Goal: Task Accomplishment & Management: Manage account settings

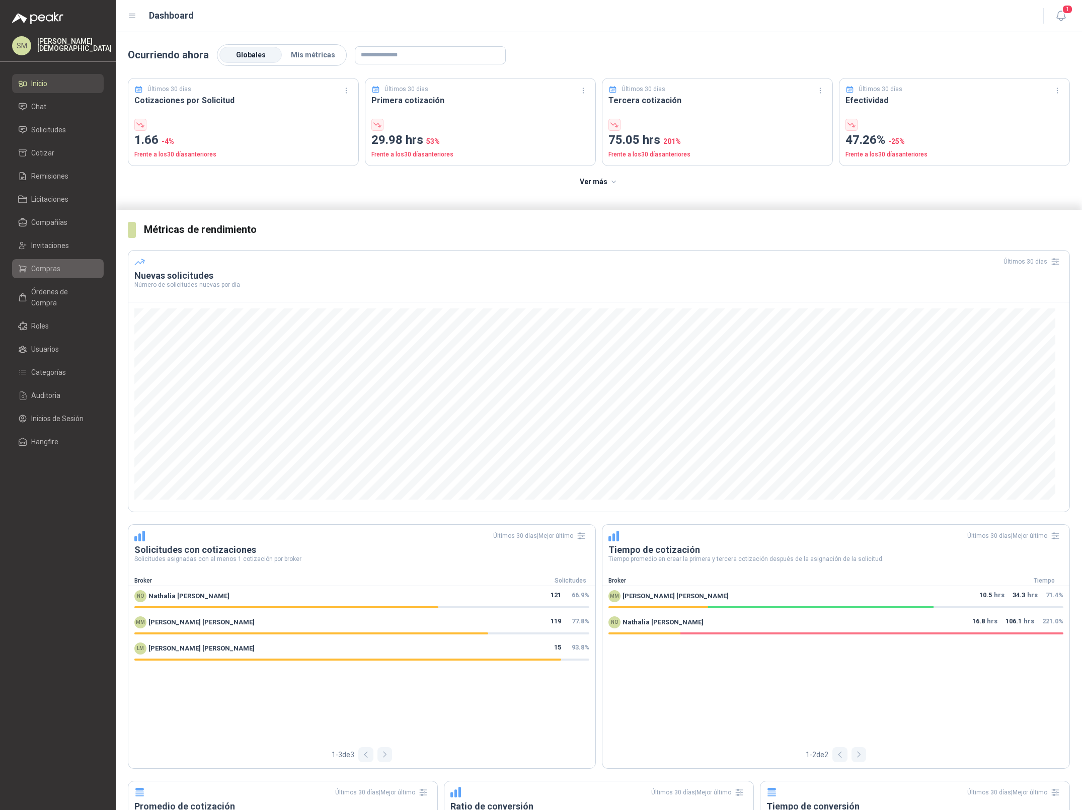
click at [48, 270] on span "Compras" at bounding box center [45, 268] width 29 height 11
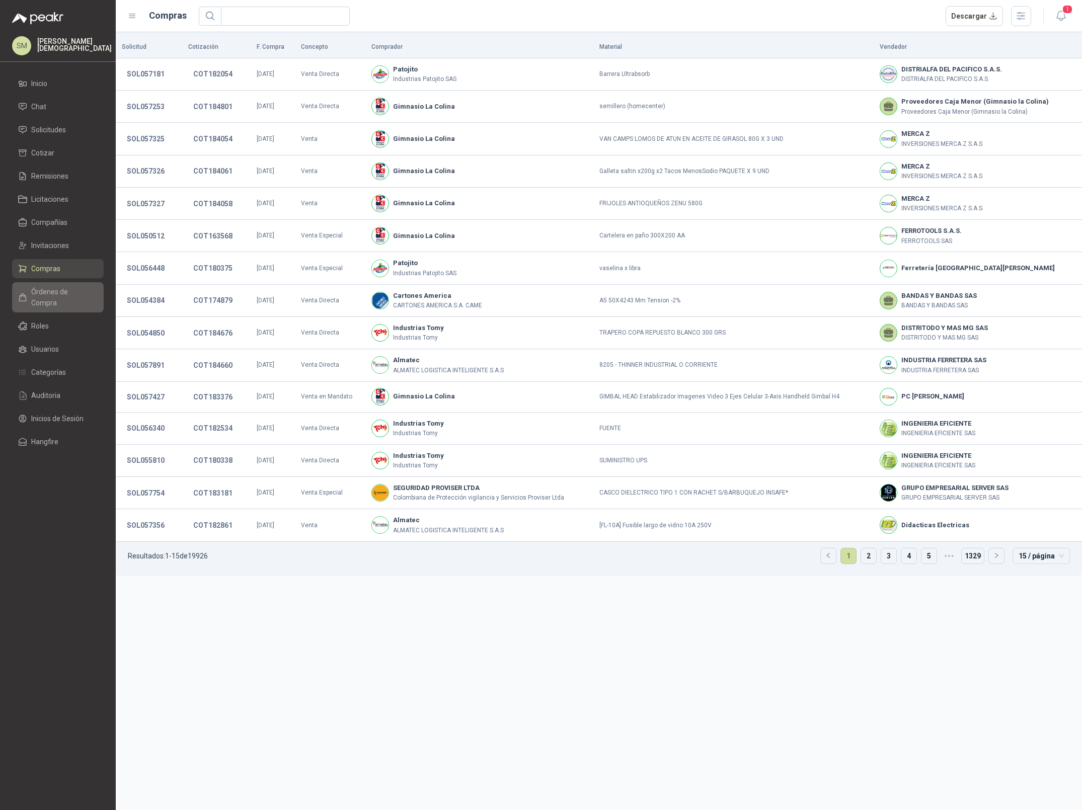
click at [66, 291] on span "Órdenes de Compra" at bounding box center [62, 297] width 63 height 22
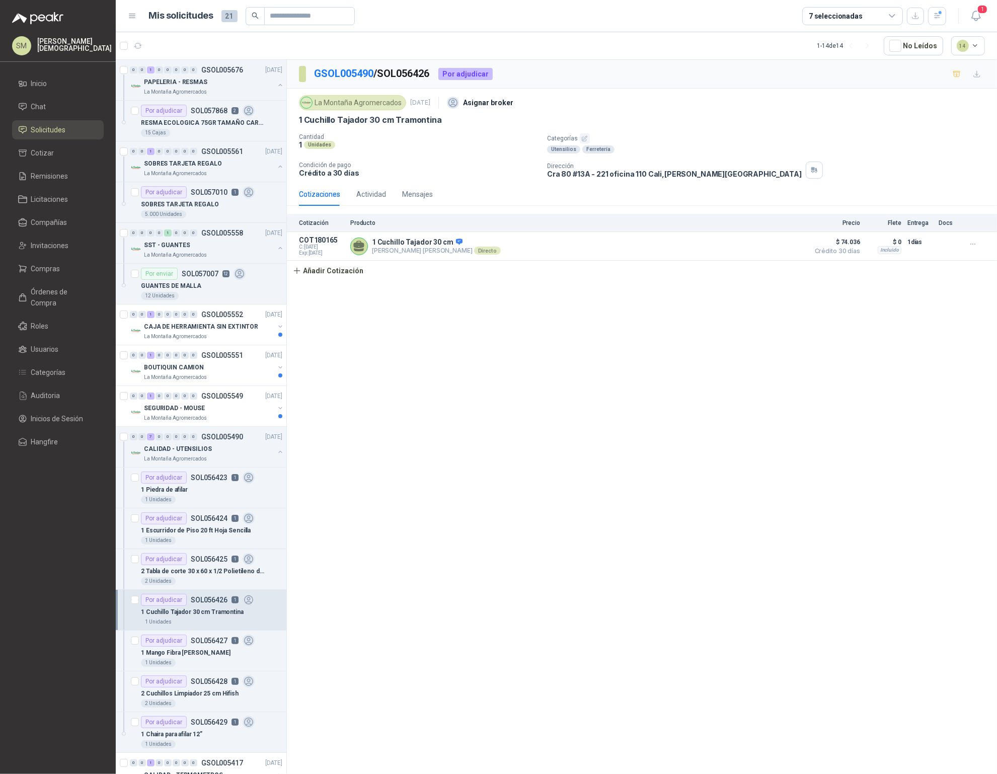
scroll to position [277, 0]
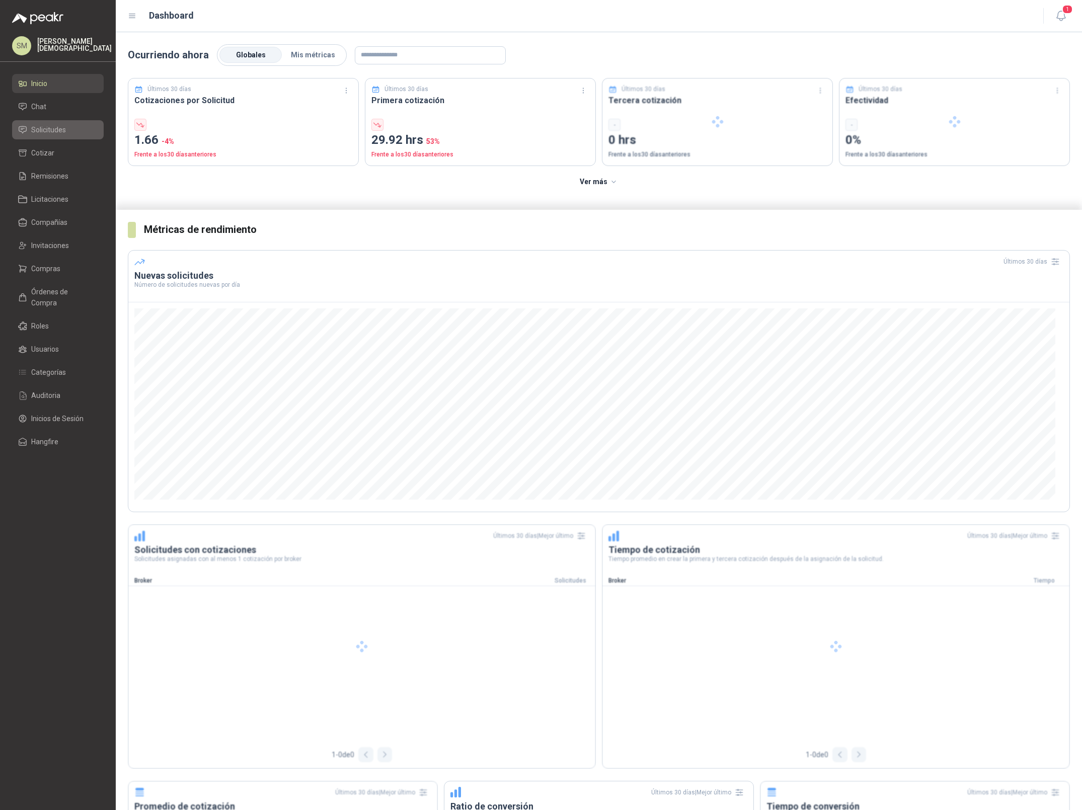
click at [48, 128] on span "Solicitudes" at bounding box center [48, 129] width 35 height 11
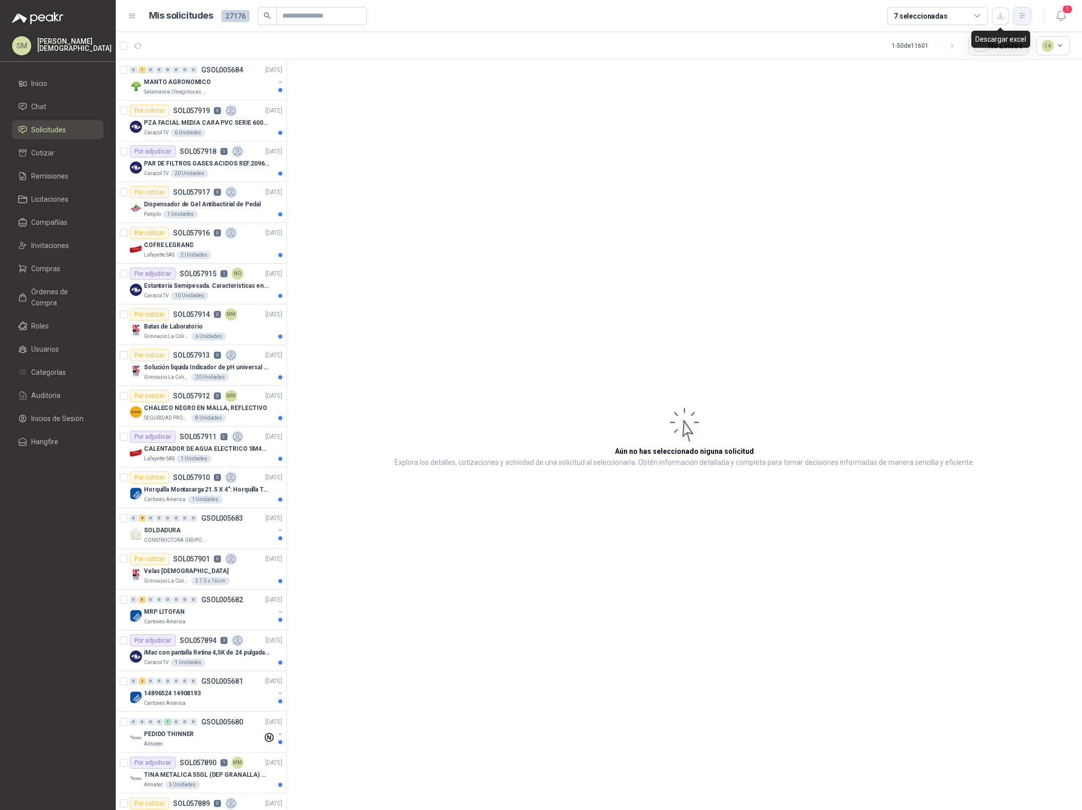
click at [1017, 15] on button "button" at bounding box center [1022, 16] width 18 height 18
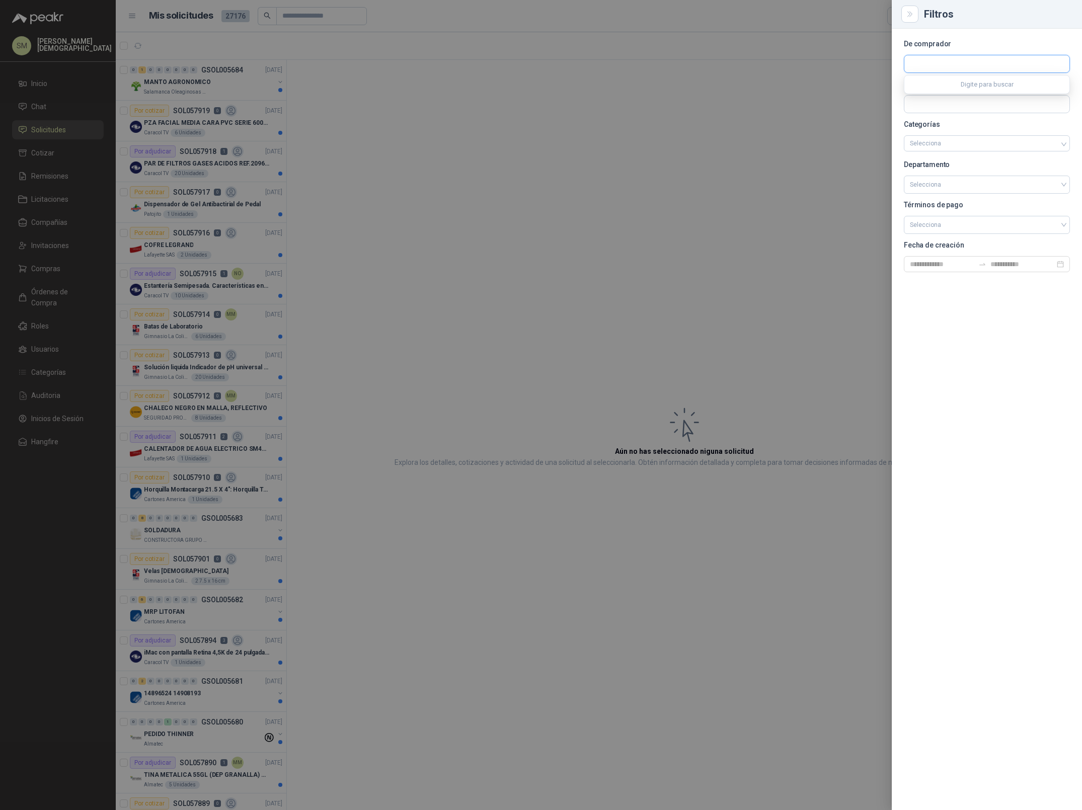
click at [928, 65] on input "text" at bounding box center [986, 63] width 165 height 17
type input "*******"
click at [949, 87] on p "Patojito" at bounding box center [973, 86] width 90 height 6
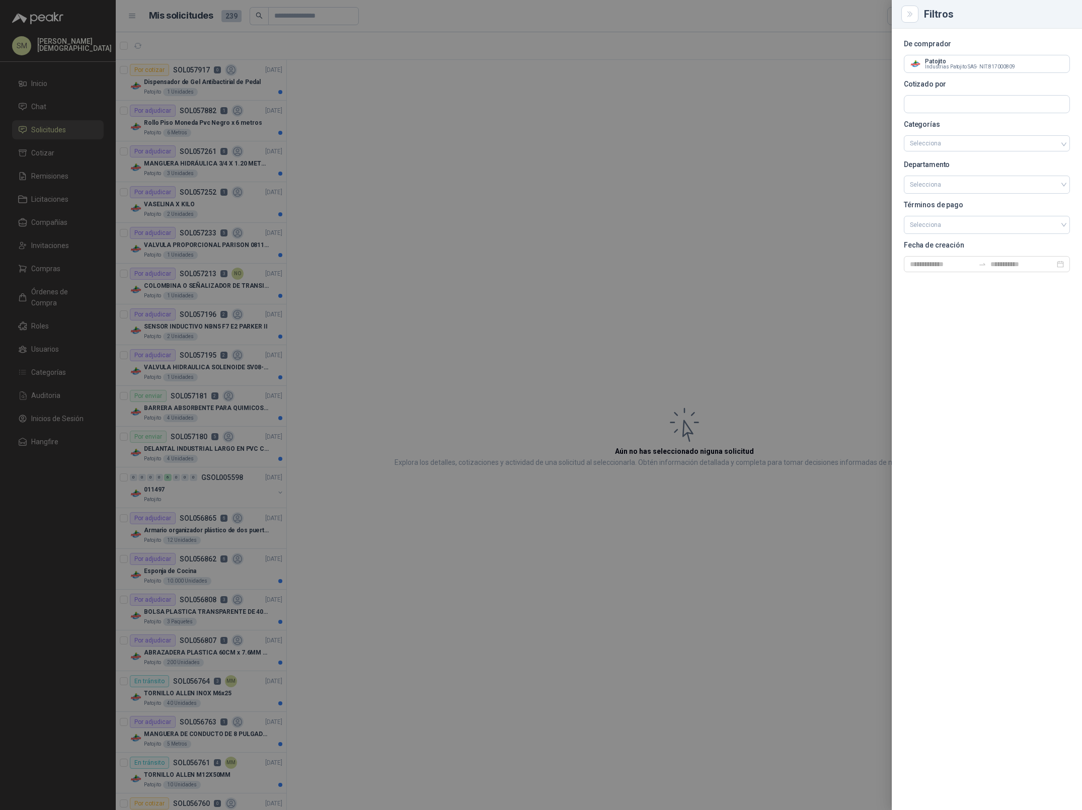
click at [434, 75] on div at bounding box center [541, 405] width 1082 height 810
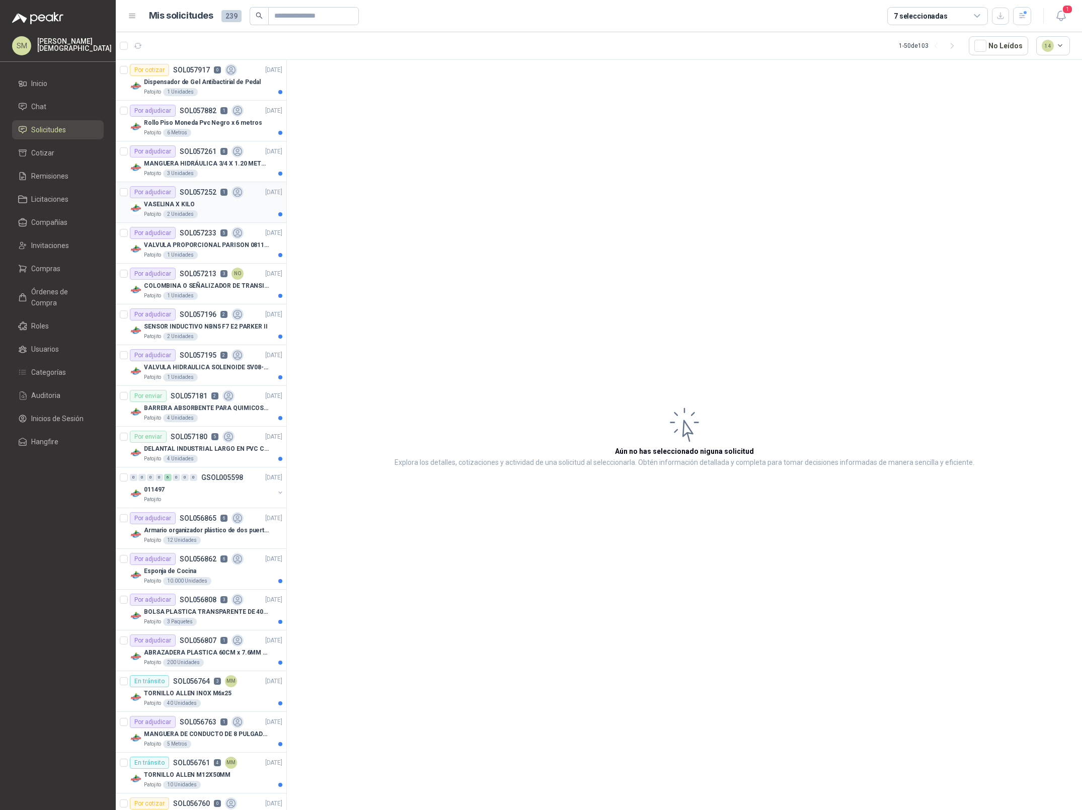
click at [220, 201] on div "VASELINA X KILO" at bounding box center [213, 204] width 138 height 12
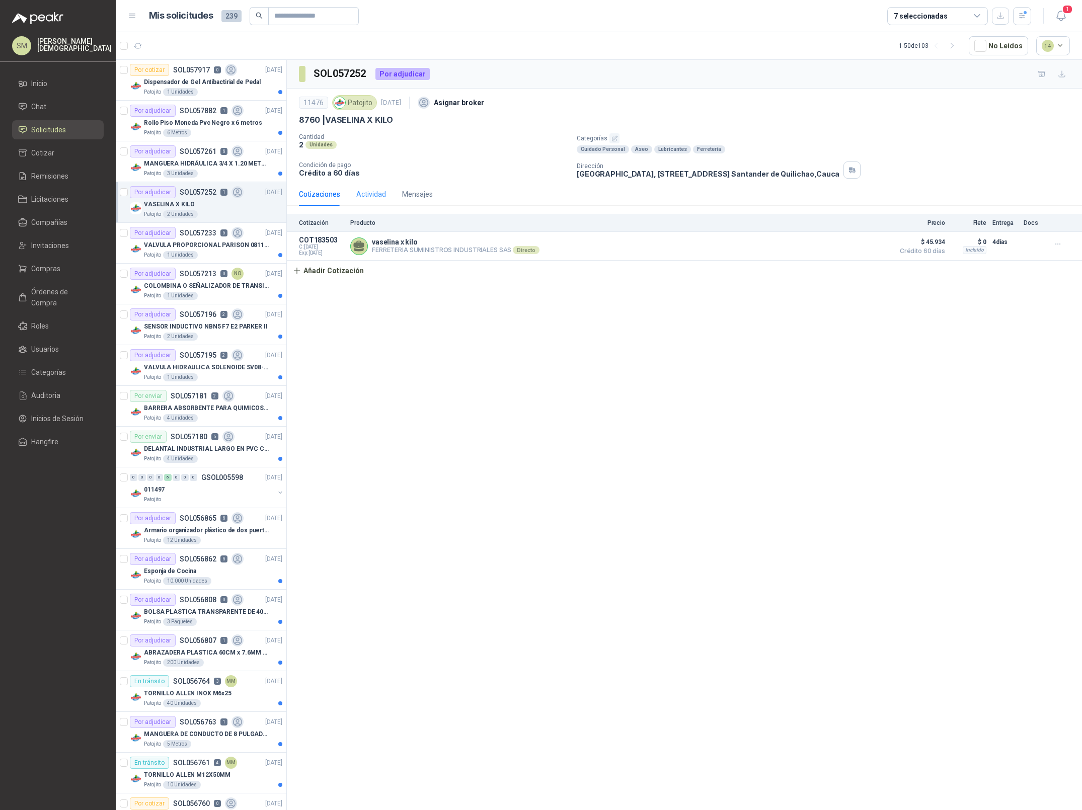
click at [374, 201] on div "Actividad" at bounding box center [371, 194] width 30 height 23
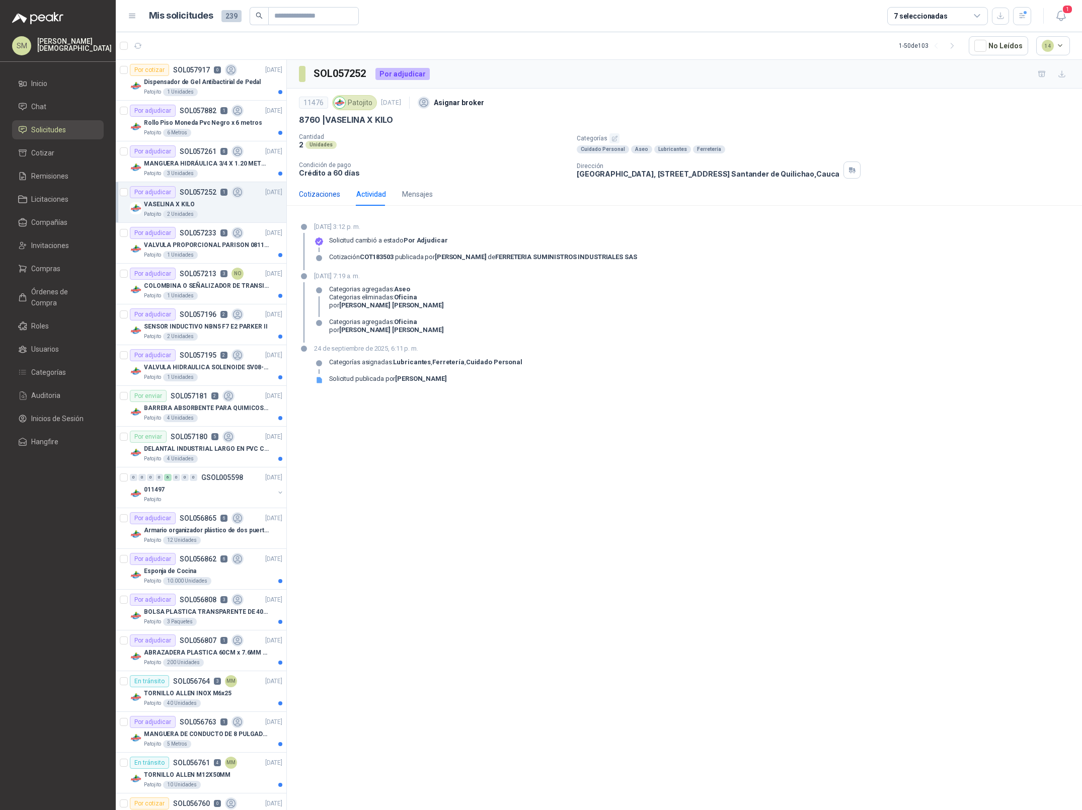
click at [317, 196] on div "Cotizaciones" at bounding box center [319, 194] width 41 height 11
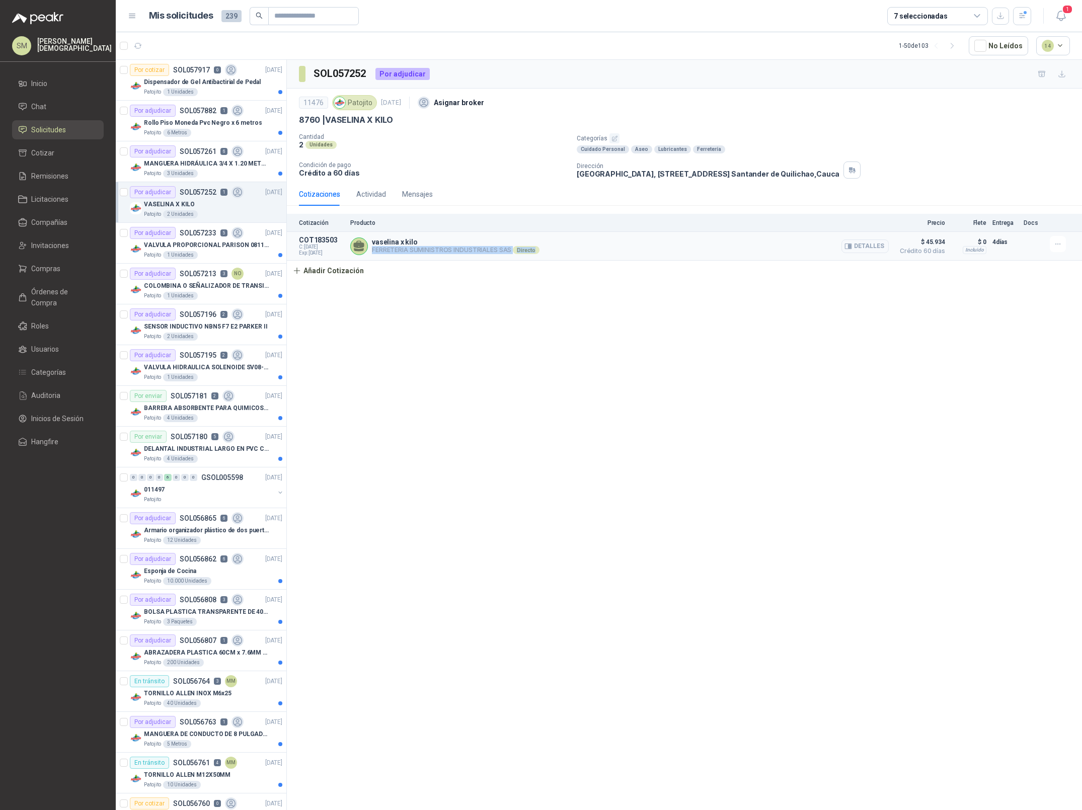
drag, startPoint x: 372, startPoint y: 251, endPoint x: 530, endPoint y: 258, distance: 157.7
click at [530, 258] on article "COT183503 C: 26/09/2025 Exp: 01/10/2025 vaselina x kilo FERRETERIA SUMINISTROS …" at bounding box center [684, 246] width 795 height 29
click at [646, 259] on article "COT183503 C: 26/09/2025 Exp: 01/10/2025 vaselina x kilo FERRETERIA SUMINISTROS …" at bounding box center [684, 246] width 795 height 29
click at [292, 18] on input "text" at bounding box center [309, 16] width 70 height 17
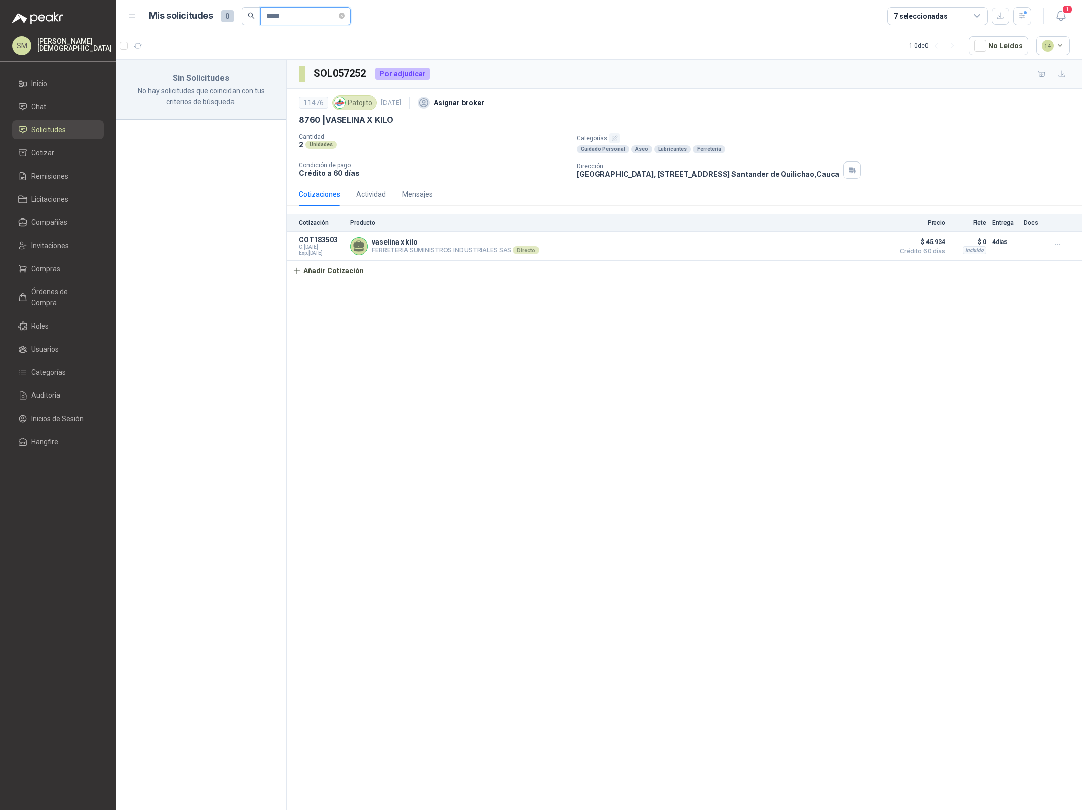
type input "*****"
click at [298, 46] on article "1 - 0 de 0 No Leídos 14" at bounding box center [599, 45] width 966 height 27
click at [345, 17] on icon "close-circle" at bounding box center [342, 16] width 6 height 6
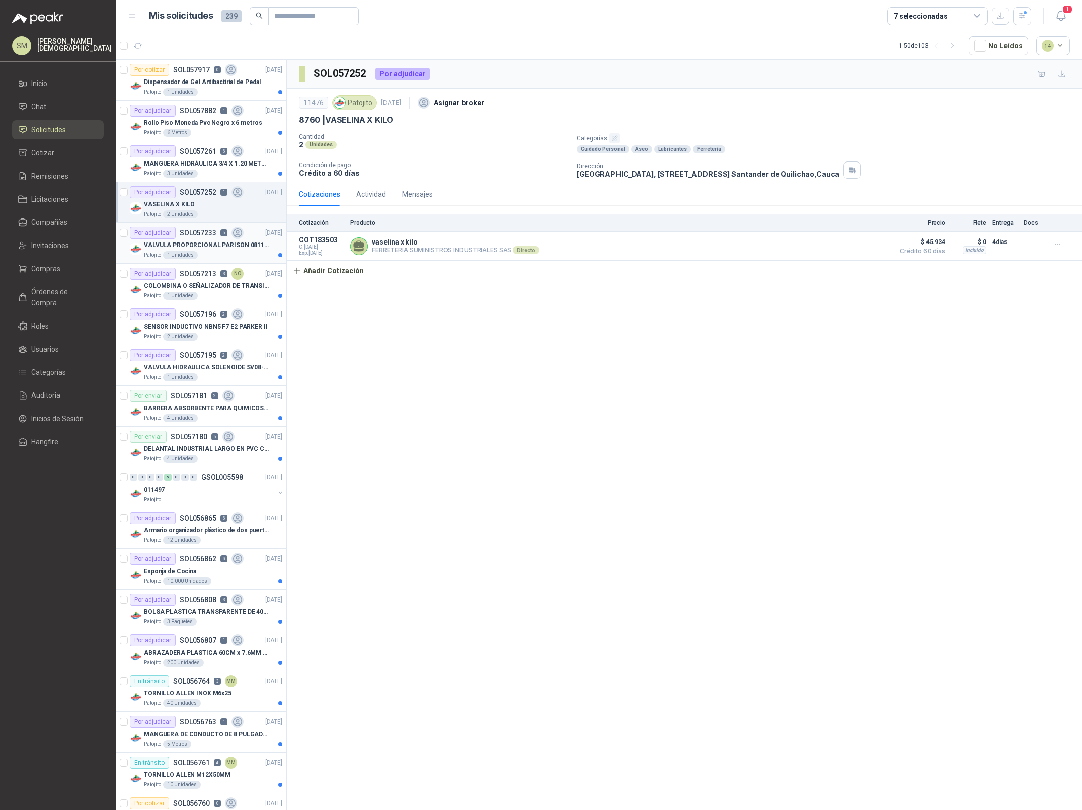
click at [243, 255] on div "Patojito 1 Unidades" at bounding box center [213, 255] width 138 height 8
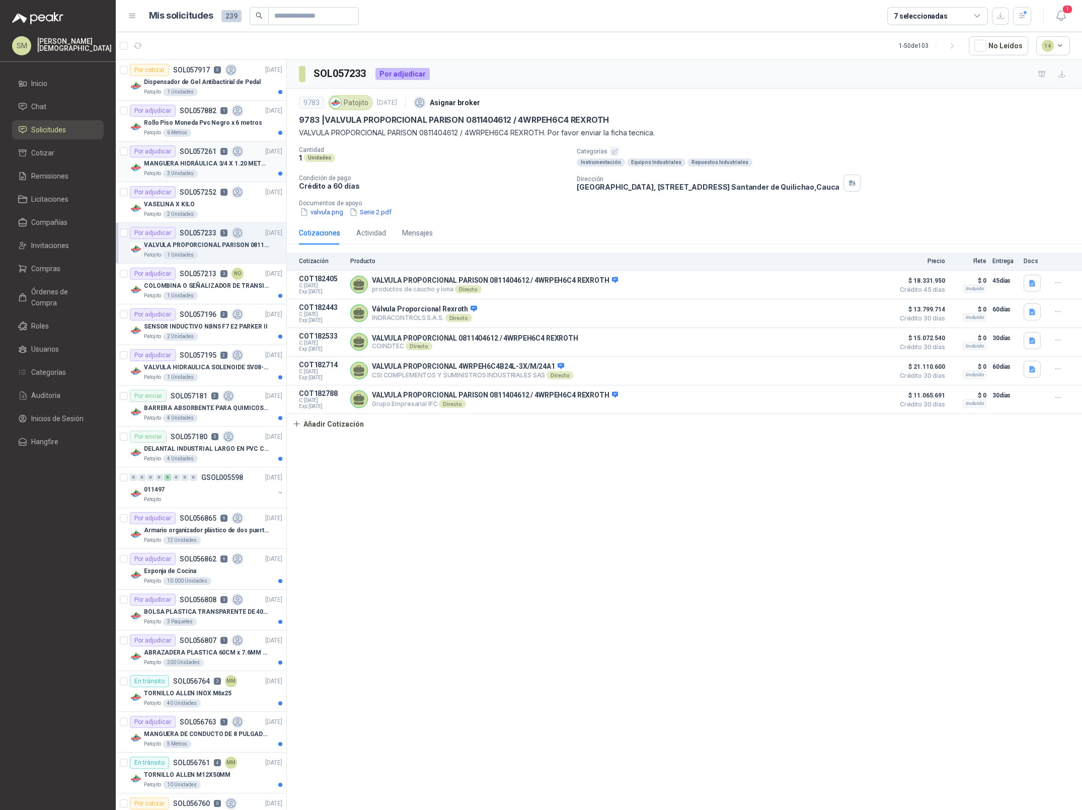
click at [203, 151] on p "SOL057261" at bounding box center [198, 151] width 37 height 7
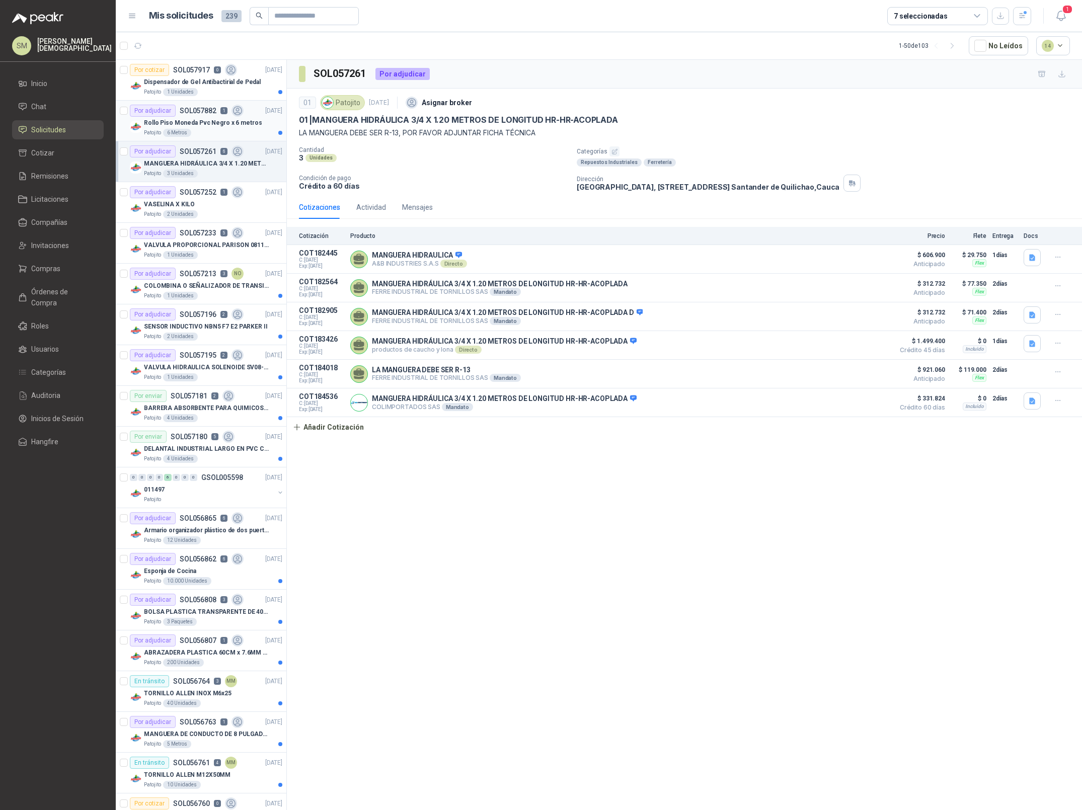
click at [197, 129] on div "Patojito 6 Metros" at bounding box center [213, 133] width 138 height 8
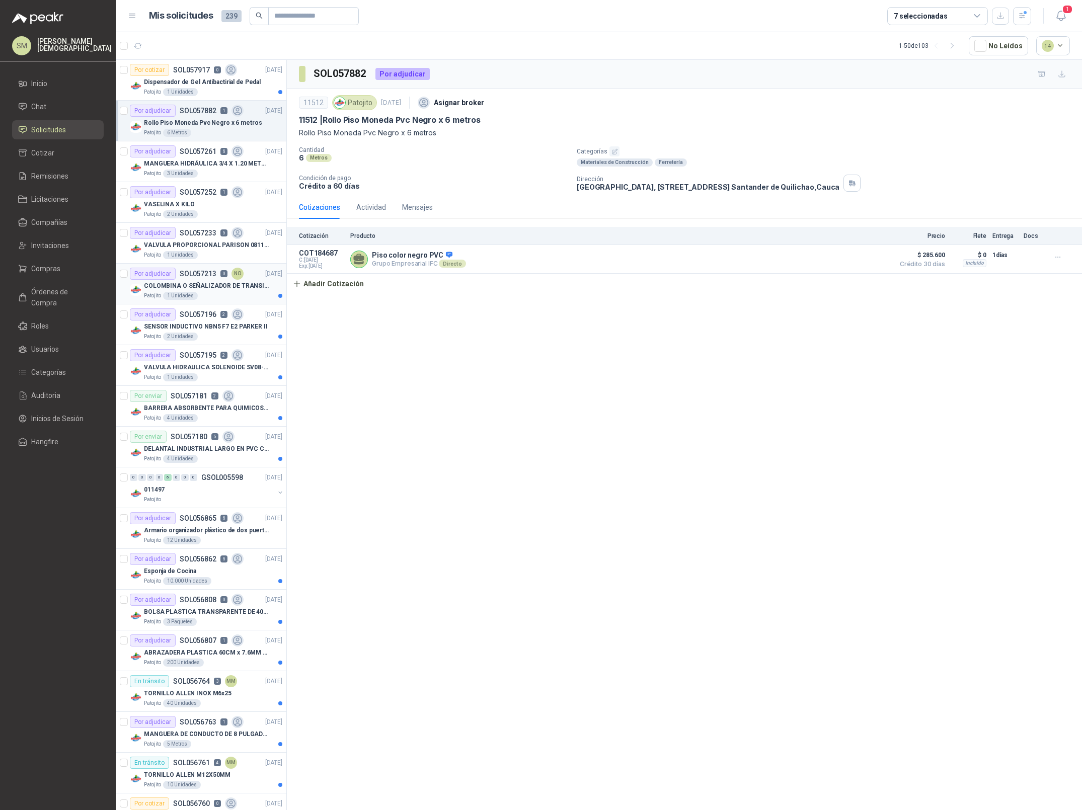
click at [203, 276] on p "SOL057213" at bounding box center [198, 273] width 37 height 7
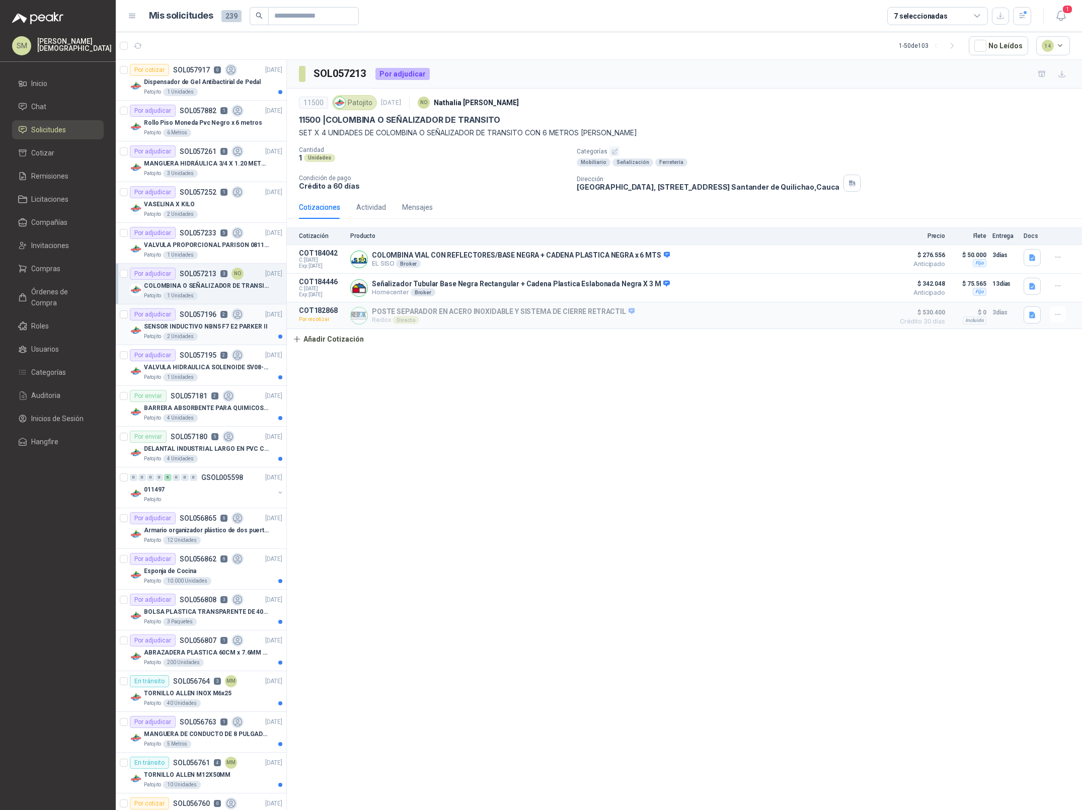
click at [211, 318] on p "SOL057196" at bounding box center [198, 314] width 37 height 7
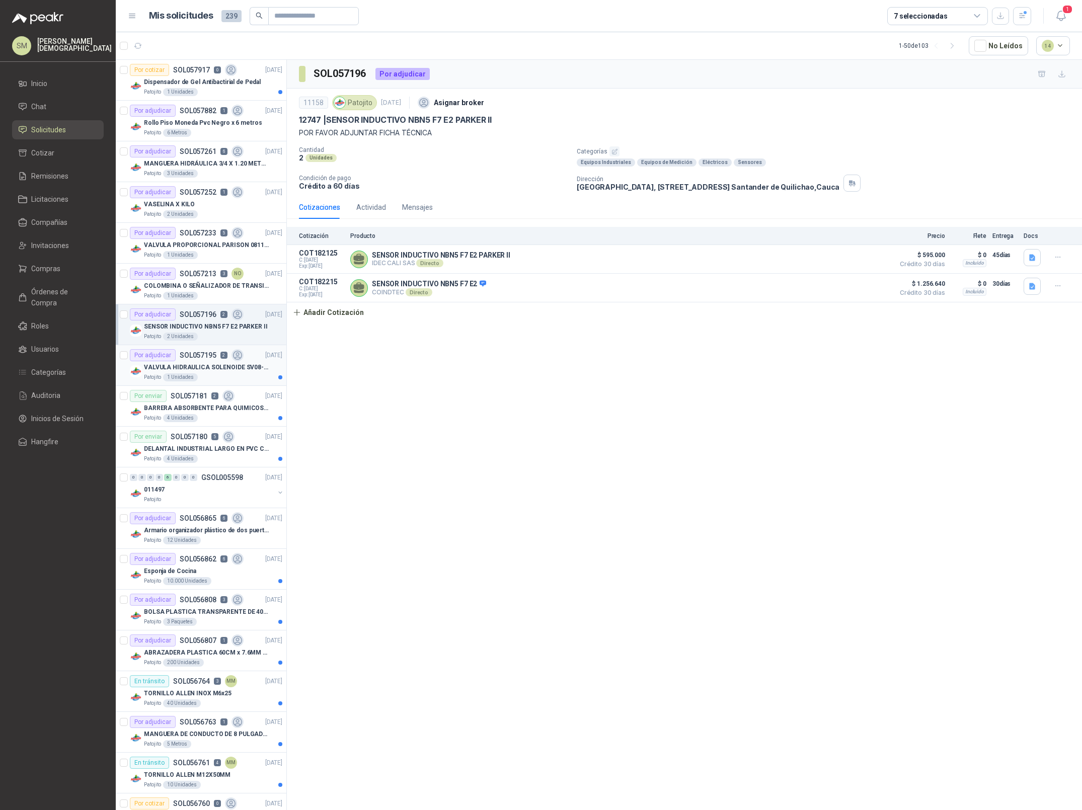
click at [236, 377] on div "Patojito 1 Unidades" at bounding box center [213, 377] width 138 height 8
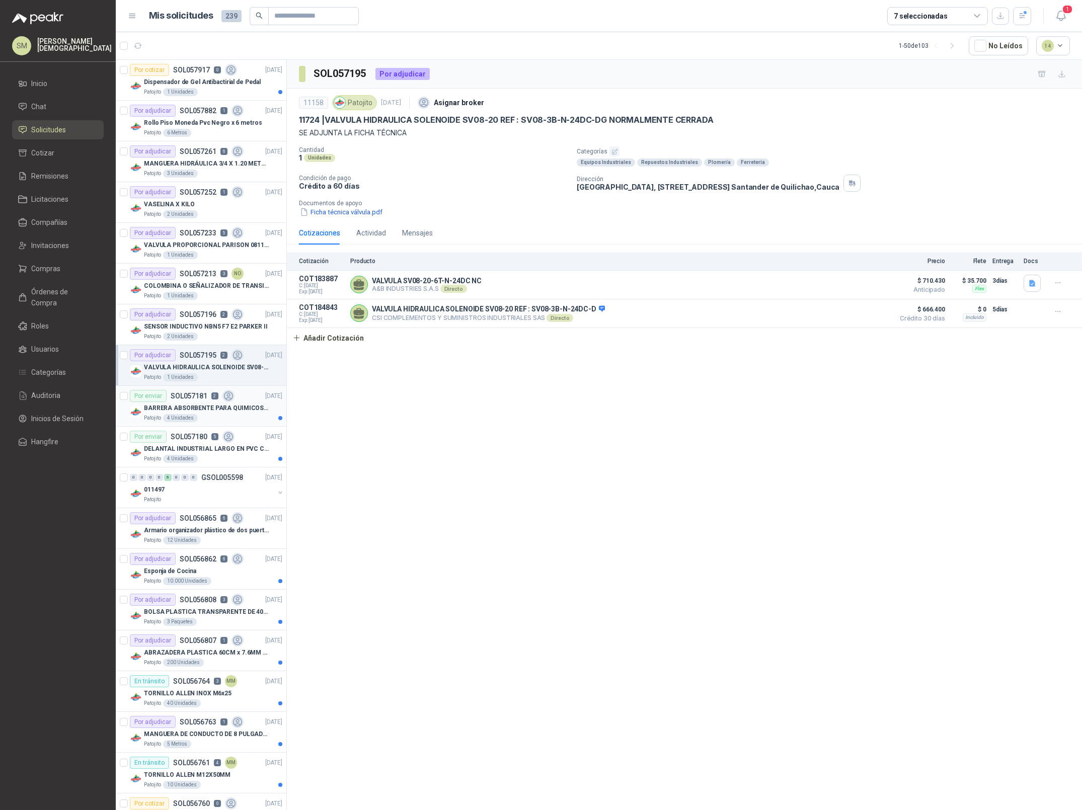
click at [234, 405] on p "BARRERA ABSORBENTE PARA QUIMICOS (DERRAME DE HIPOCLORITO)" at bounding box center [206, 409] width 125 height 10
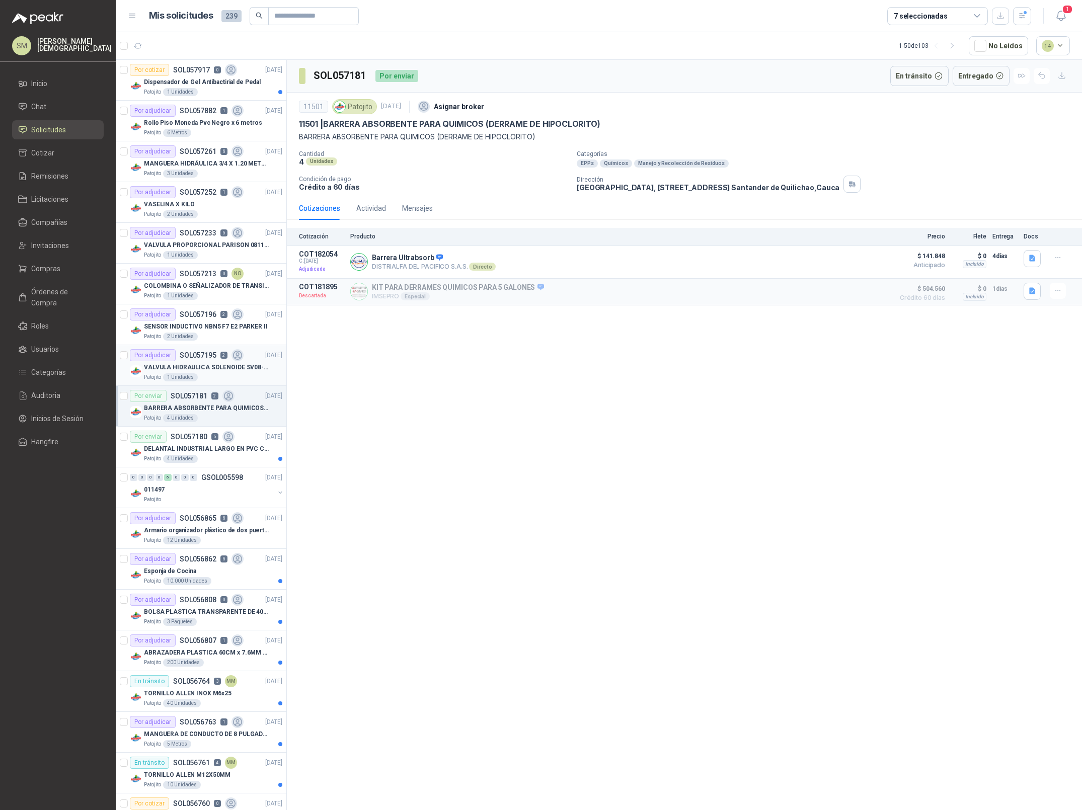
click at [228, 379] on div "Patojito 1 Unidades" at bounding box center [213, 377] width 138 height 8
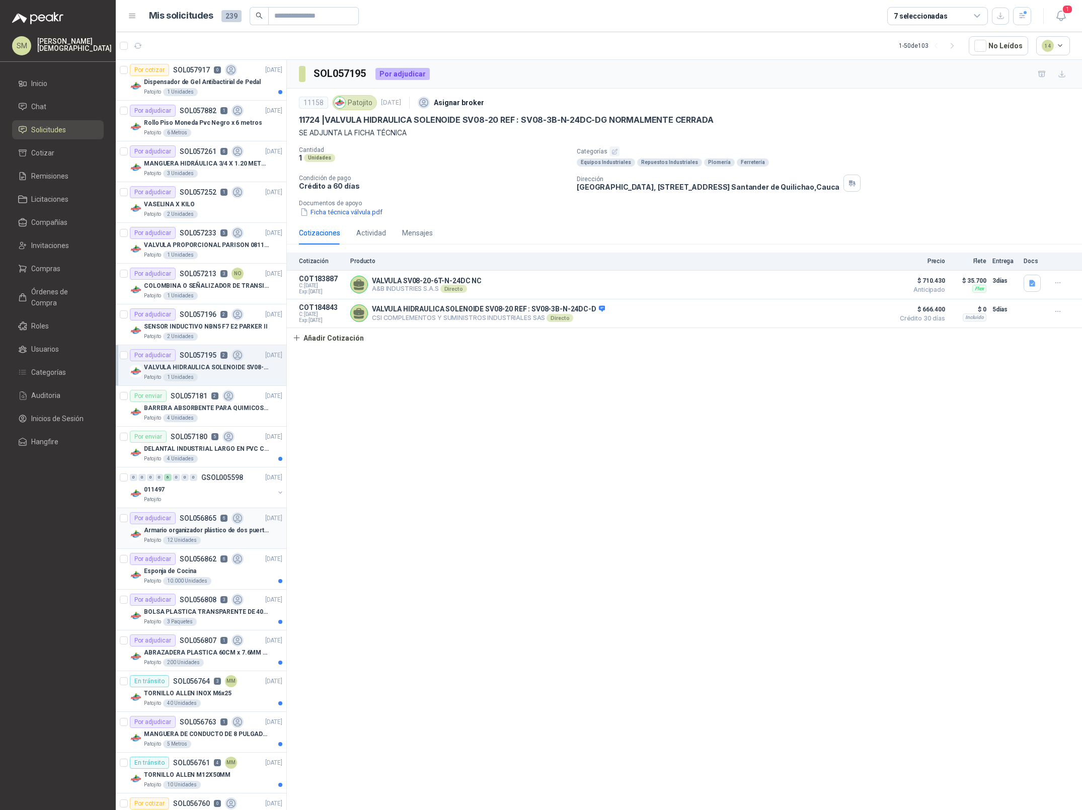
click at [239, 531] on p "Armario organizador plástico de dos puertas de acuerdo a la imagen adjunta" at bounding box center [206, 531] width 125 height 10
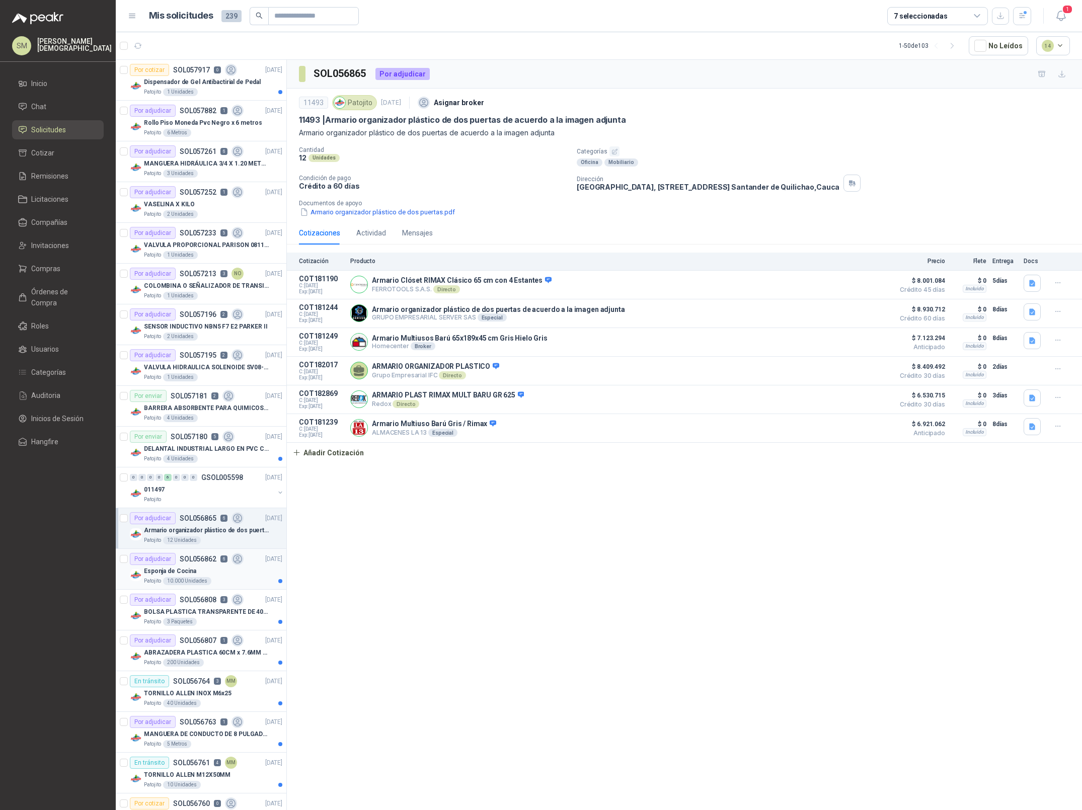
click at [235, 570] on div "Esponja de Cocina" at bounding box center [213, 571] width 138 height 12
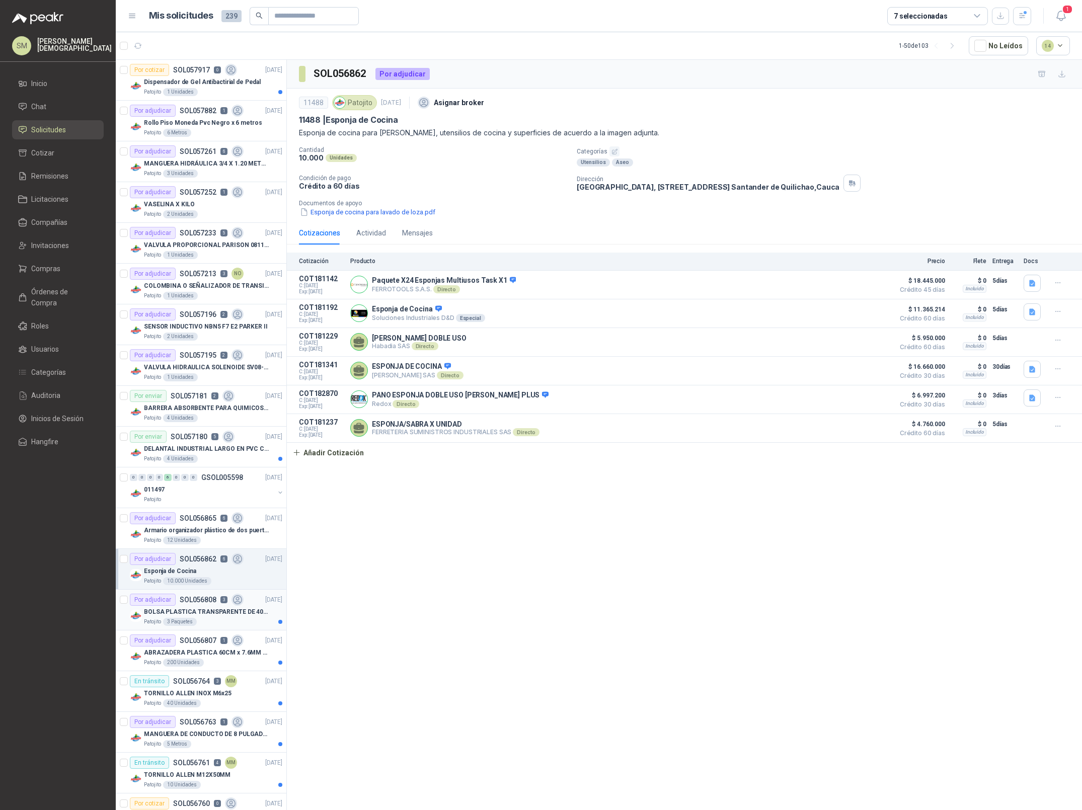
click at [202, 615] on p "BOLSA PLASTICA TRANSPARENTE DE 40*60 CMS" at bounding box center [206, 612] width 125 height 10
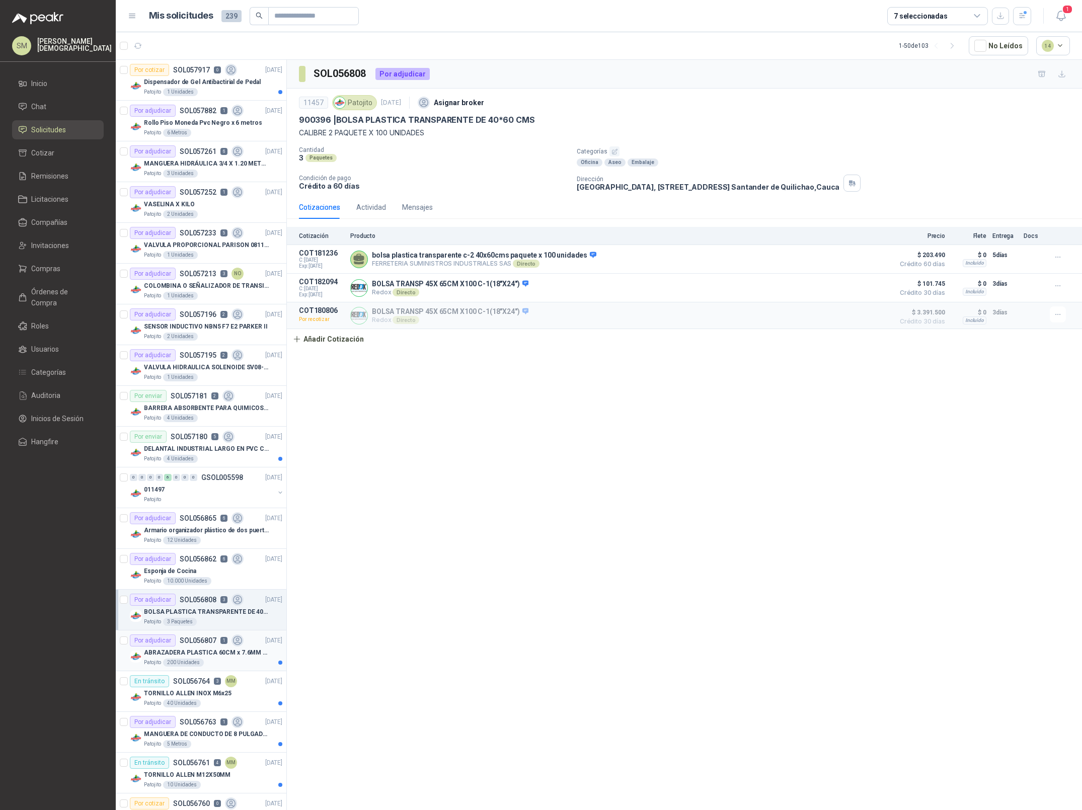
click at [212, 650] on p "ABRAZADERA PLASTICA 60CM x 7.6MM ANCHA" at bounding box center [206, 653] width 125 height 10
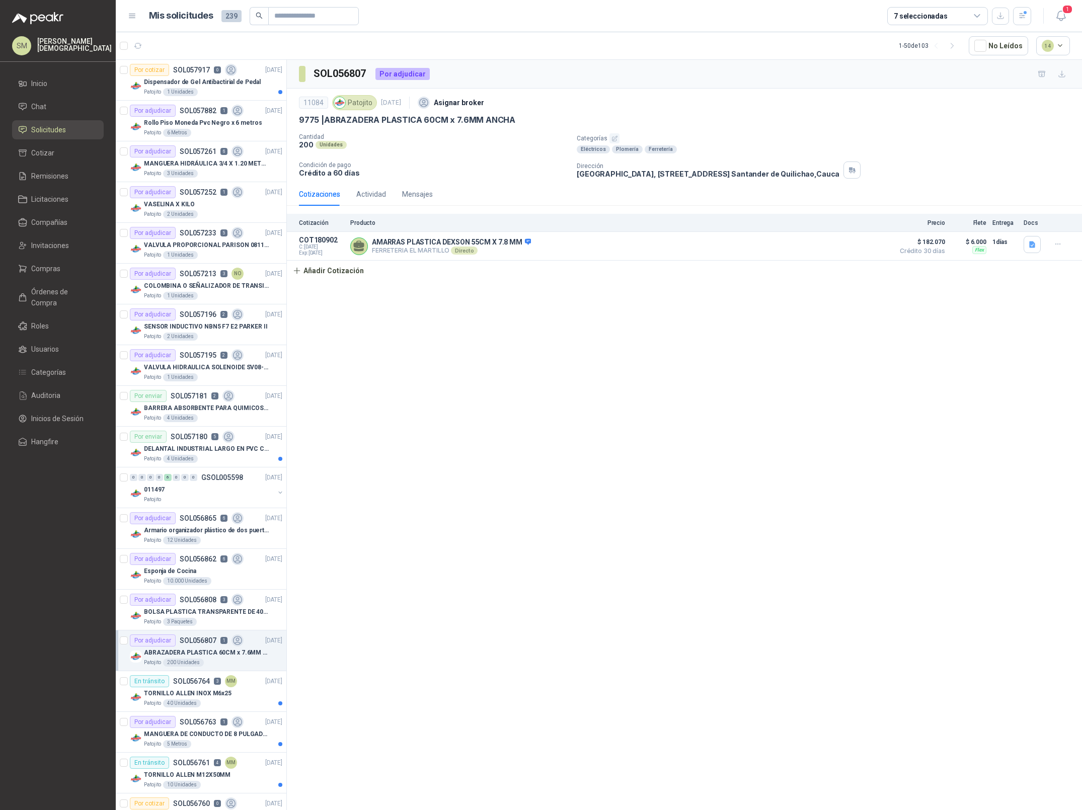
scroll to position [183, 0]
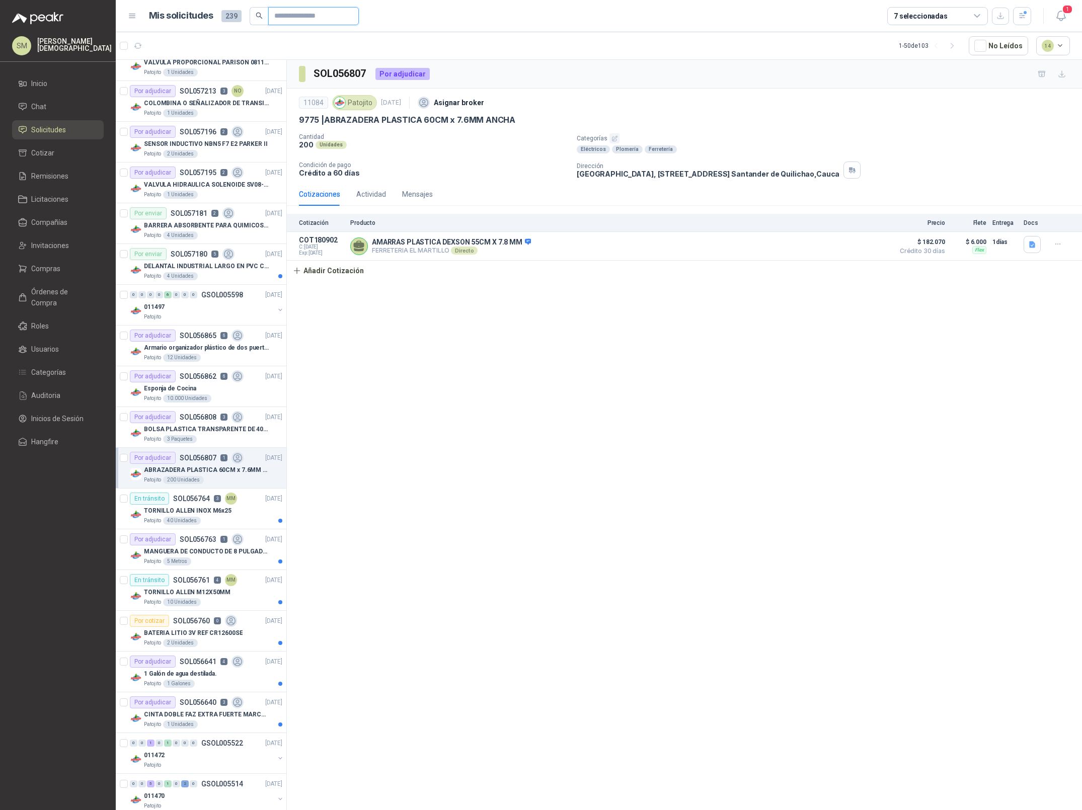
click at [285, 20] on input "text" at bounding box center [309, 16] width 70 height 17
type input "*****"
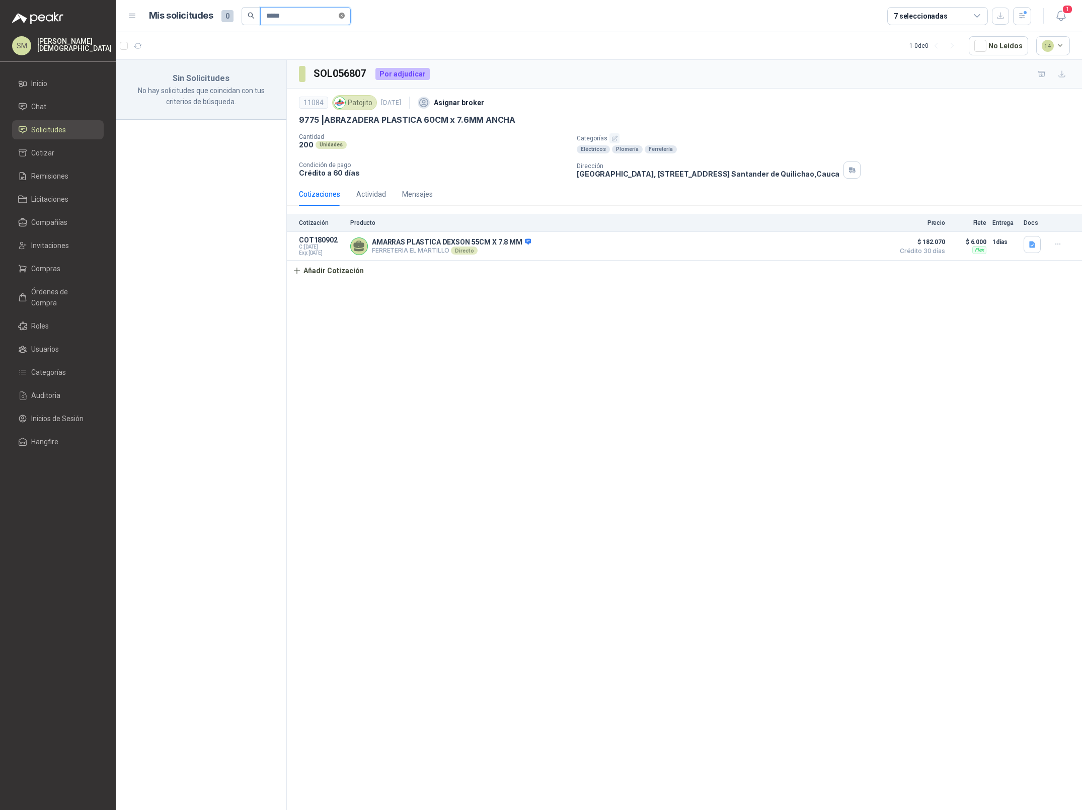
click at [345, 15] on icon "close-circle" at bounding box center [342, 16] width 6 height 6
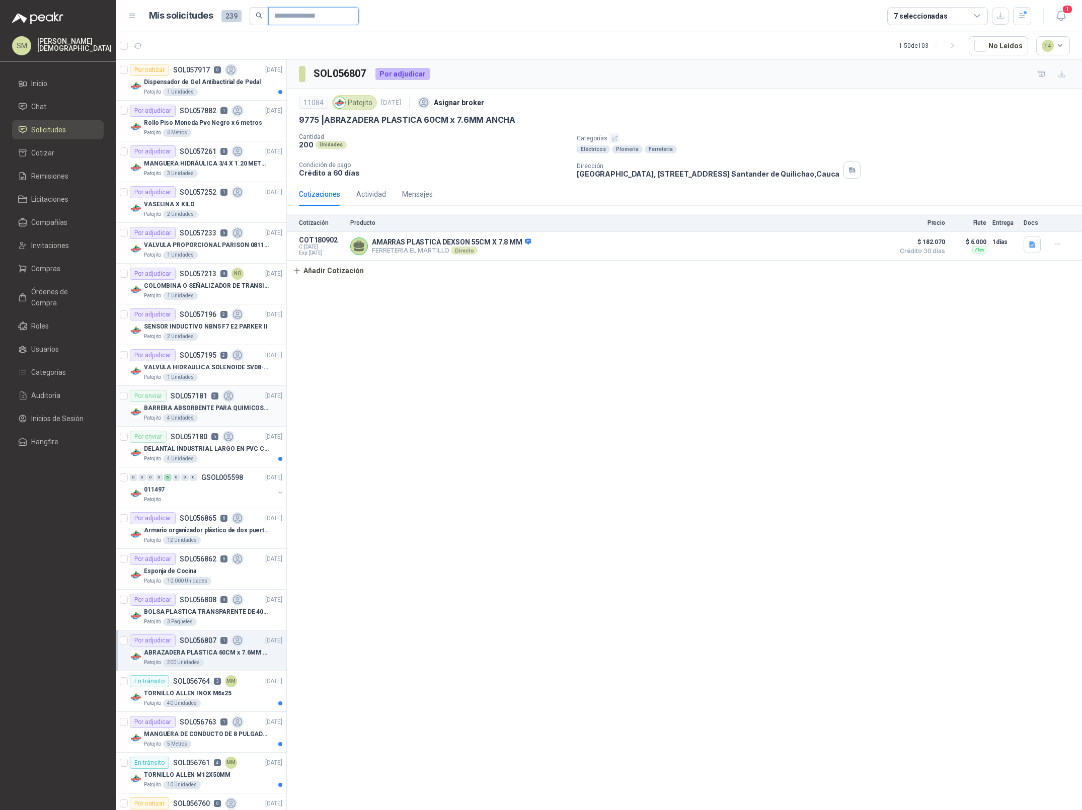
scroll to position [105, 0]
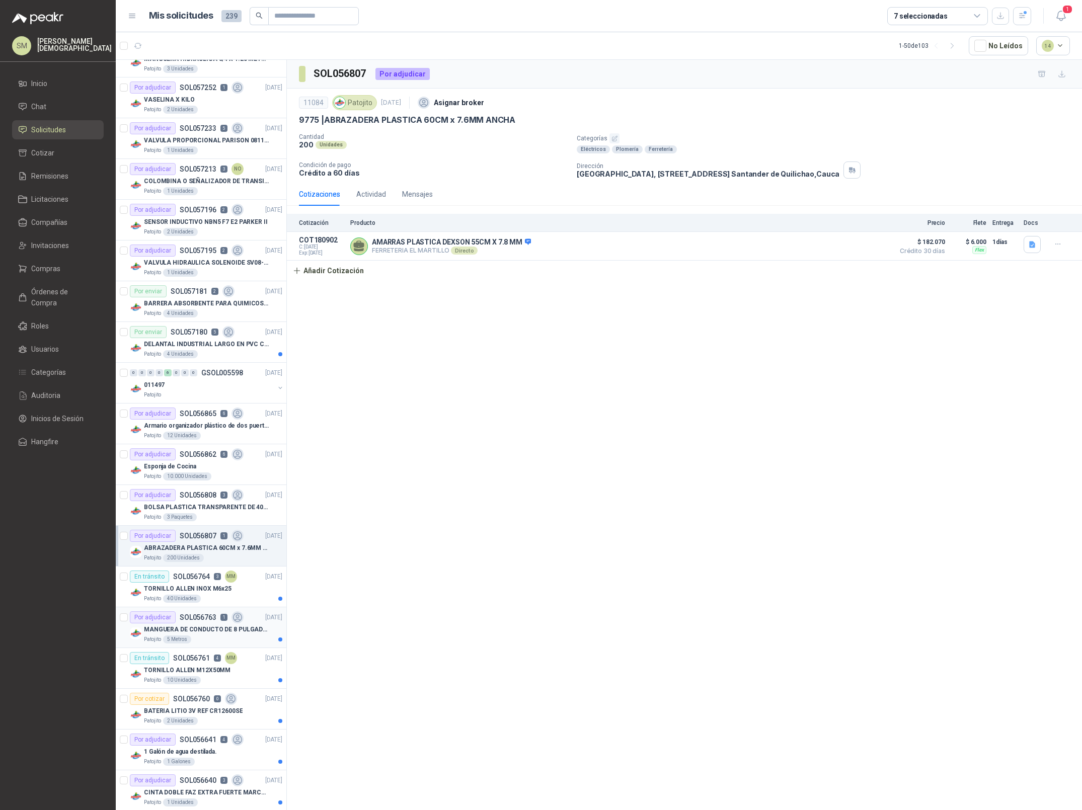
click at [214, 627] on p "MANGUERA DE CONDUCTO DE 8 PULGADAS DE ALAMBRE DE ACERO PU" at bounding box center [206, 630] width 125 height 10
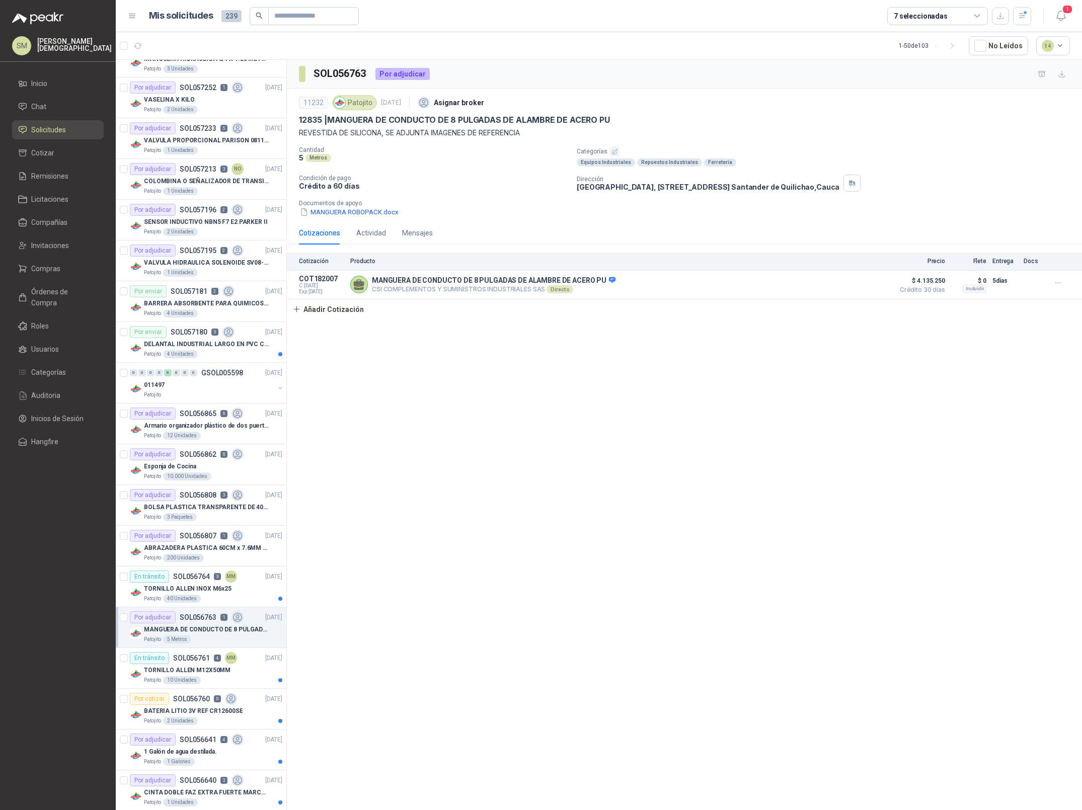
scroll to position [282, 0]
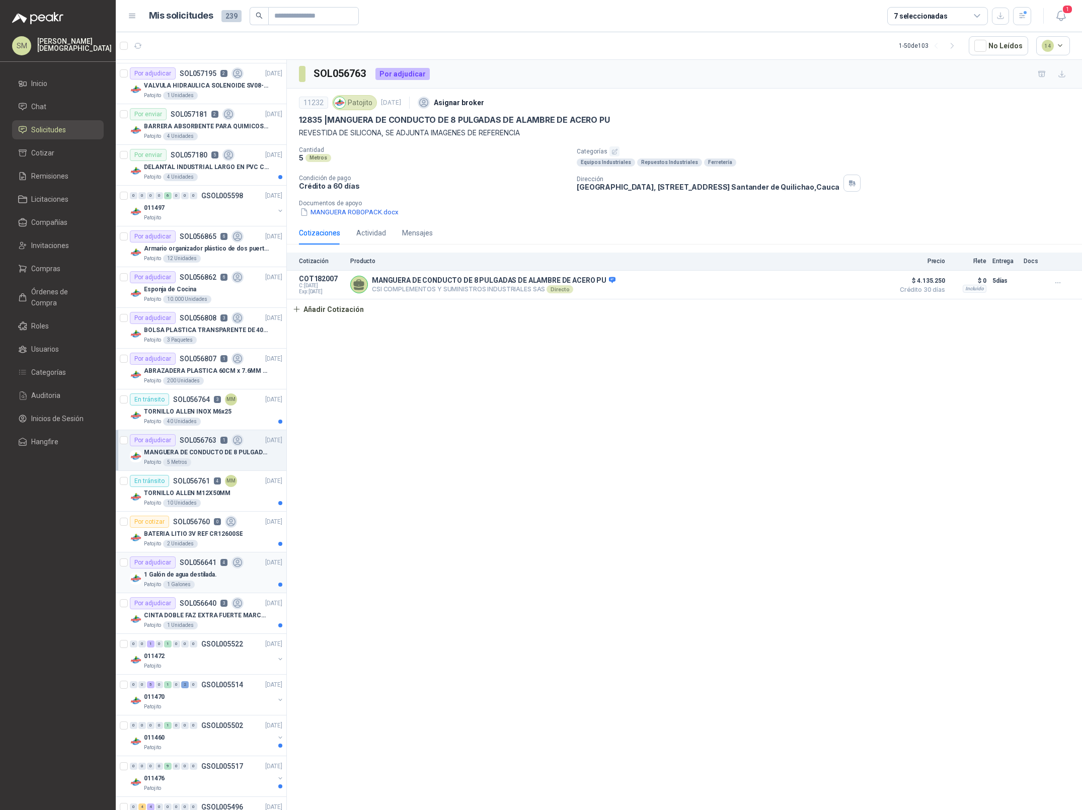
click at [199, 580] on p "1 Galón de agua destilada." at bounding box center [180, 575] width 73 height 10
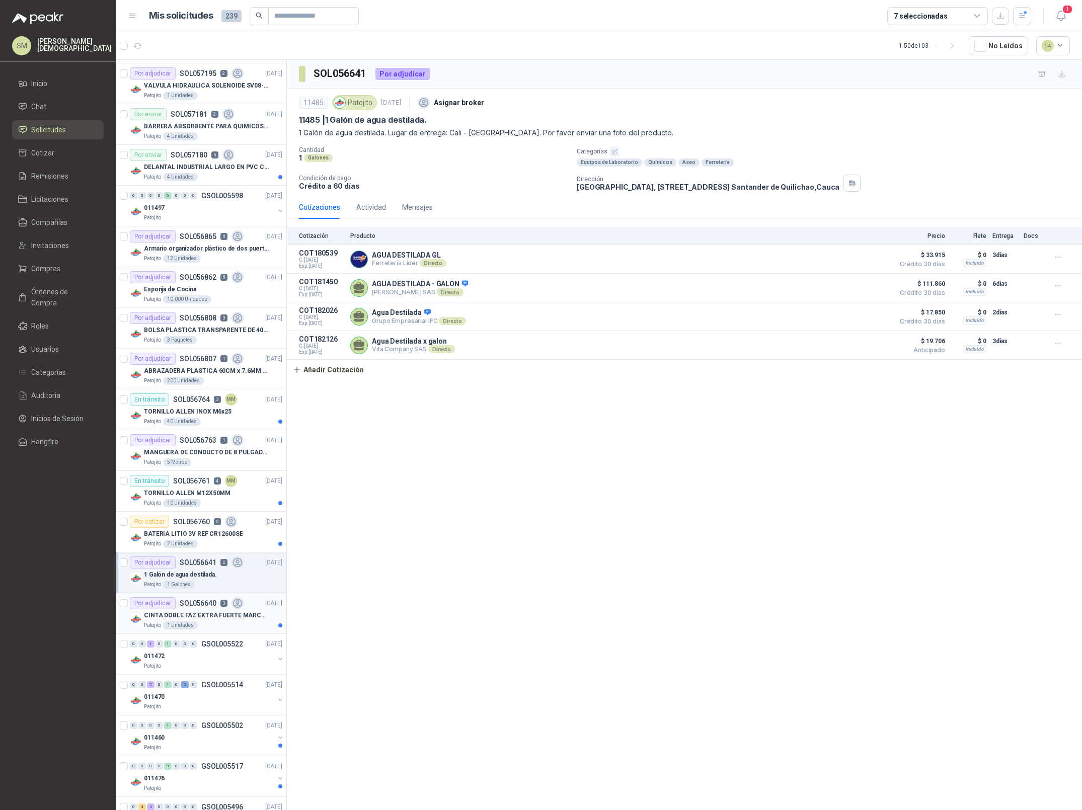
click at [209, 614] on p "CINTA DOBLE FAZ EXTRA FUERTE MARCA:3M" at bounding box center [206, 616] width 125 height 10
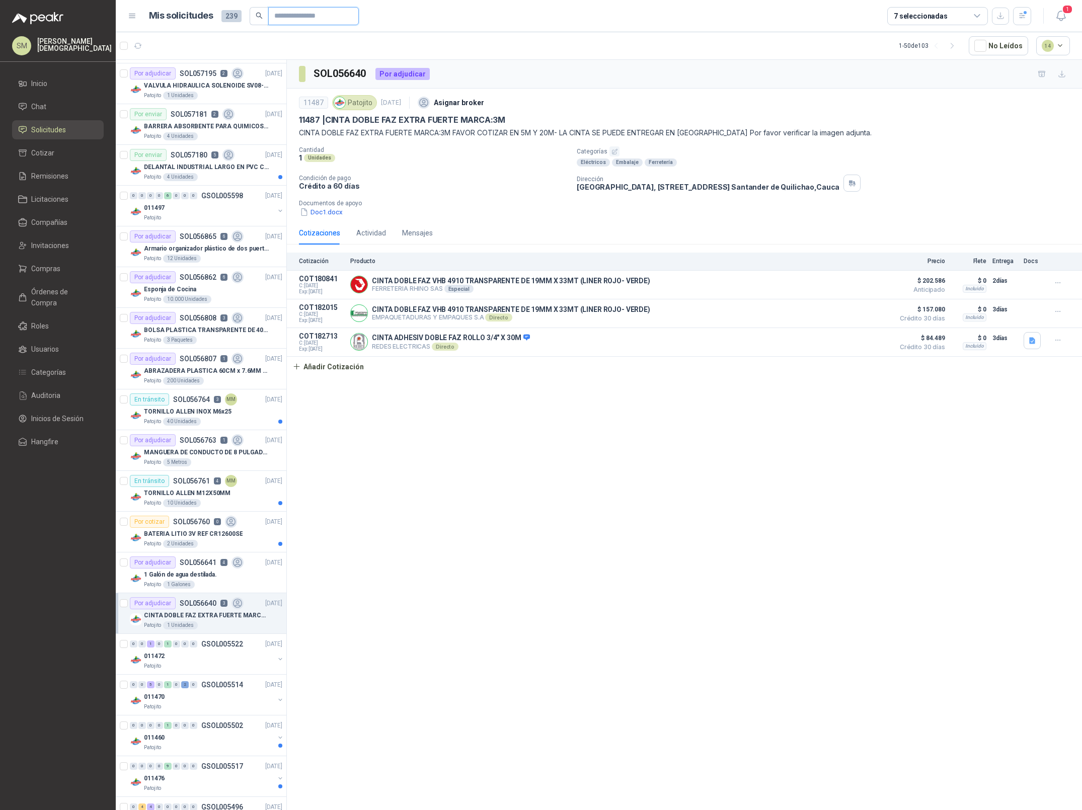
click at [300, 15] on input "text" at bounding box center [309, 16] width 70 height 17
click at [203, 201] on div "0 0 0 0 6 0 0 0 GSOL005598 23/09/25" at bounding box center [207, 196] width 155 height 12
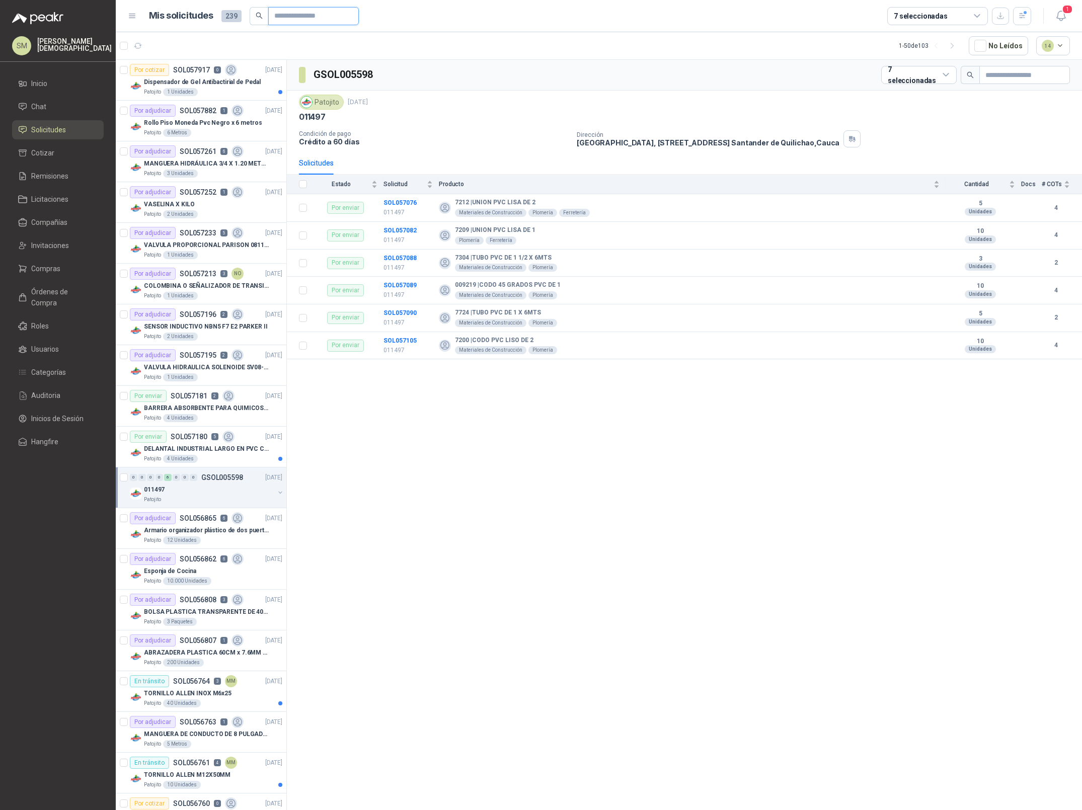
click at [295, 15] on input "text" at bounding box center [309, 16] width 70 height 17
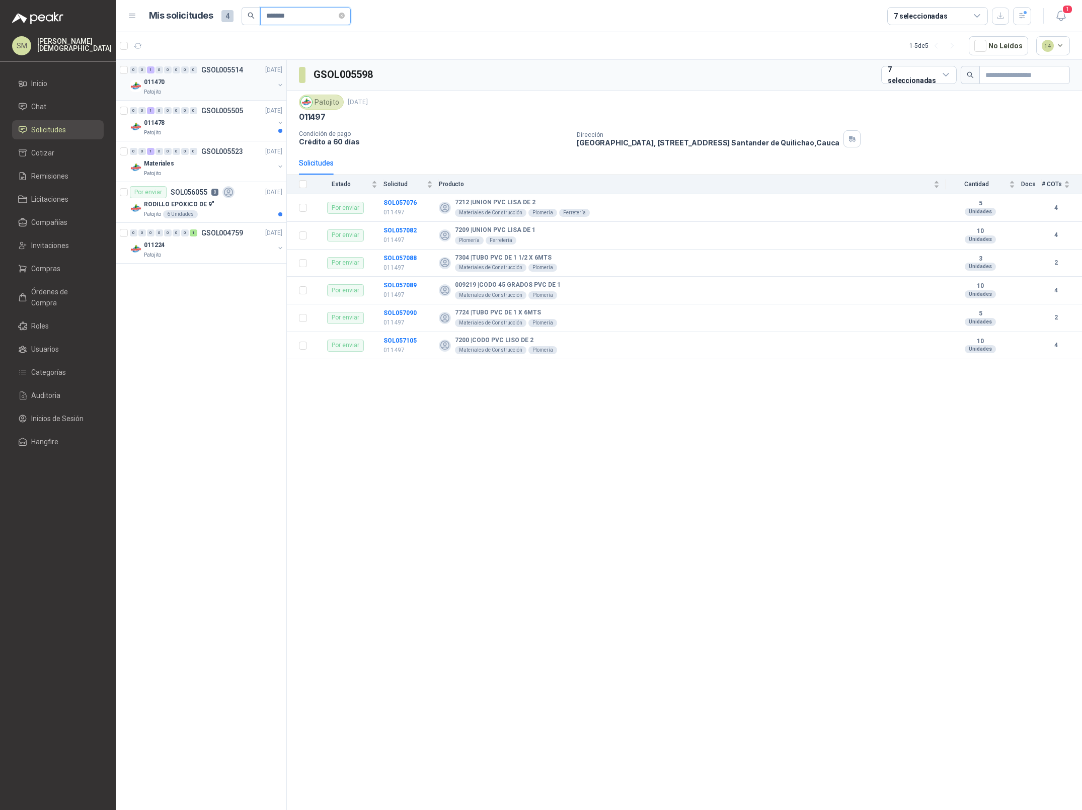
type input "*******"
click at [250, 79] on div "011470" at bounding box center [209, 82] width 130 height 12
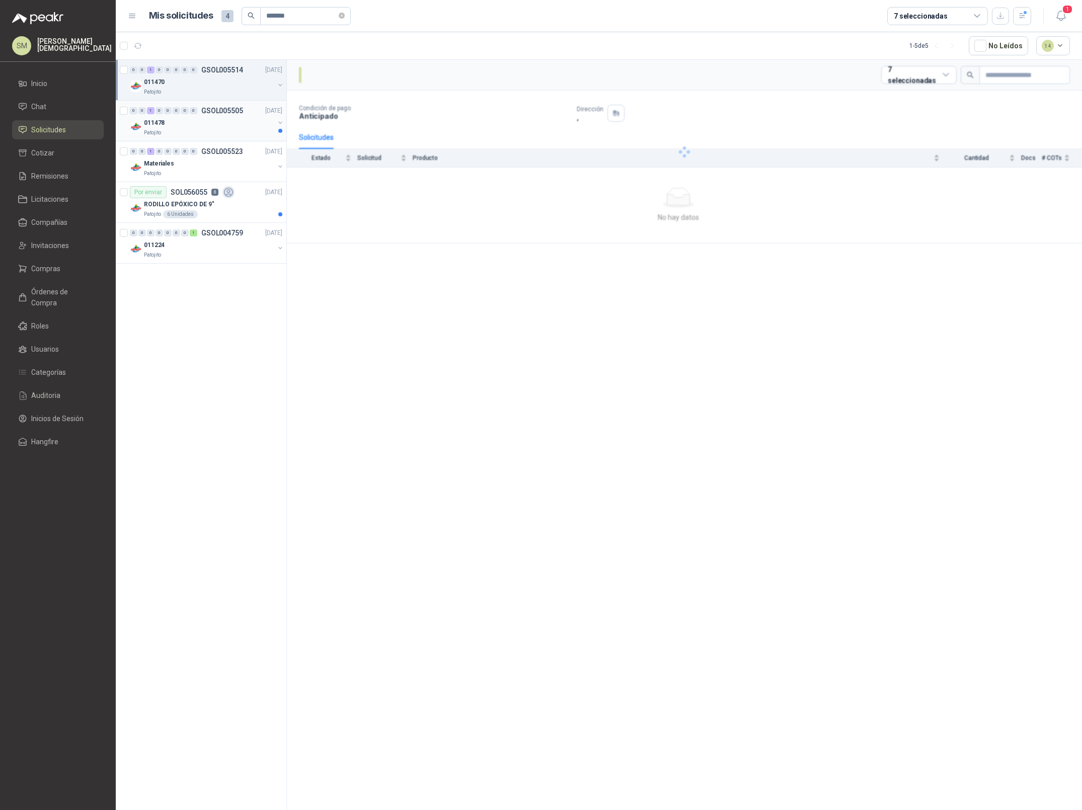
click at [220, 114] on p "GSOL005505" at bounding box center [222, 110] width 42 height 7
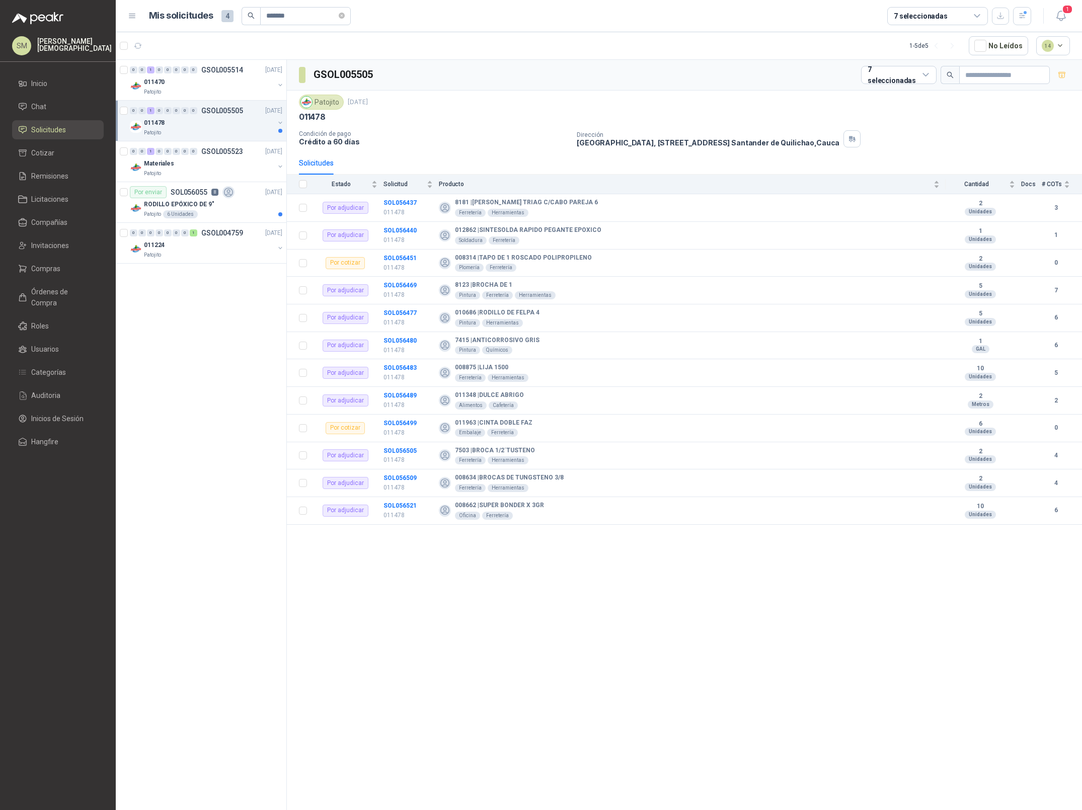
click at [227, 120] on div "011478" at bounding box center [209, 123] width 130 height 12
click at [236, 161] on div "010686 | RODILLO DE FELPA 4" at bounding box center [211, 164] width 141 height 12
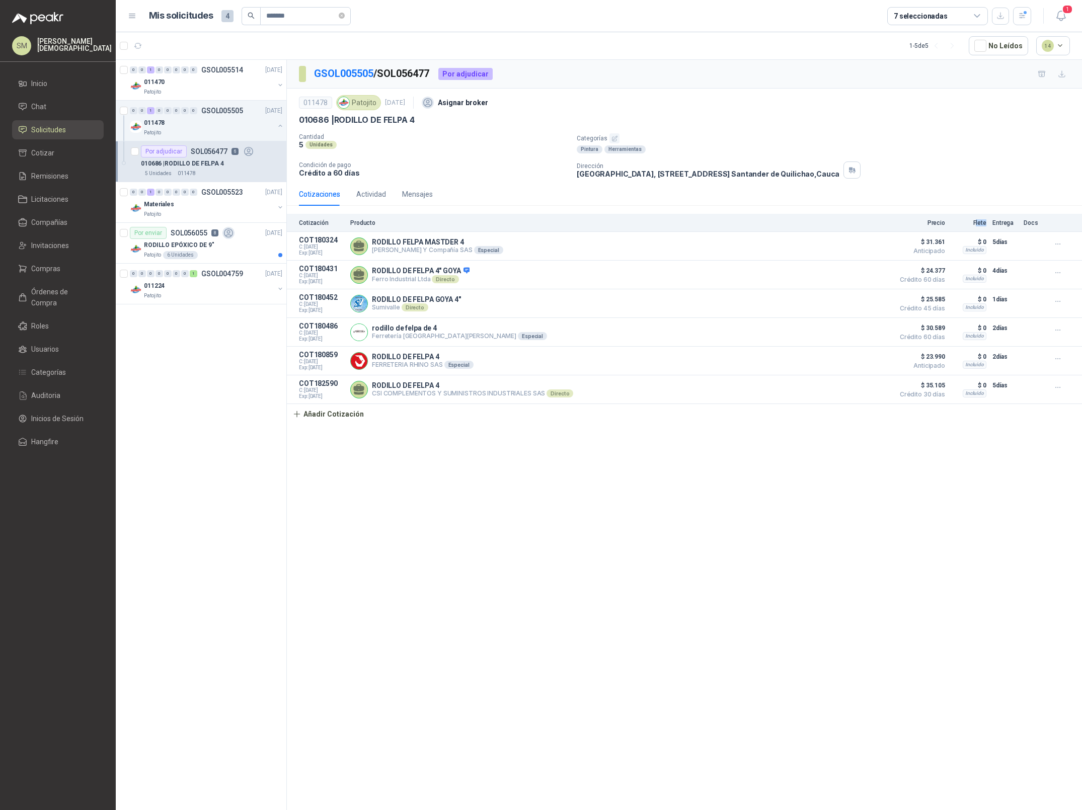
drag, startPoint x: 976, startPoint y: 225, endPoint x: 987, endPoint y: 225, distance: 11.1
click at [987, 225] on div "Cotización Producto Precio Flete Entrega Docs" at bounding box center [684, 223] width 795 height 18
click at [982, 224] on p "Flete" at bounding box center [968, 222] width 35 height 7
click at [351, 16] on span "*******" at bounding box center [305, 16] width 91 height 18
click at [345, 16] on icon "close-circle" at bounding box center [342, 16] width 6 height 6
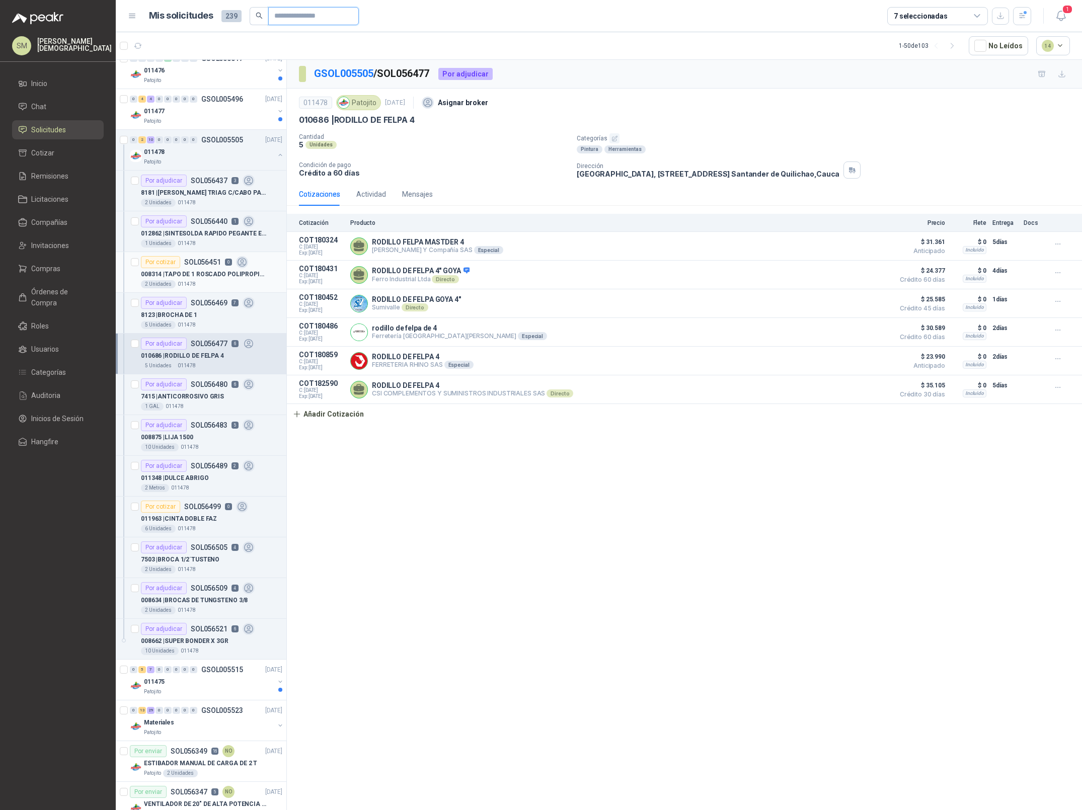
scroll to position [976, 0]
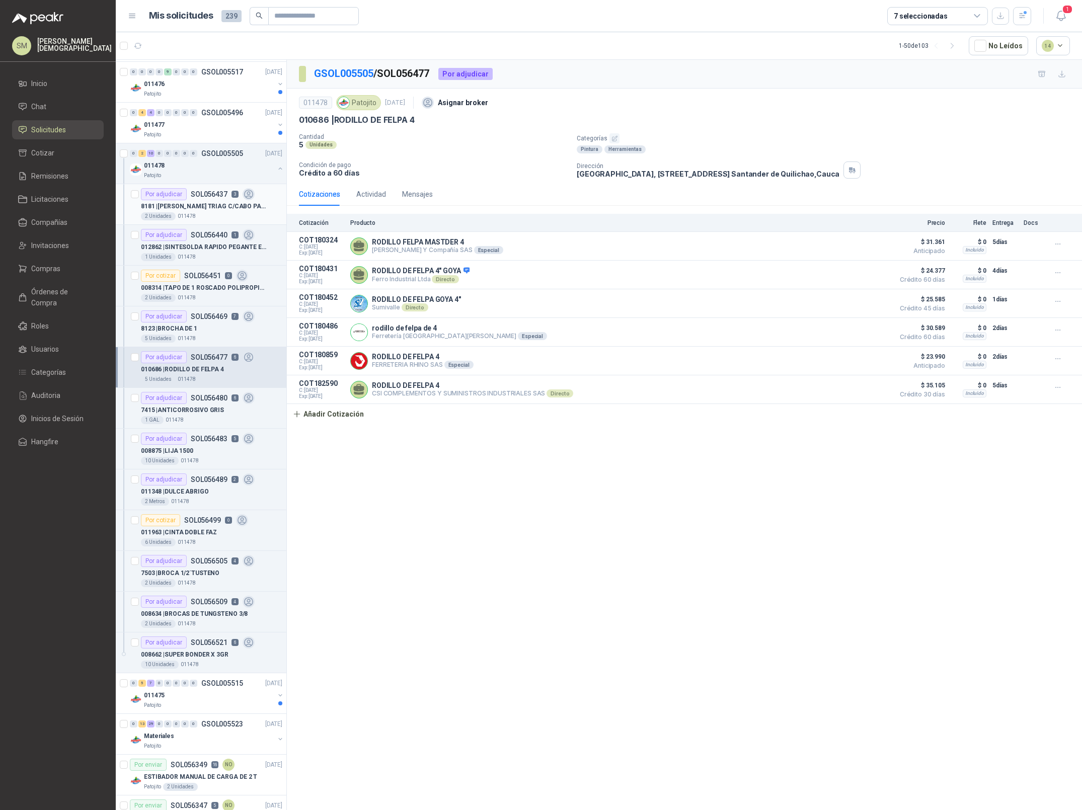
click at [192, 220] on p "011478" at bounding box center [187, 216] width 18 height 8
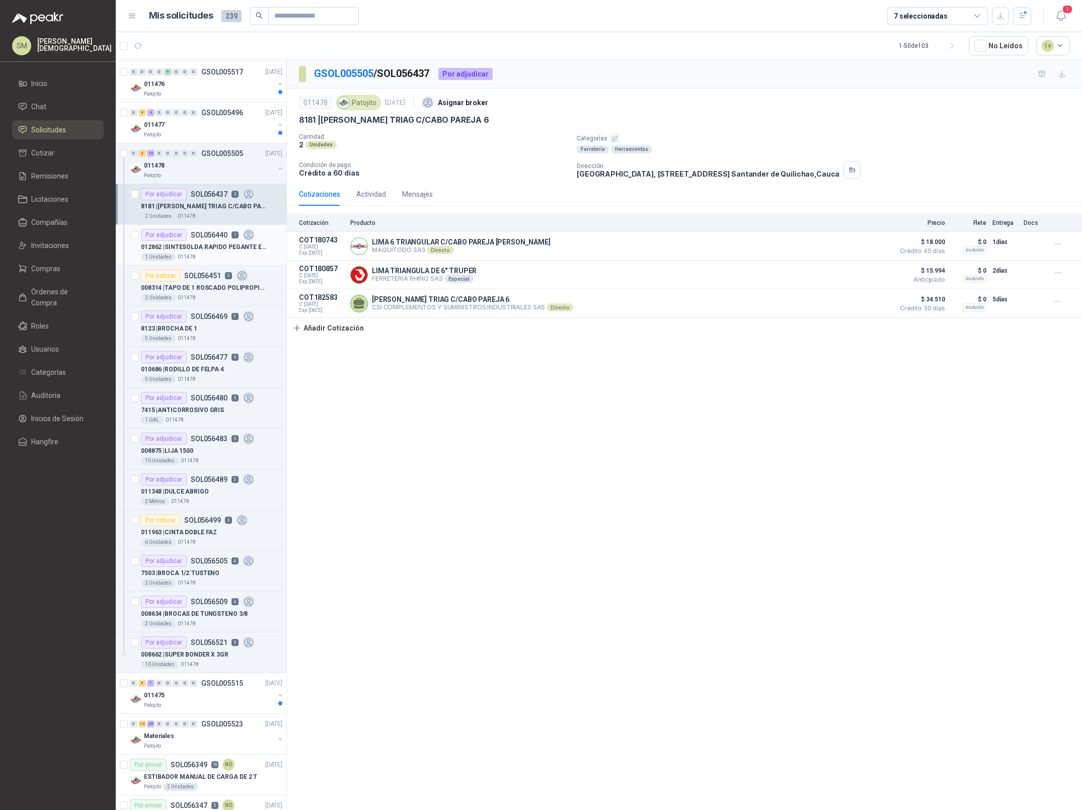
click at [195, 241] on div "Por adjudicar SOL056440 1" at bounding box center [198, 235] width 114 height 12
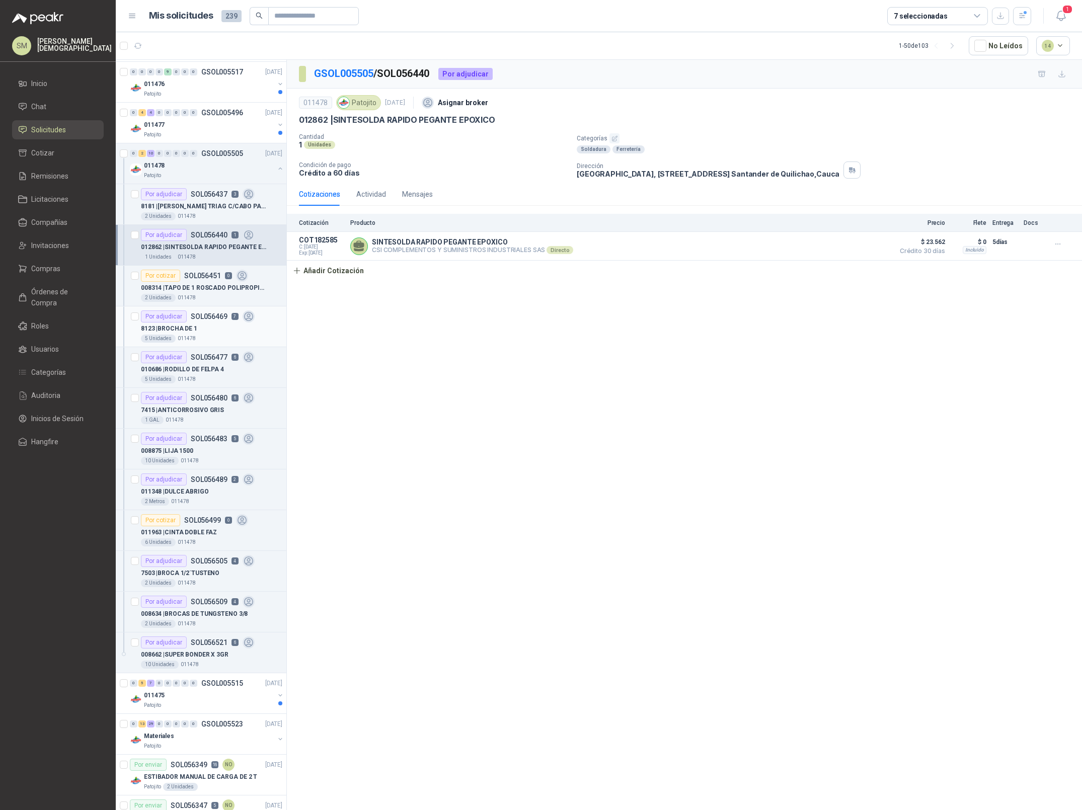
click at [199, 330] on div "8123 | BROCHA DE 1" at bounding box center [211, 329] width 141 height 12
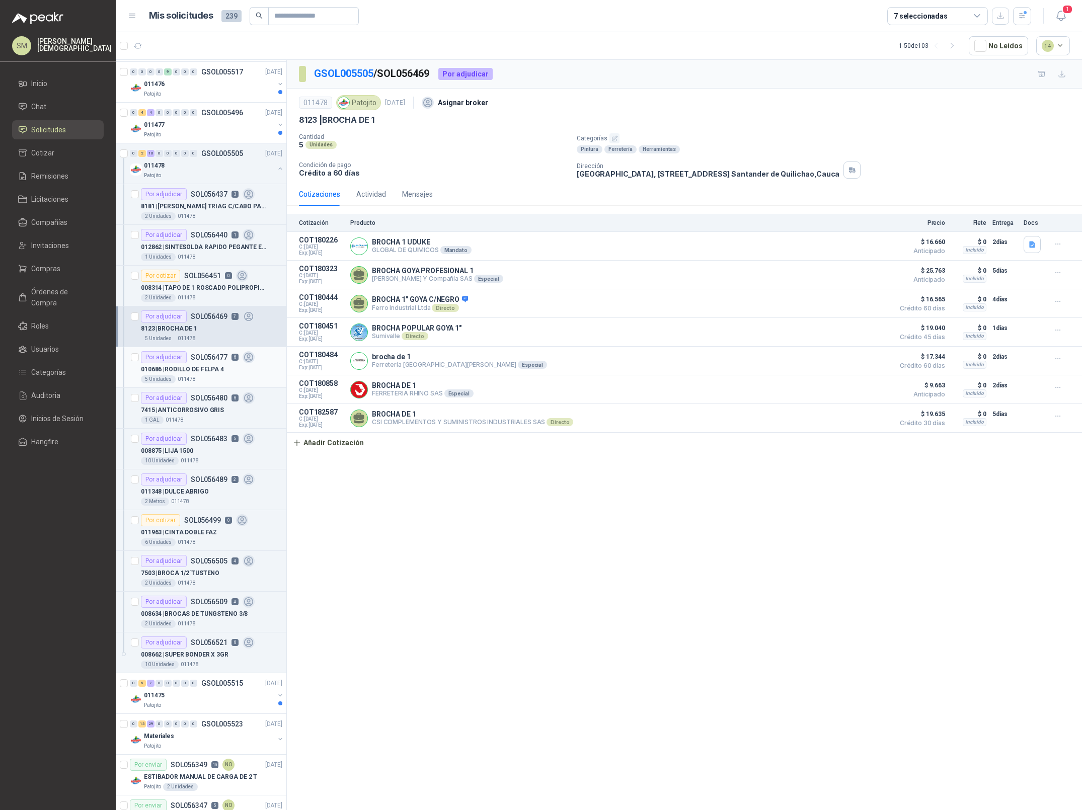
click at [203, 380] on div "5 Unidades 011478" at bounding box center [211, 379] width 141 height 8
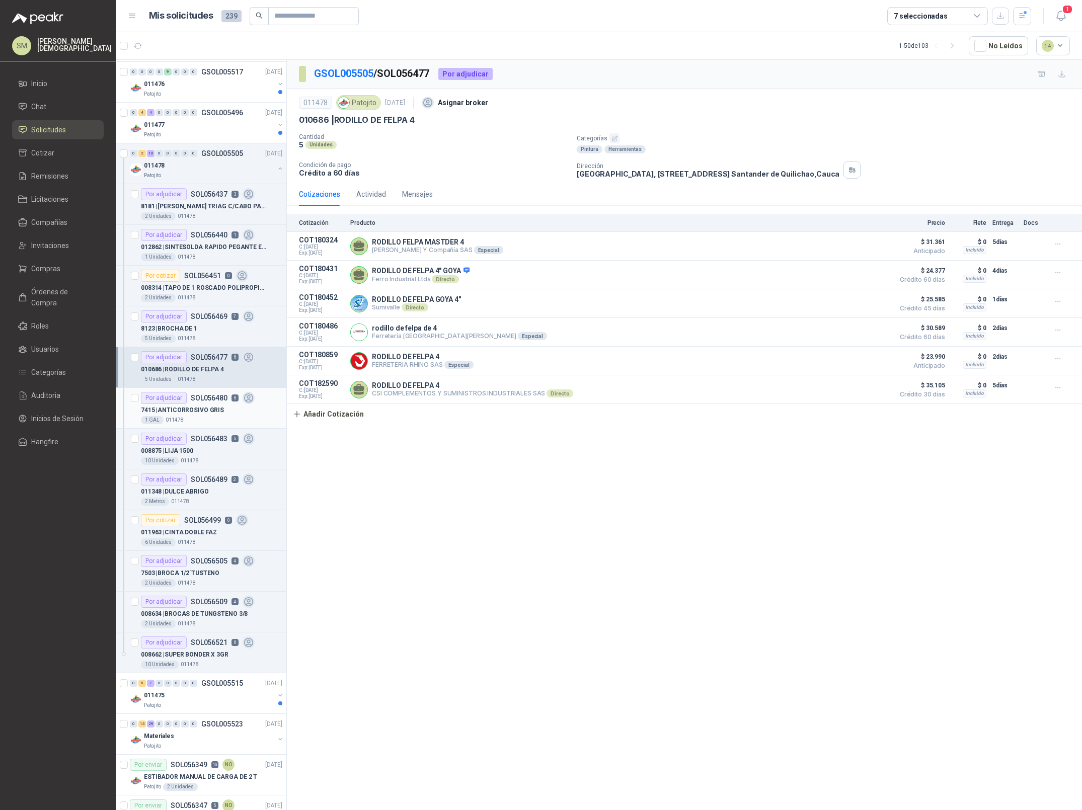
click at [210, 416] on div "7415 | ANTICORROSIVO GRIS" at bounding box center [211, 410] width 141 height 12
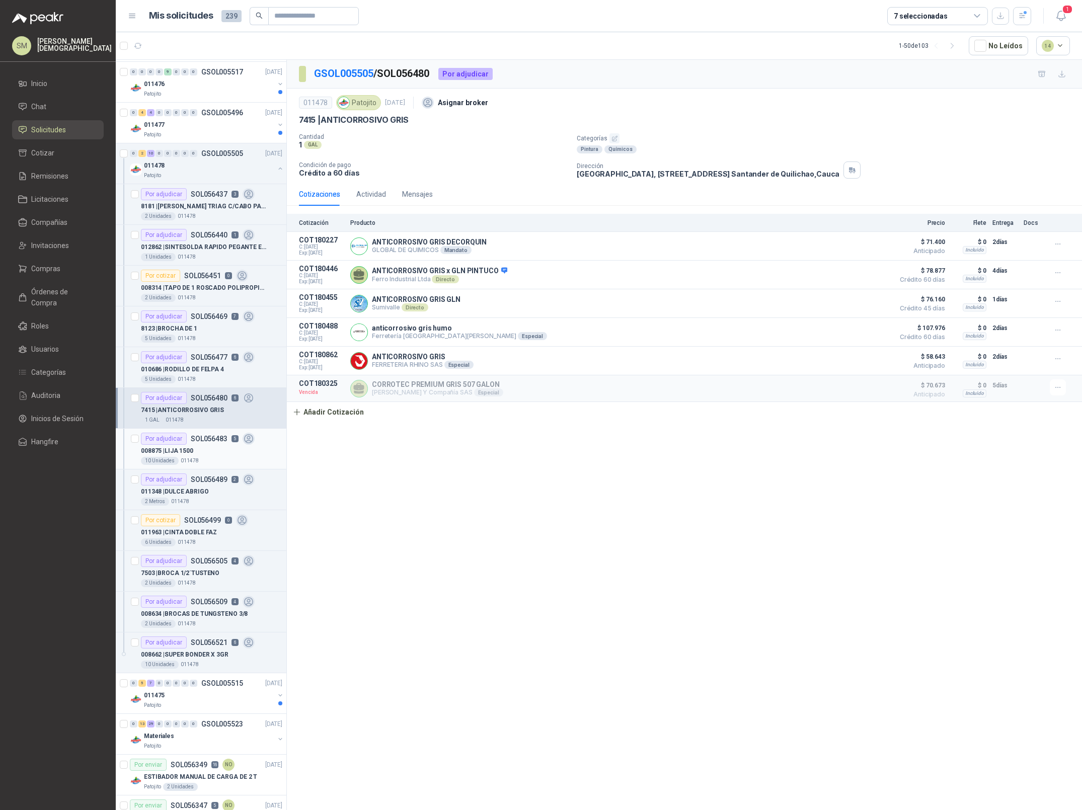
click at [206, 457] on div "008875 | LIJA 1500" at bounding box center [211, 451] width 141 height 12
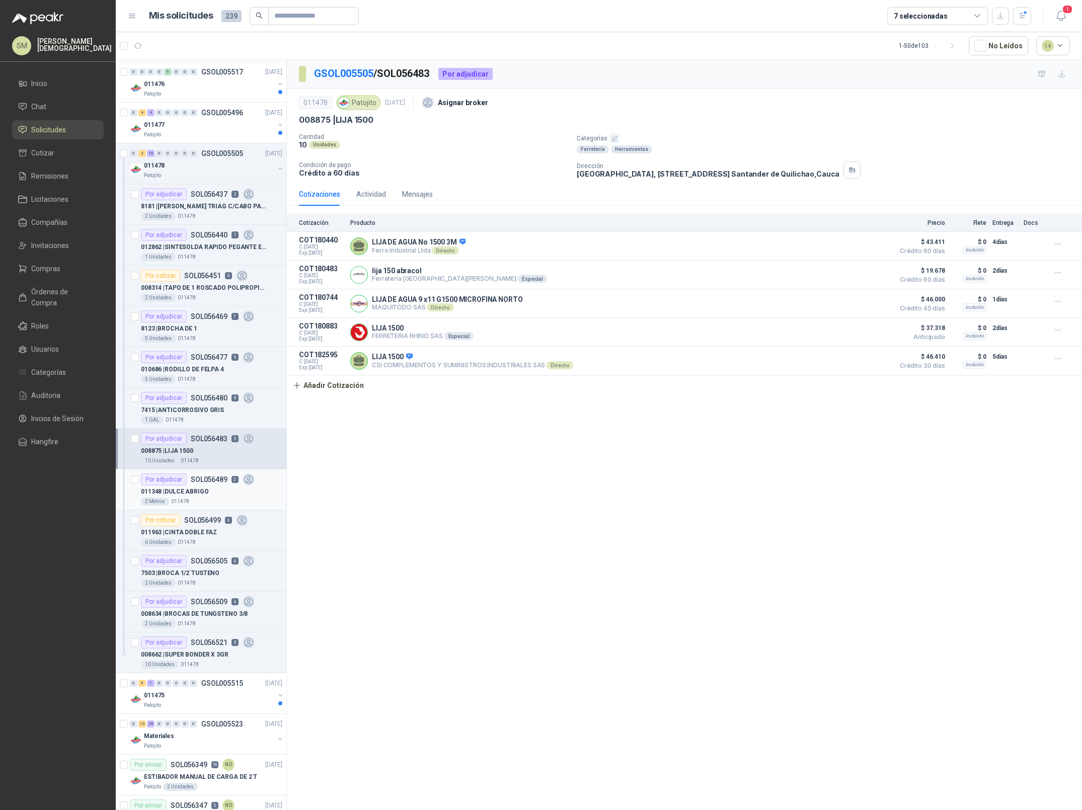
click at [190, 495] on p "011348 | DULCE ABRIGO" at bounding box center [175, 492] width 68 height 10
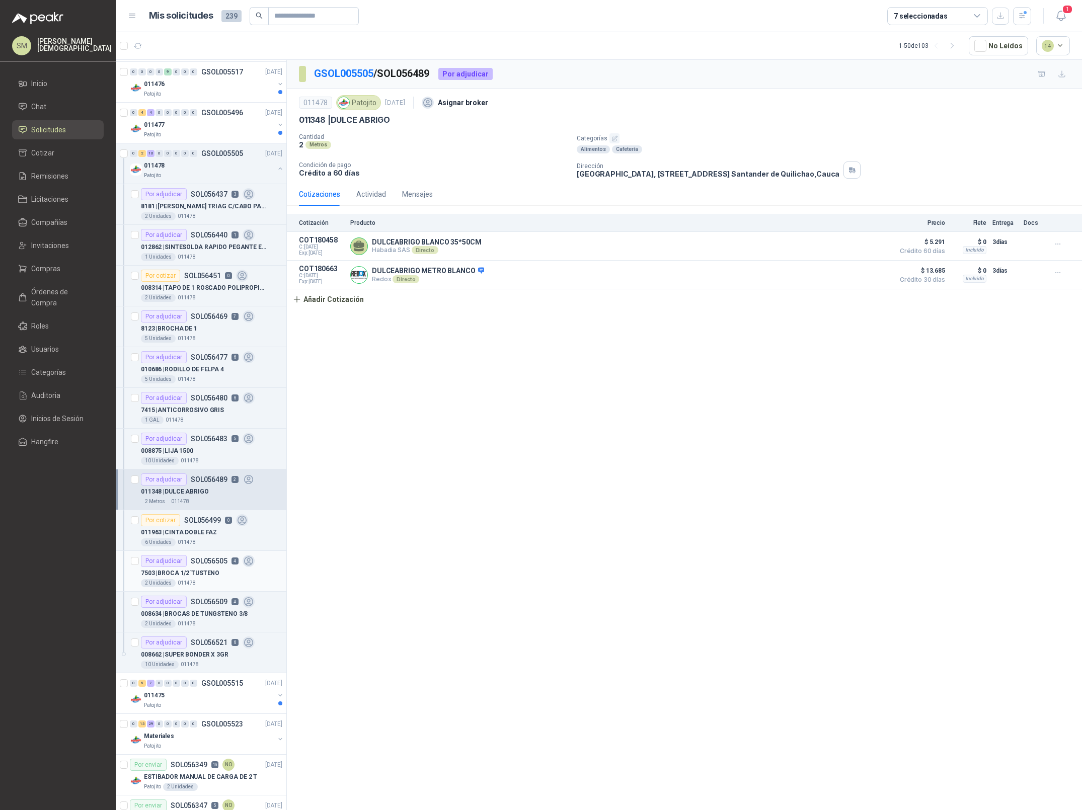
click at [194, 573] on p "7503 | BROCA 1/2´TUSTENO" at bounding box center [180, 574] width 79 height 10
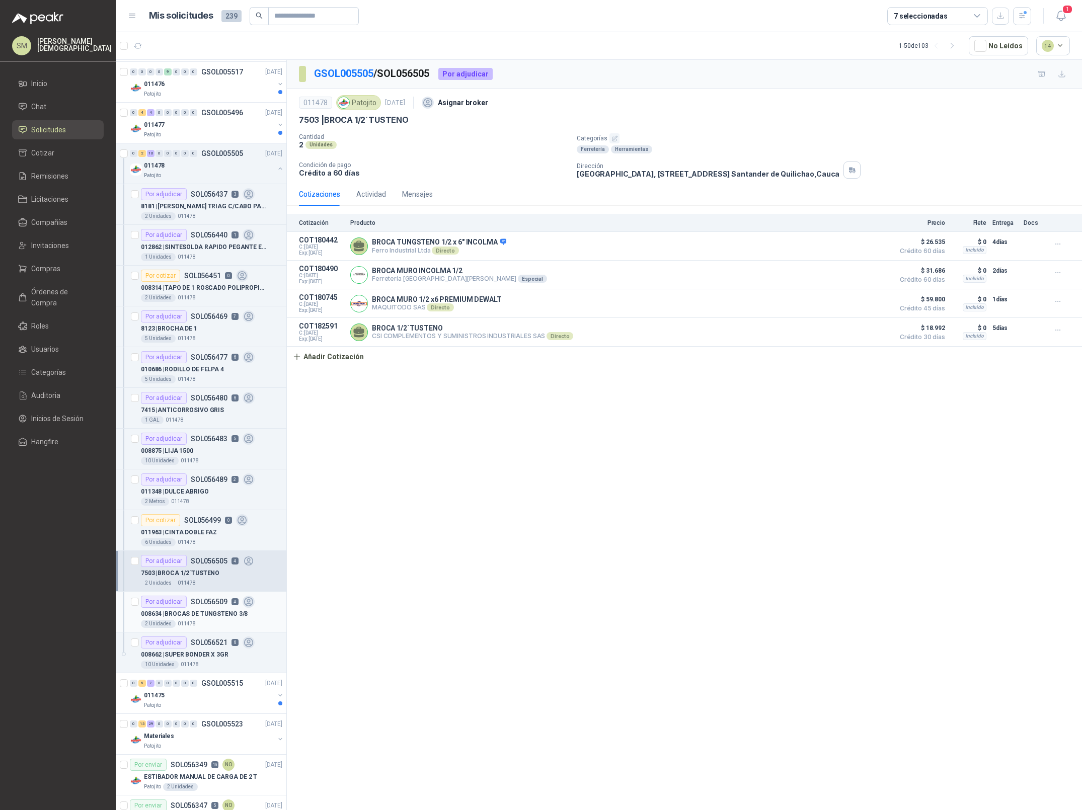
click at [208, 612] on p "008634 | BROCAS DE TUNGSTENO 3/8" at bounding box center [194, 614] width 107 height 10
click at [207, 649] on div "Por adjudicar SOL056521 6" at bounding box center [198, 643] width 114 height 12
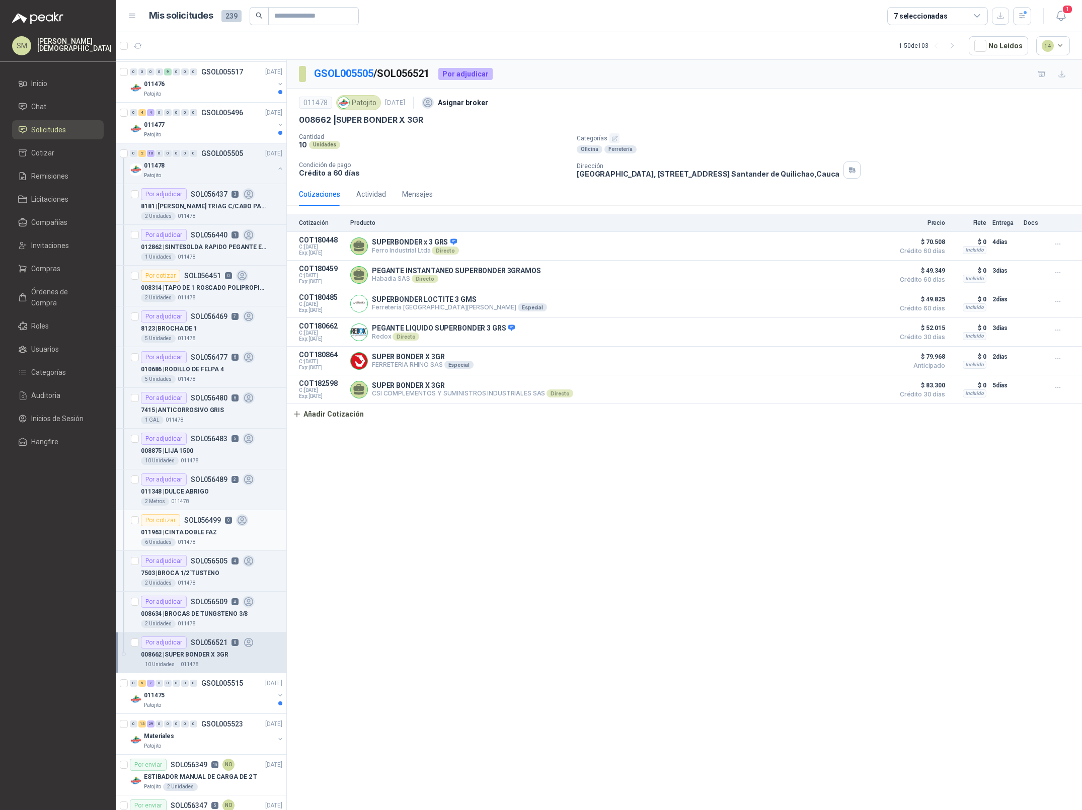
click at [190, 542] on p "011478" at bounding box center [187, 542] width 18 height 8
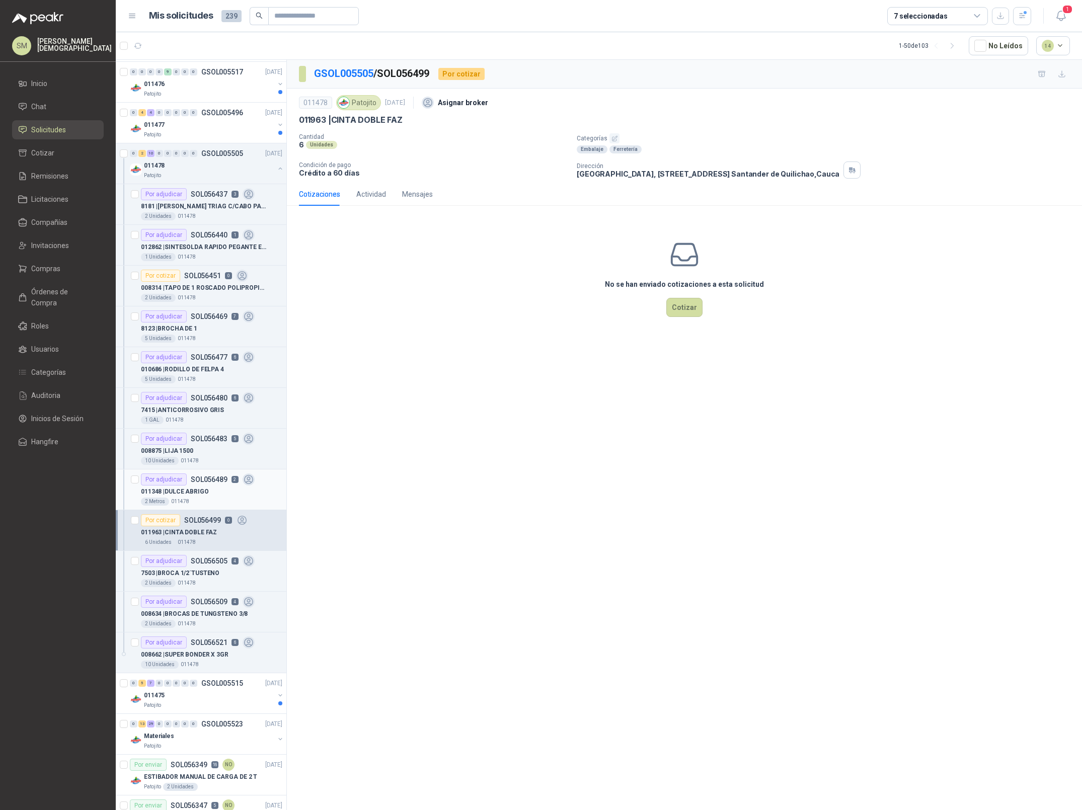
click at [208, 496] on div "011348 | DULCE ABRIGO" at bounding box center [211, 492] width 141 height 12
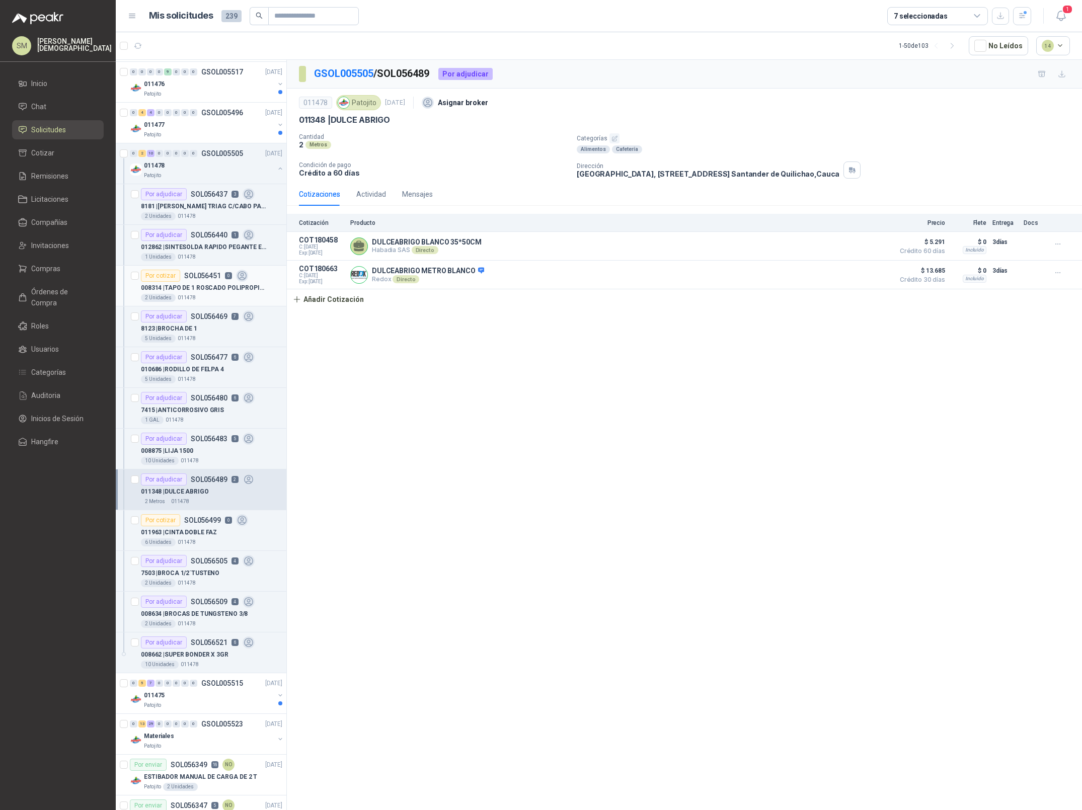
click at [221, 277] on div "Por cotizar SOL056451 0" at bounding box center [194, 276] width 107 height 12
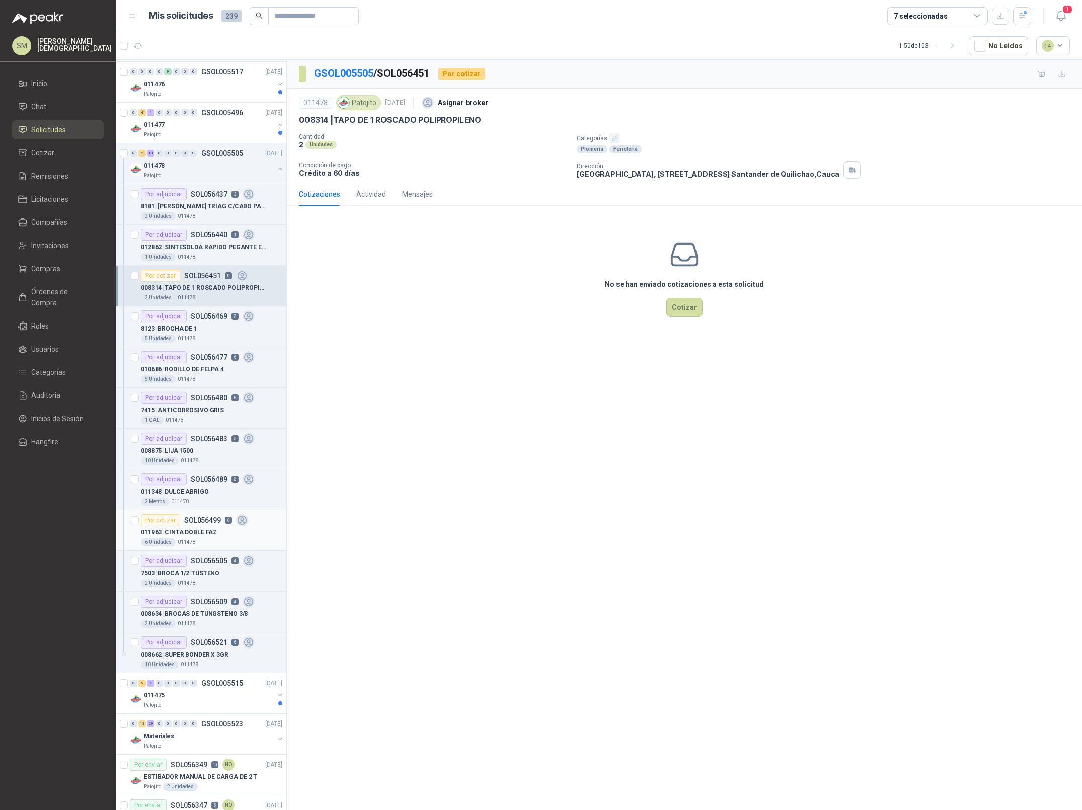
click at [224, 526] on div "Por cotizar SOL056499 0" at bounding box center [194, 520] width 107 height 12
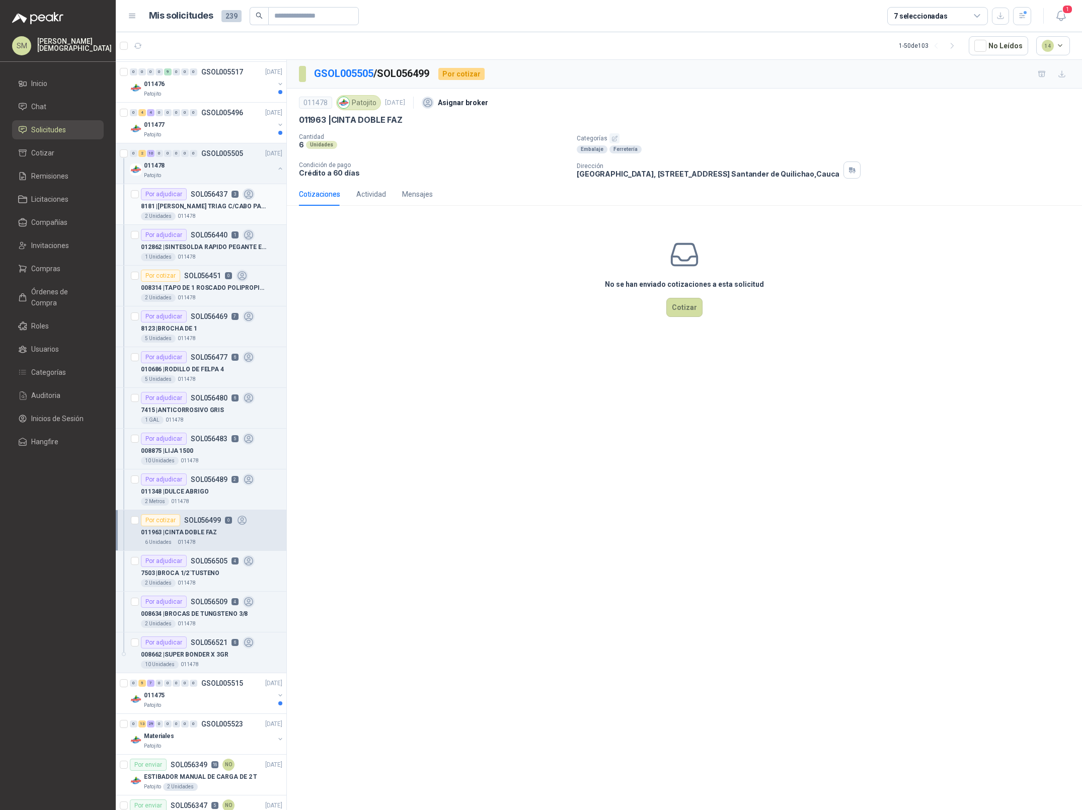
click at [211, 210] on p "8181 | LIMA NICHOLSON TRIAG C/CABO PAREJA 6" at bounding box center [203, 207] width 125 height 10
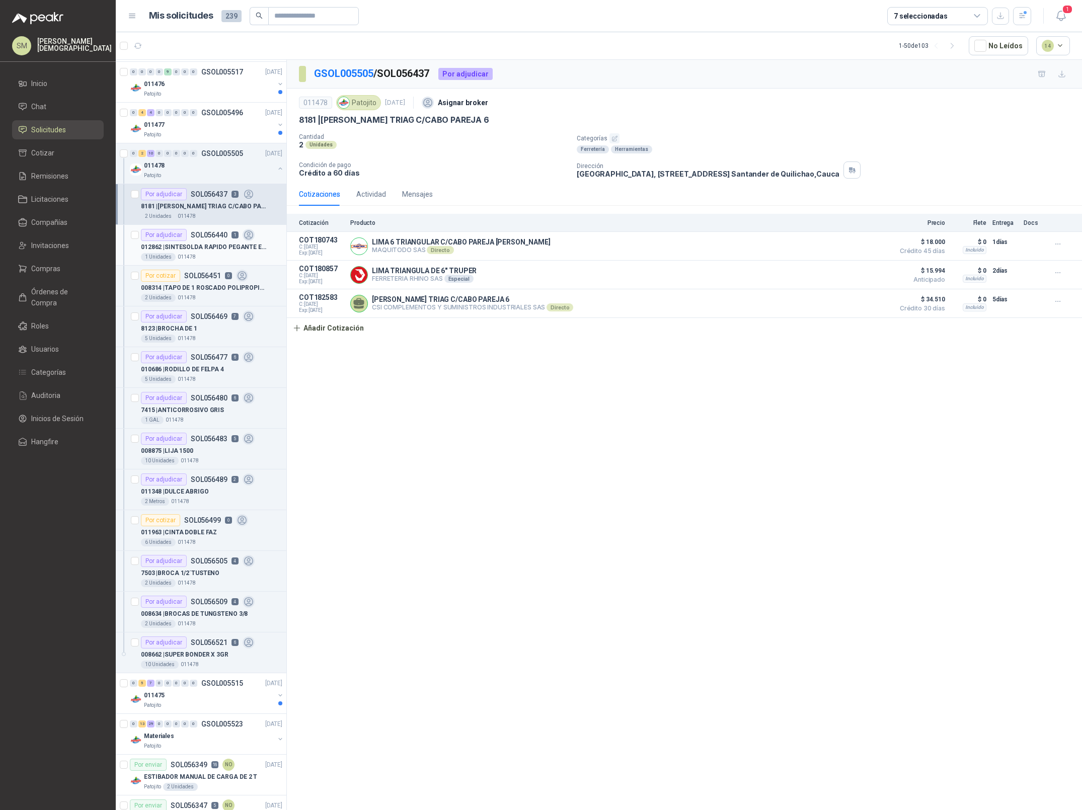
click at [216, 237] on p "SOL056440" at bounding box center [209, 235] width 37 height 7
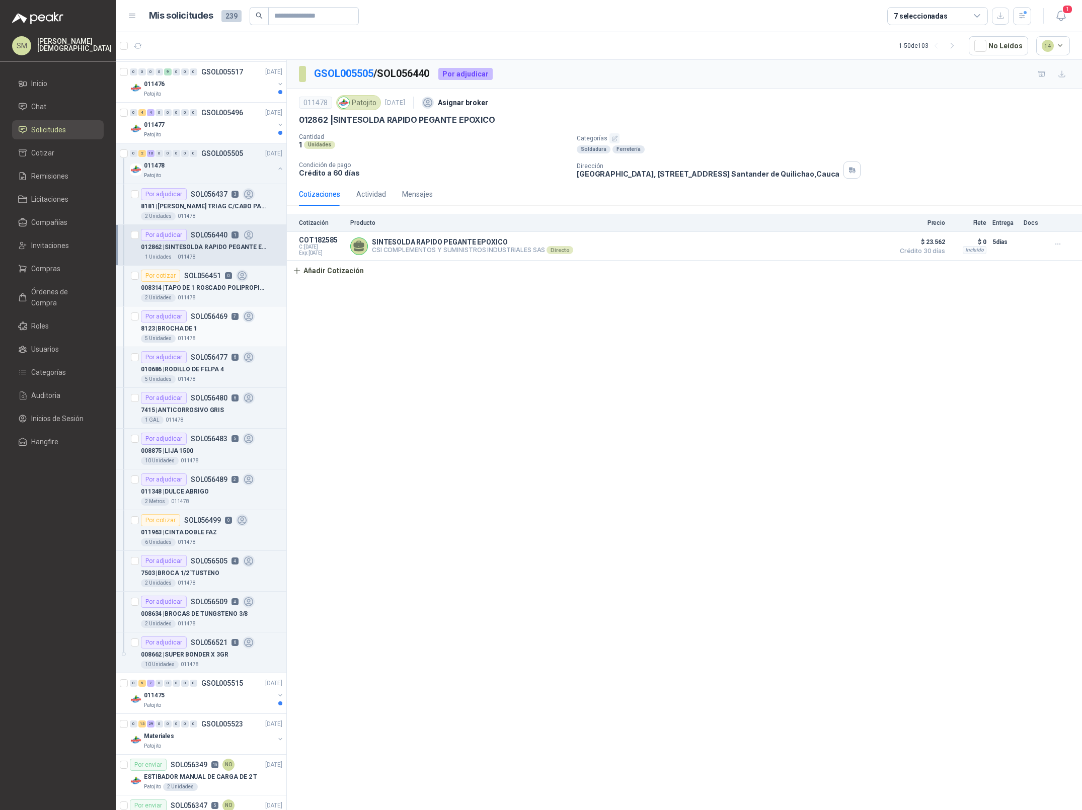
click at [192, 320] on p "SOL056469" at bounding box center [209, 316] width 37 height 7
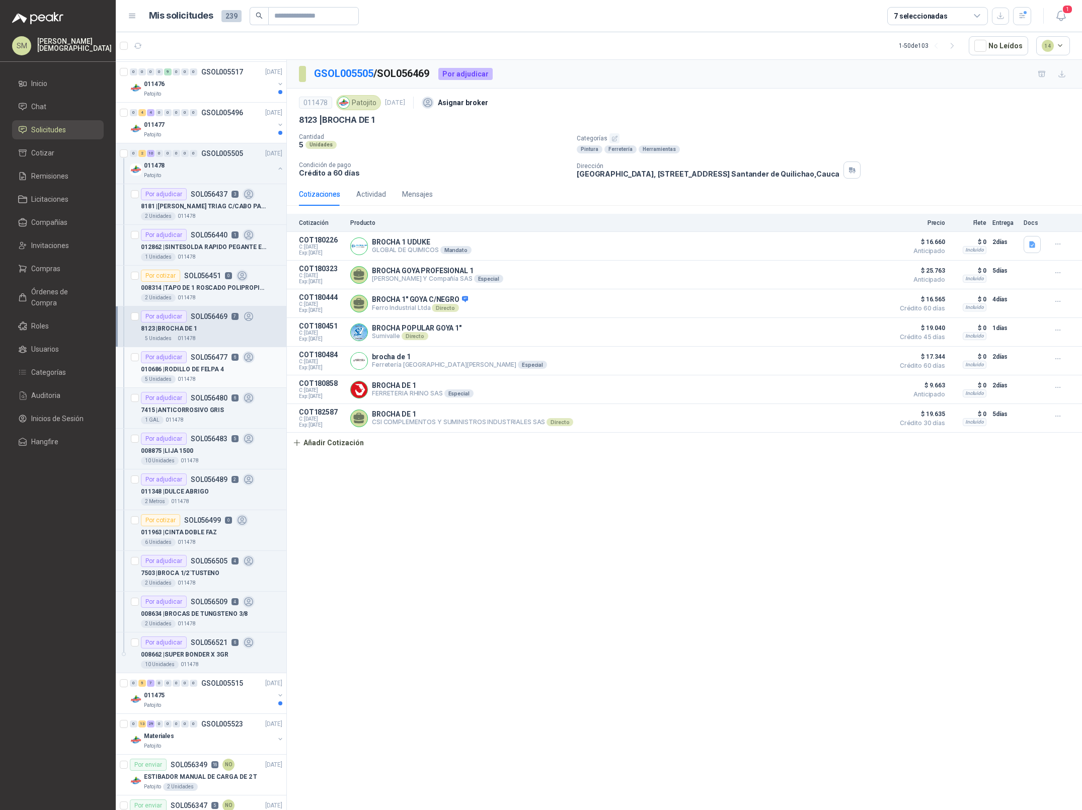
click at [183, 372] on p "010686 | RODILLO DE FELPA 4" at bounding box center [182, 370] width 83 height 10
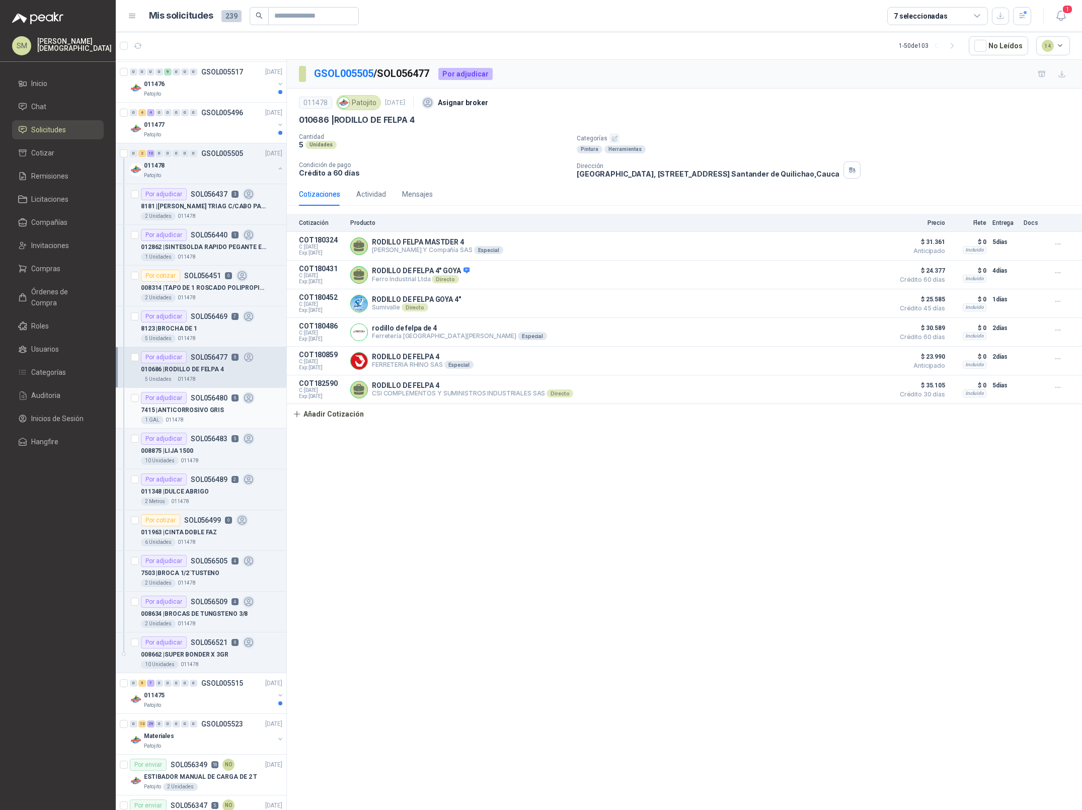
click at [192, 411] on p "7415 | ANTICORROSIVO GRIS" at bounding box center [182, 411] width 83 height 10
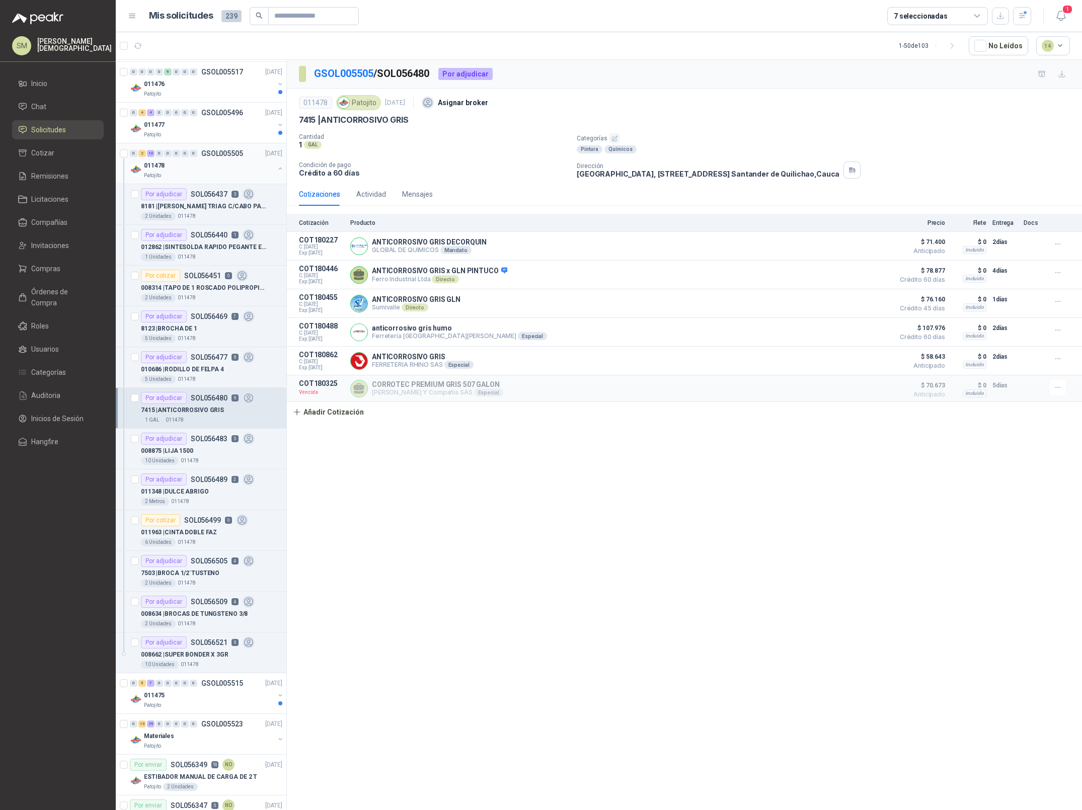
click at [205, 171] on div "011478" at bounding box center [209, 166] width 130 height 12
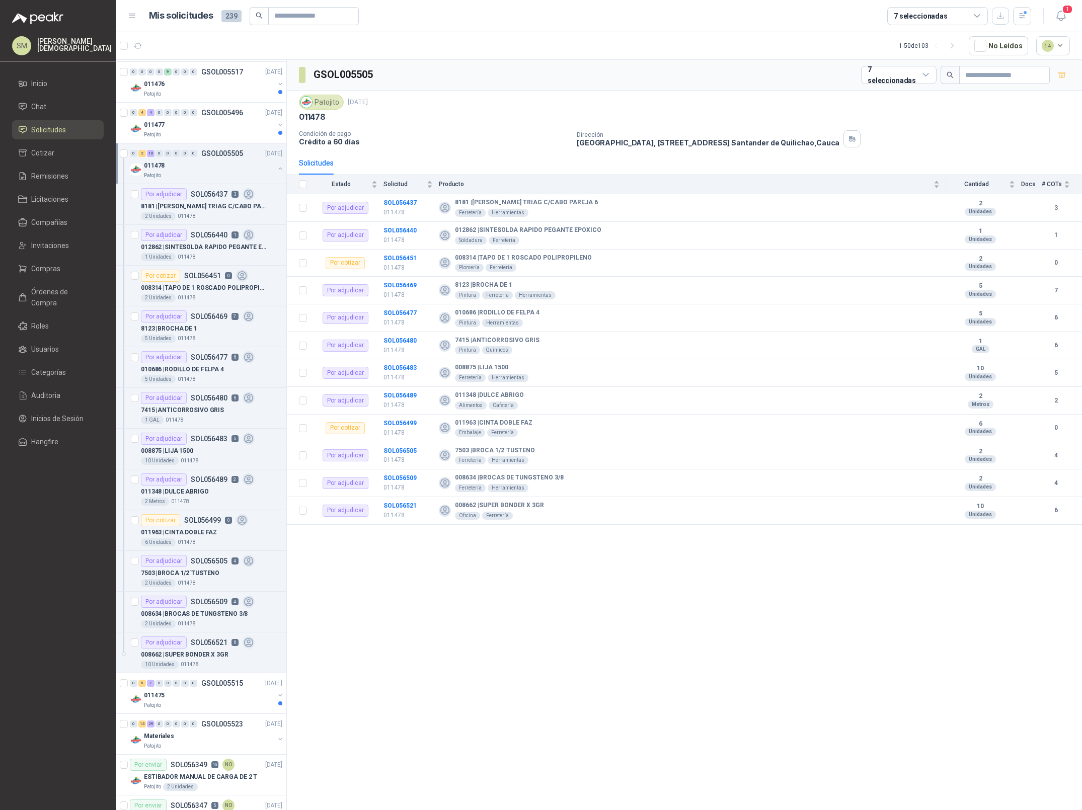
click at [205, 171] on div "011478" at bounding box center [209, 166] width 130 height 12
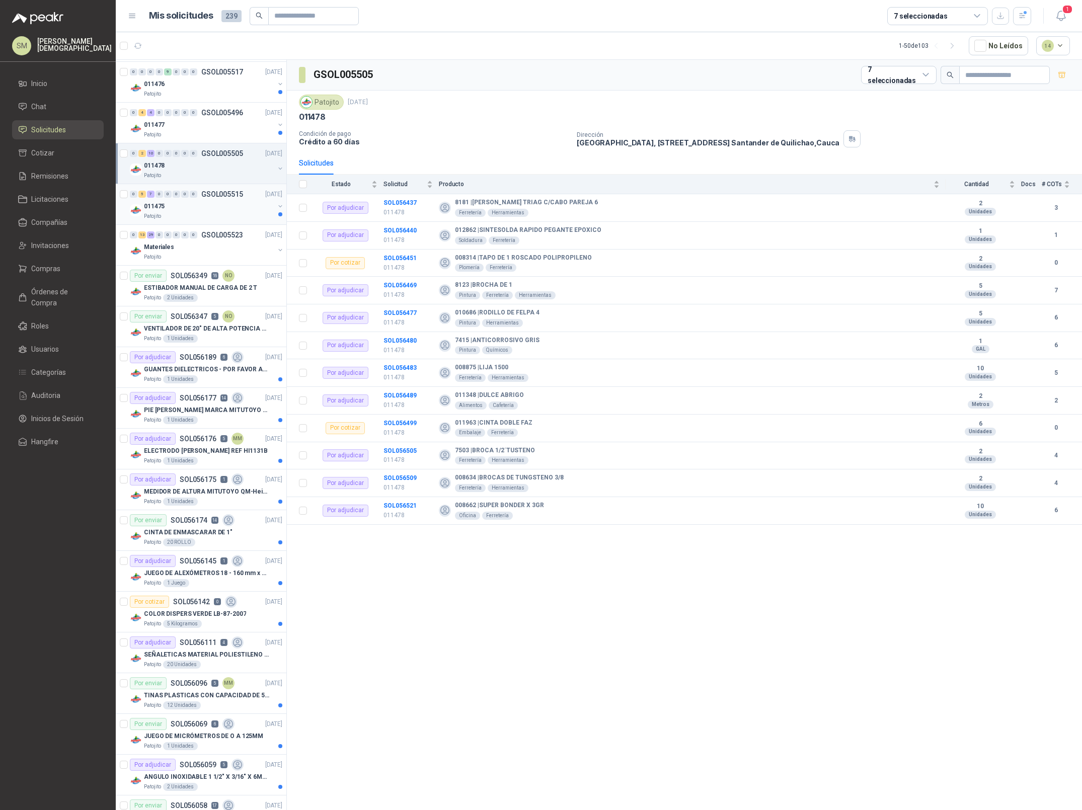
click at [195, 205] on div "011475" at bounding box center [209, 206] width 130 height 12
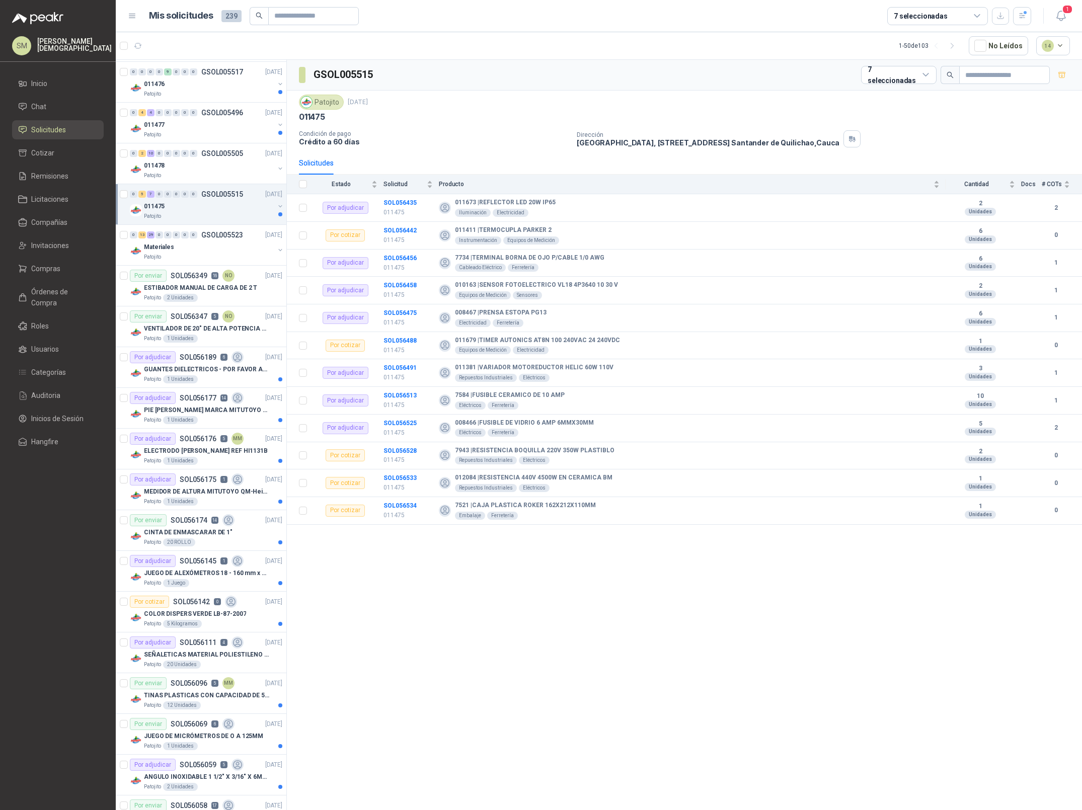
click at [204, 212] on div "011475" at bounding box center [209, 206] width 130 height 12
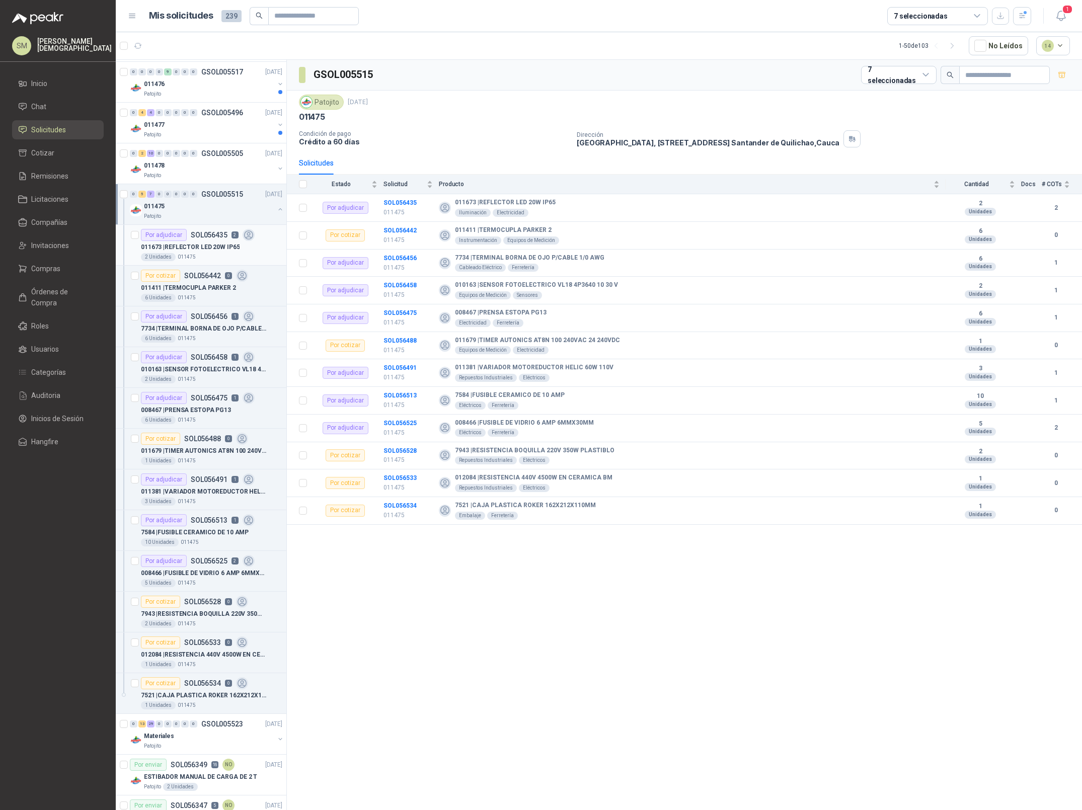
click at [199, 256] on div "2 Unidades 011475" at bounding box center [211, 257] width 141 height 8
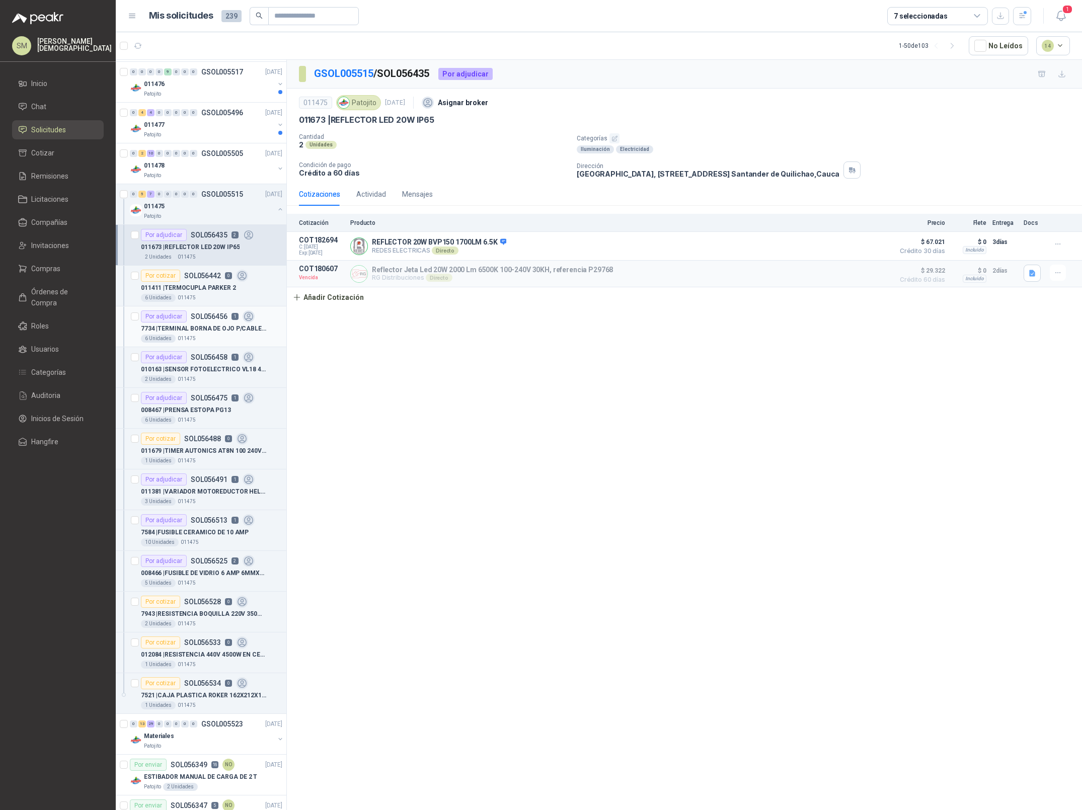
click at [196, 320] on p "SOL056456" at bounding box center [209, 316] width 37 height 7
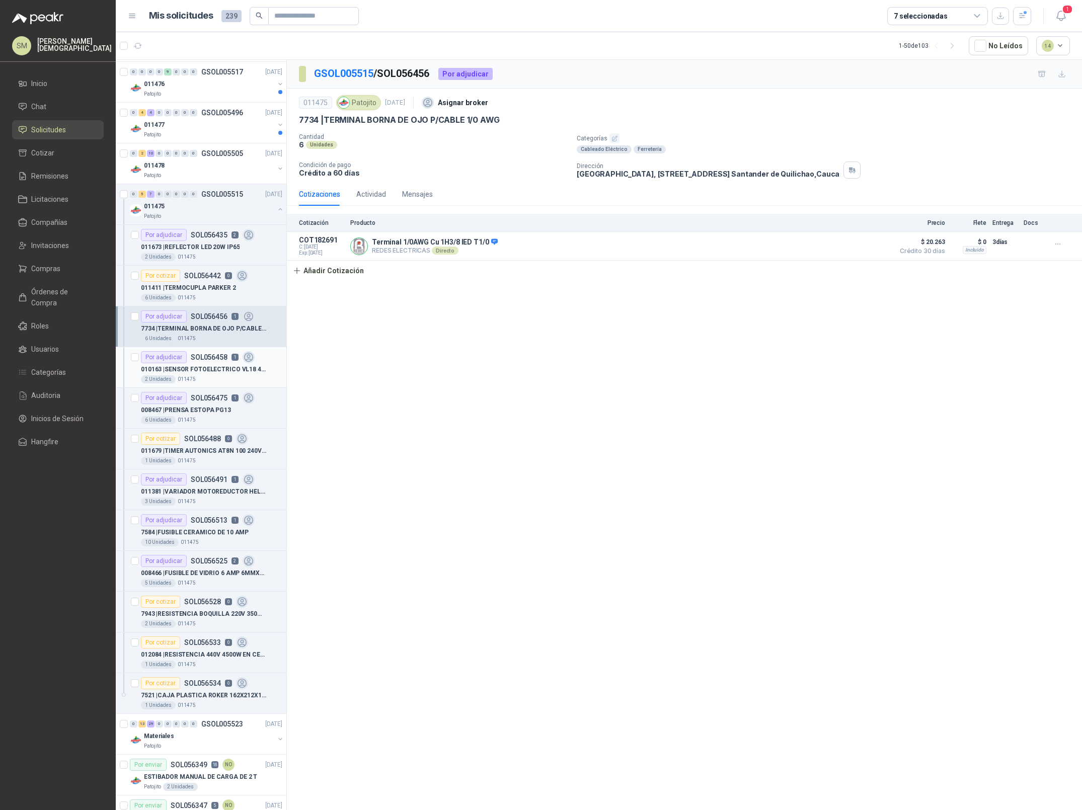
click at [190, 366] on div "010163 | SENSOR FOTOELECTRICO VL18 4P3640 10 30 V" at bounding box center [211, 369] width 141 height 12
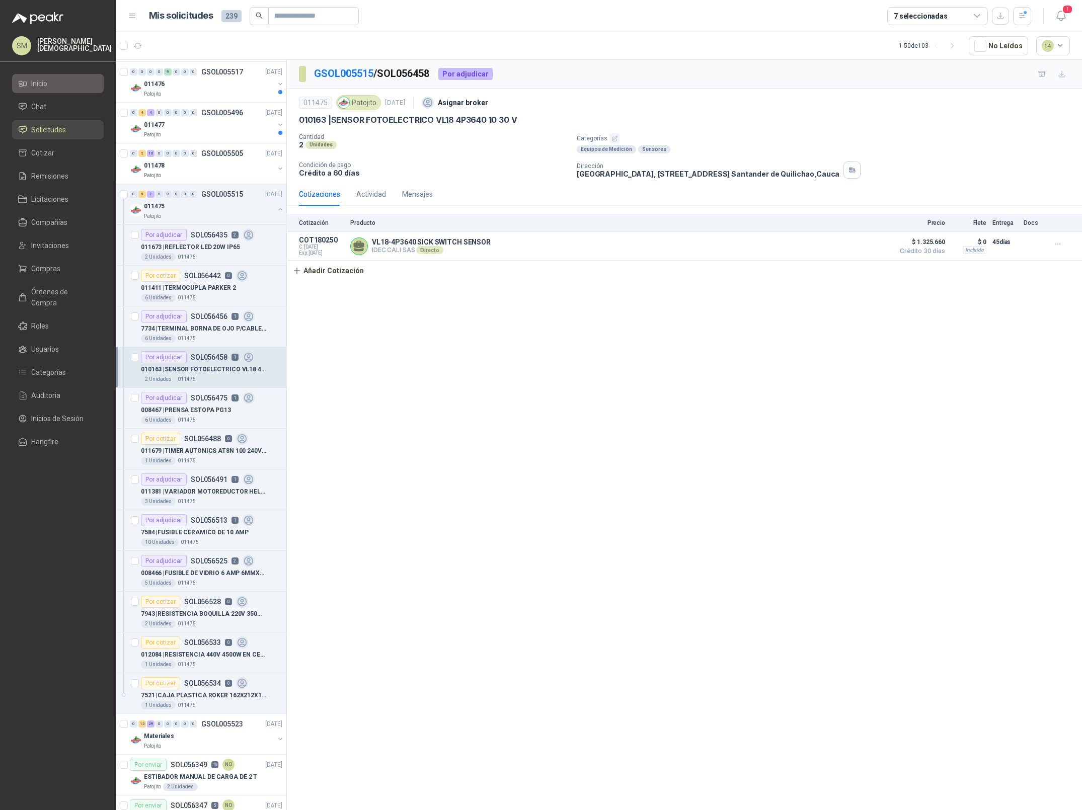
click at [58, 84] on li "Inicio" at bounding box center [58, 83] width 80 height 11
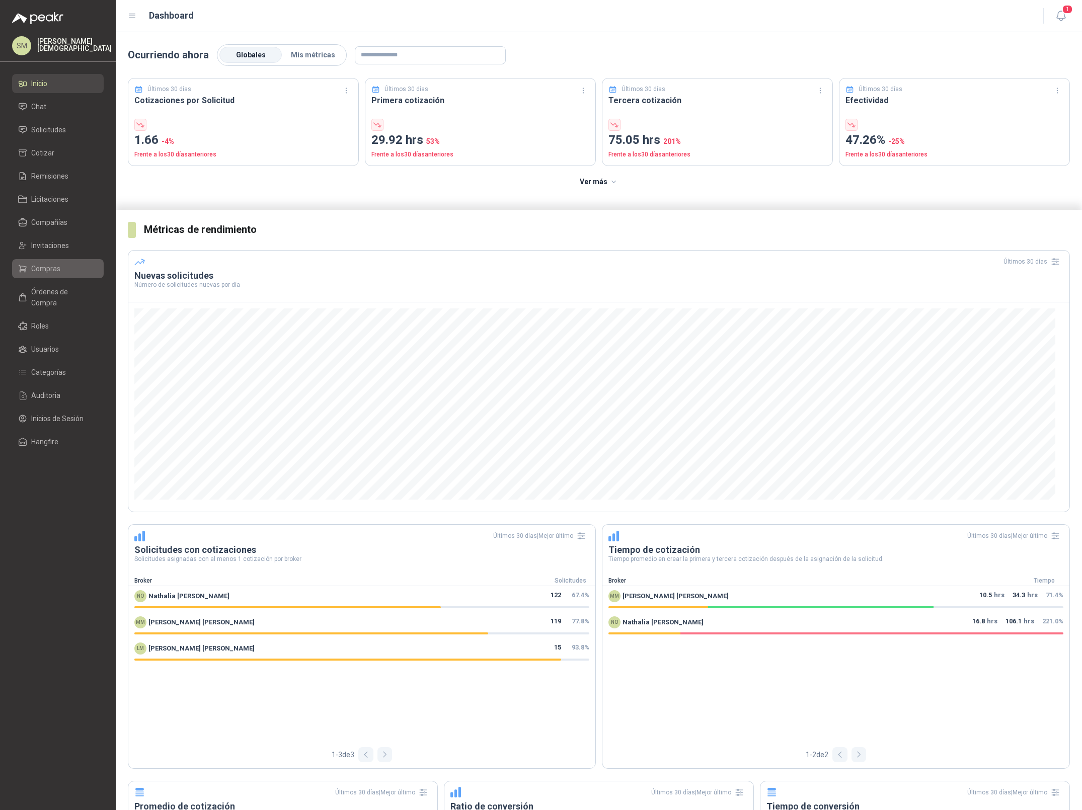
click at [60, 272] on li "Compras" at bounding box center [58, 268] width 80 height 11
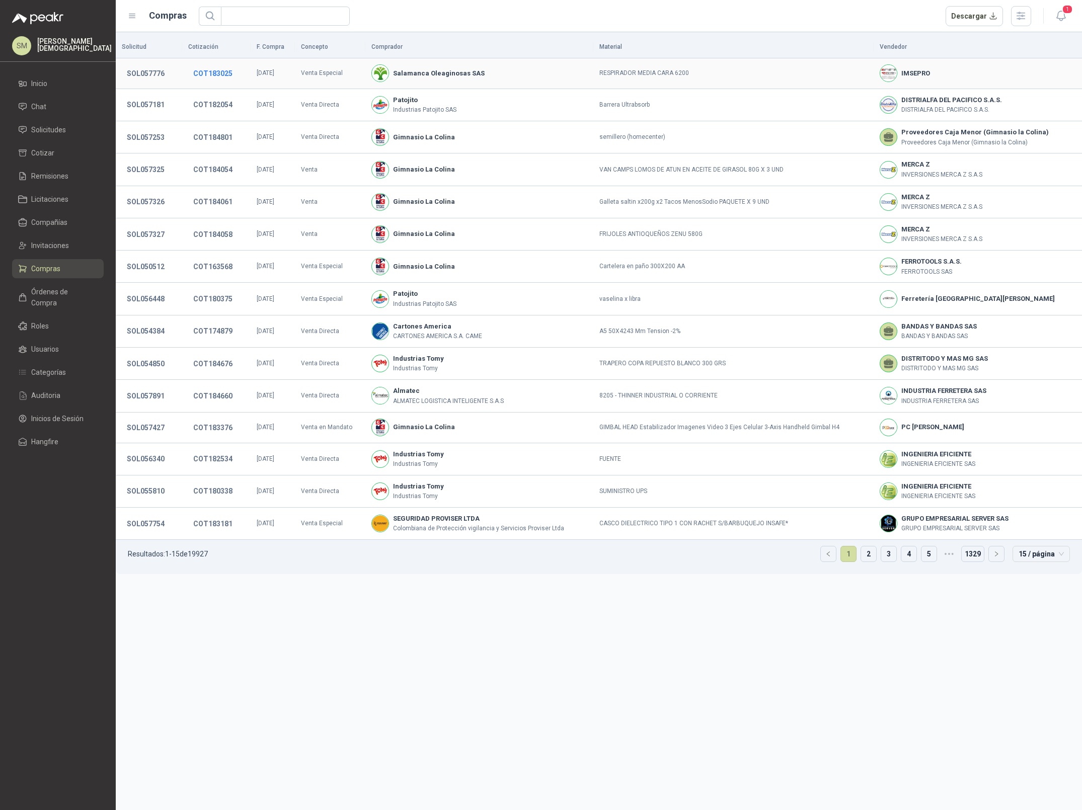
click at [212, 74] on button "COT183025" at bounding box center [212, 73] width 49 height 18
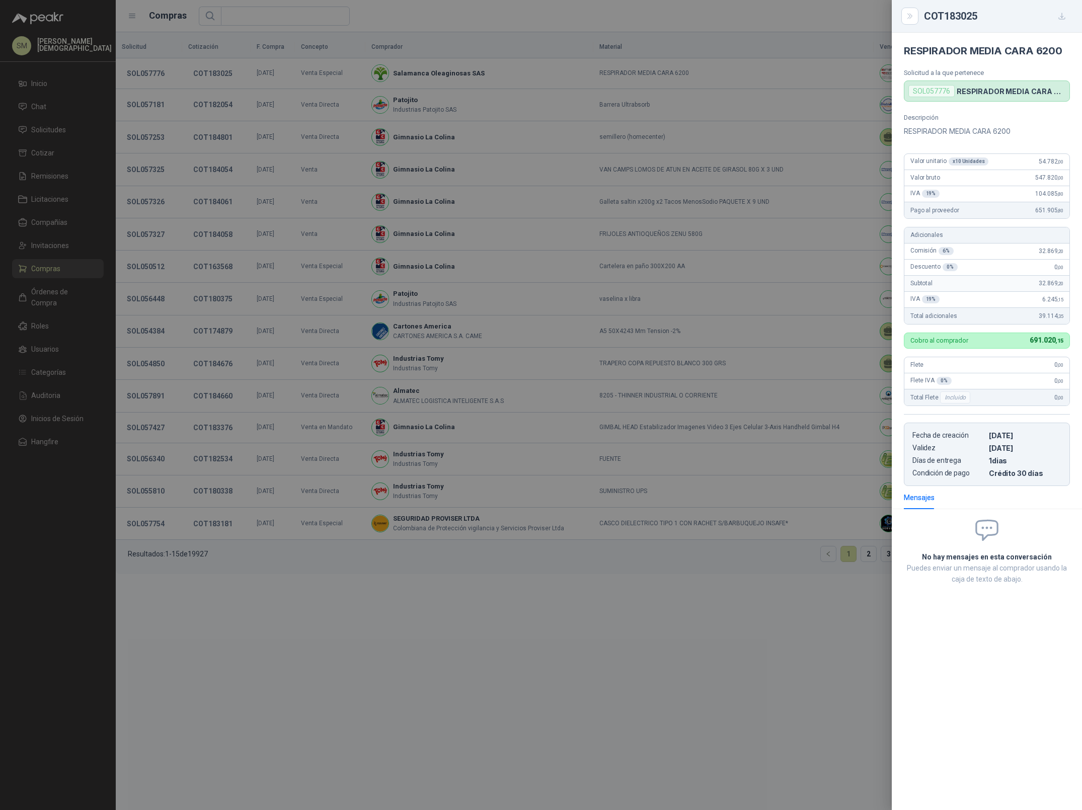
click at [217, 76] on div at bounding box center [541, 405] width 1082 height 810
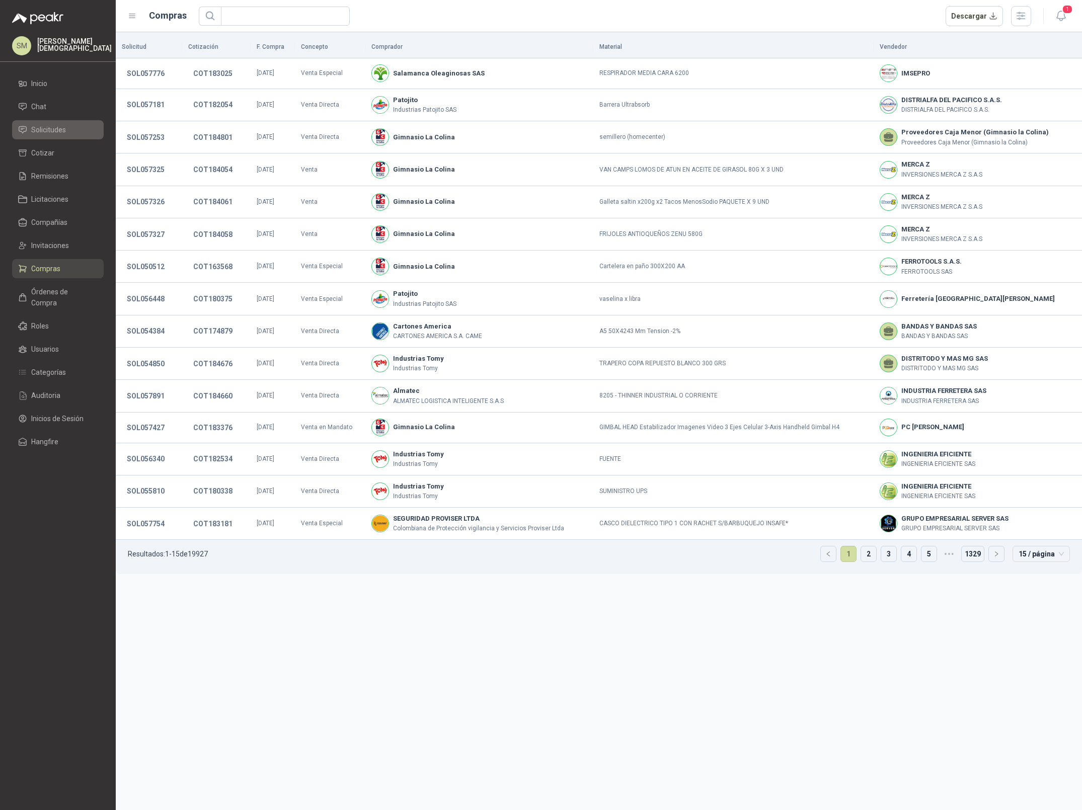
click at [47, 122] on link "Solicitudes" at bounding box center [58, 129] width 92 height 19
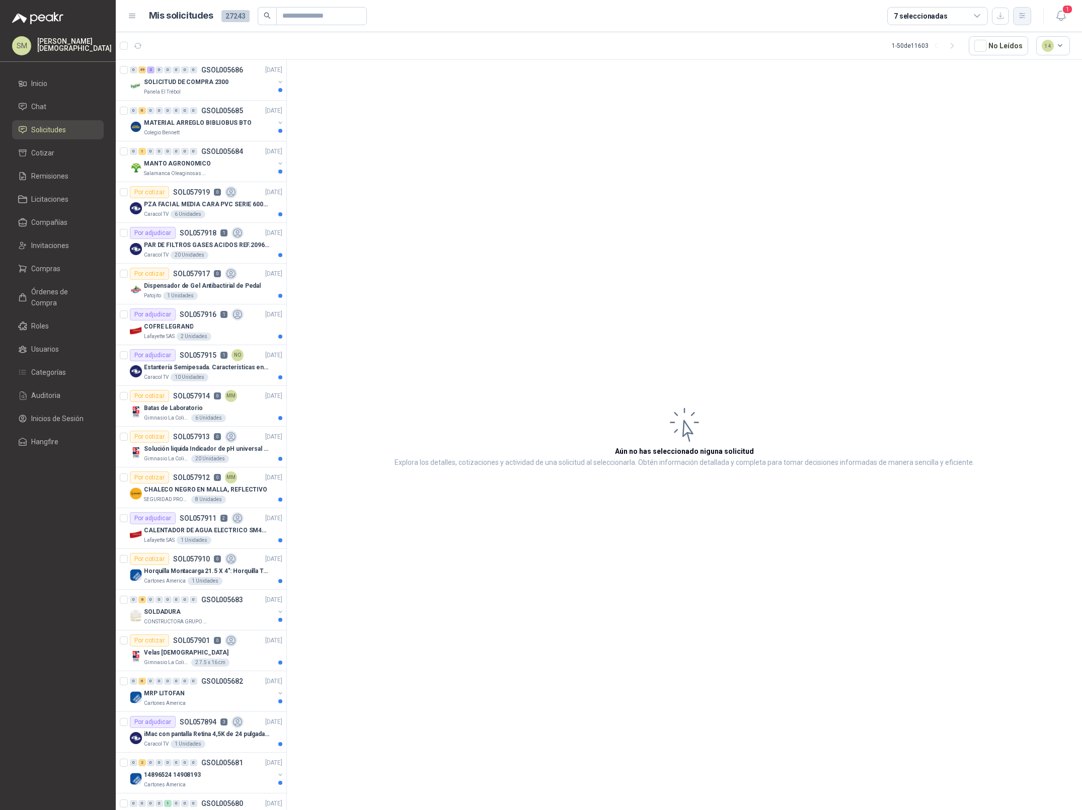
click at [1015, 16] on button "button" at bounding box center [1022, 16] width 18 height 18
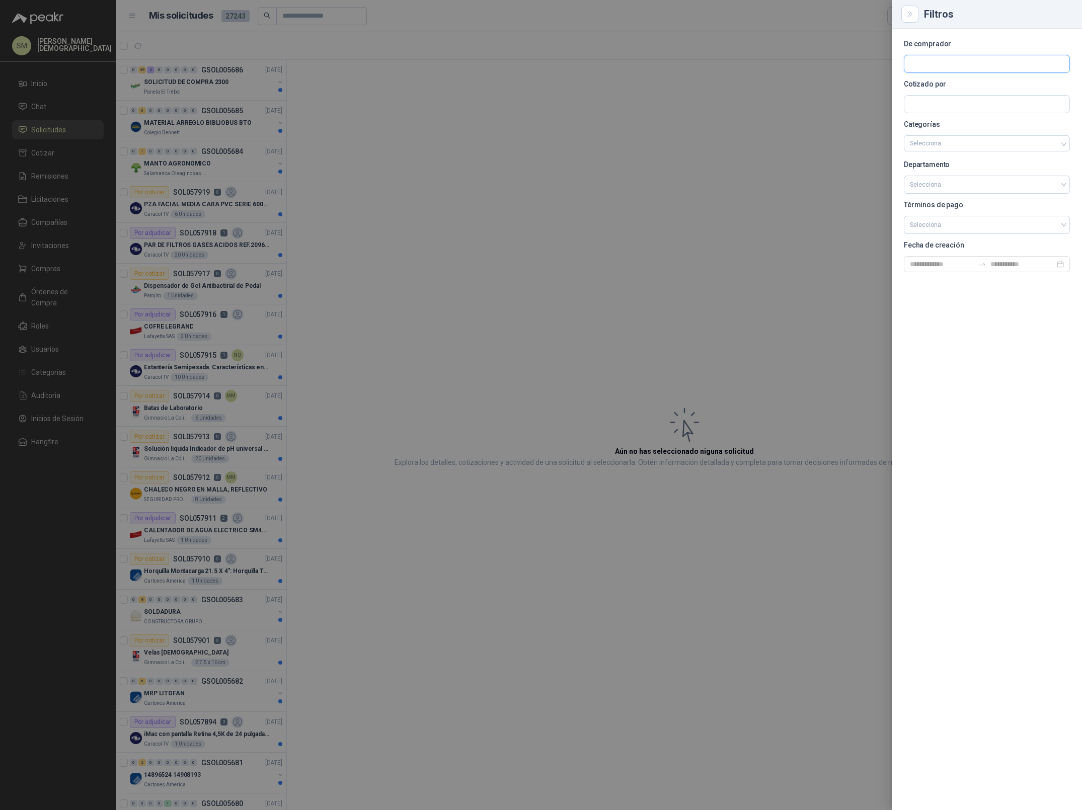
click at [948, 66] on input "text" at bounding box center [986, 63] width 165 height 17
type input "********"
click at [972, 93] on span "Industrias Patojito SAS -" at bounding box center [954, 91] width 52 height 5
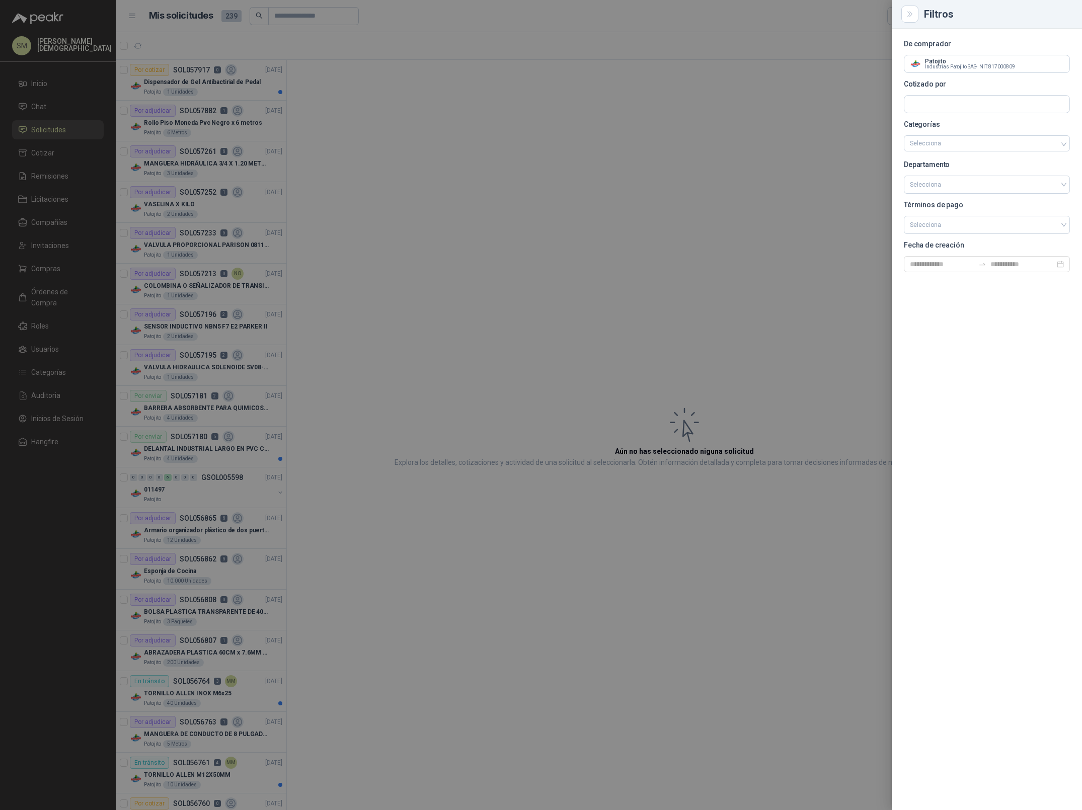
click at [350, 95] on div at bounding box center [541, 405] width 1082 height 810
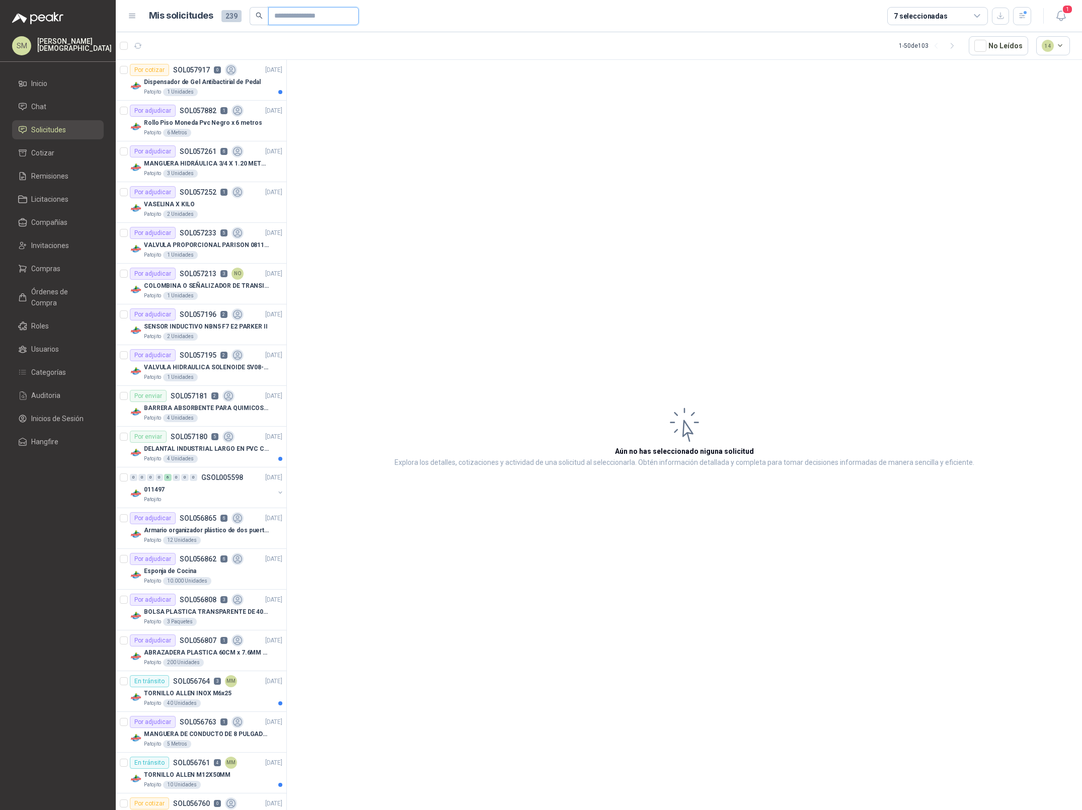
click at [321, 16] on input "text" at bounding box center [309, 16] width 70 height 17
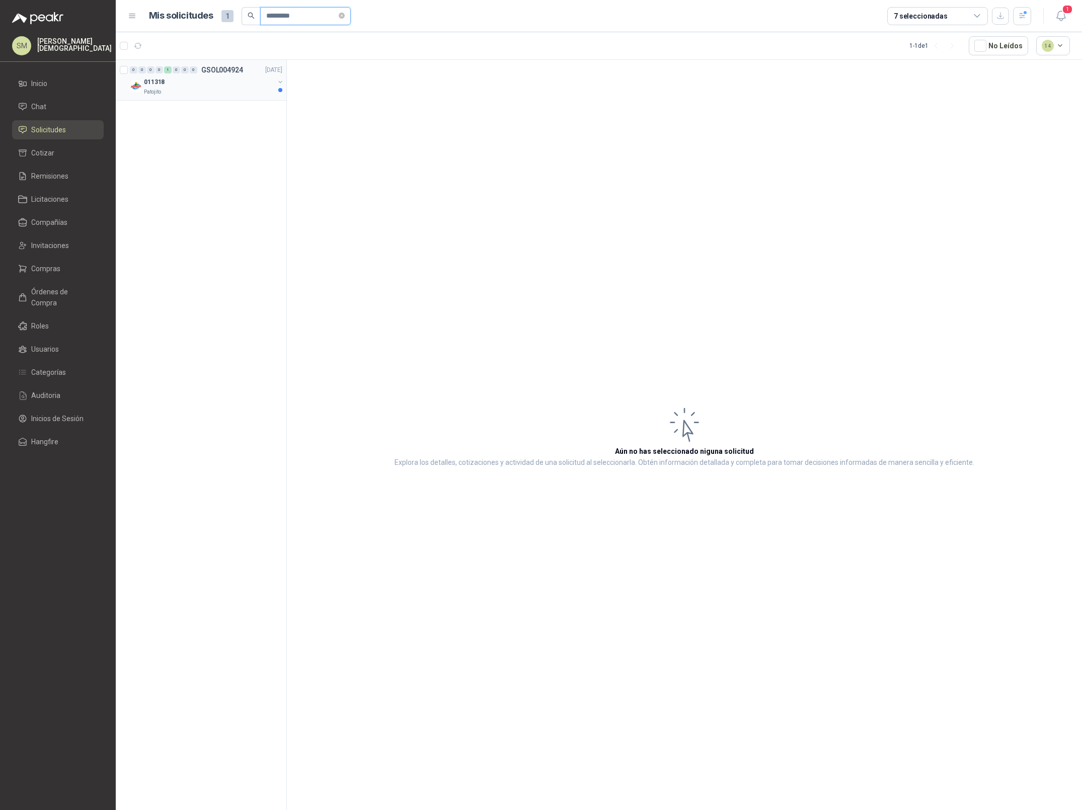
type input "*********"
click at [199, 93] on div "Patojito" at bounding box center [209, 92] width 130 height 8
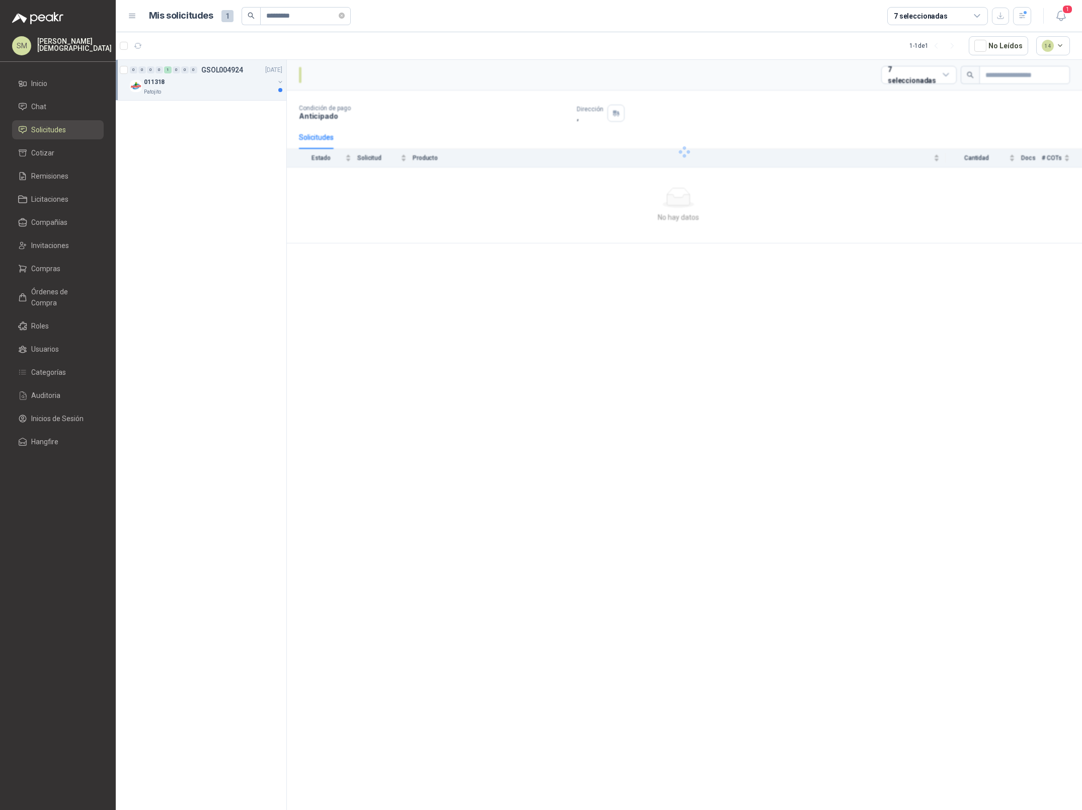
click at [211, 87] on div "011318" at bounding box center [209, 82] width 130 height 12
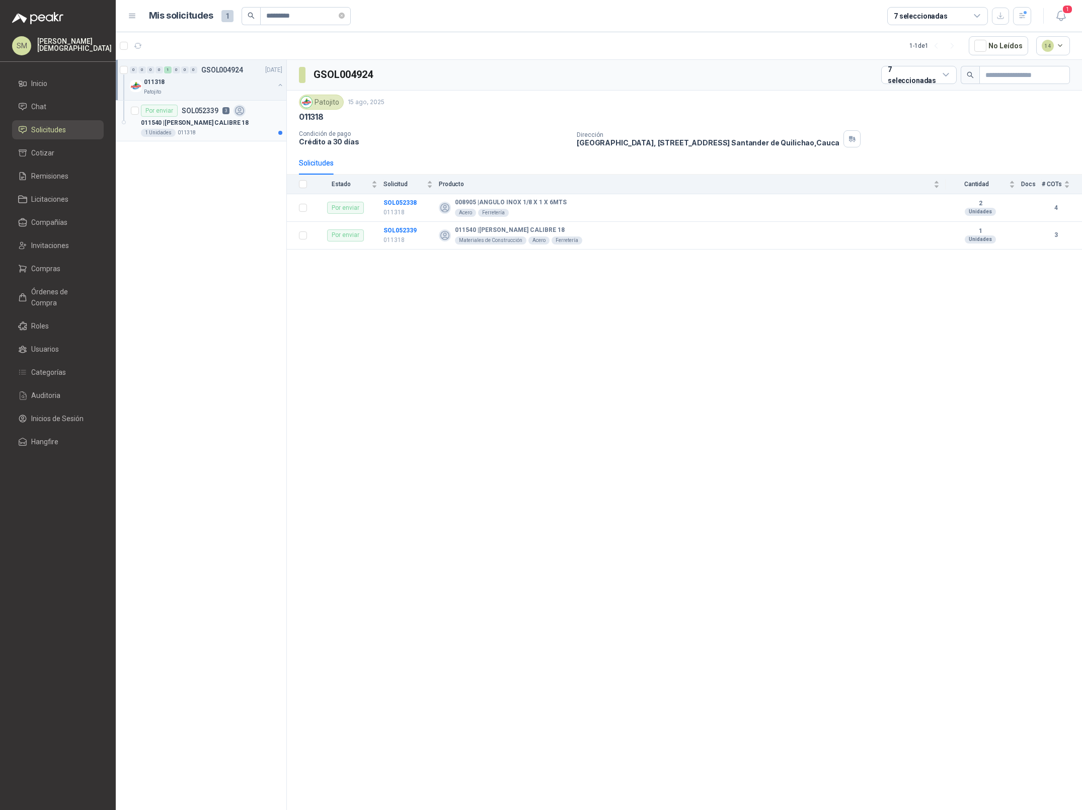
click at [218, 126] on p "011540 | LAMINA GALVANIZADA CALIBRE 18" at bounding box center [195, 123] width 108 height 10
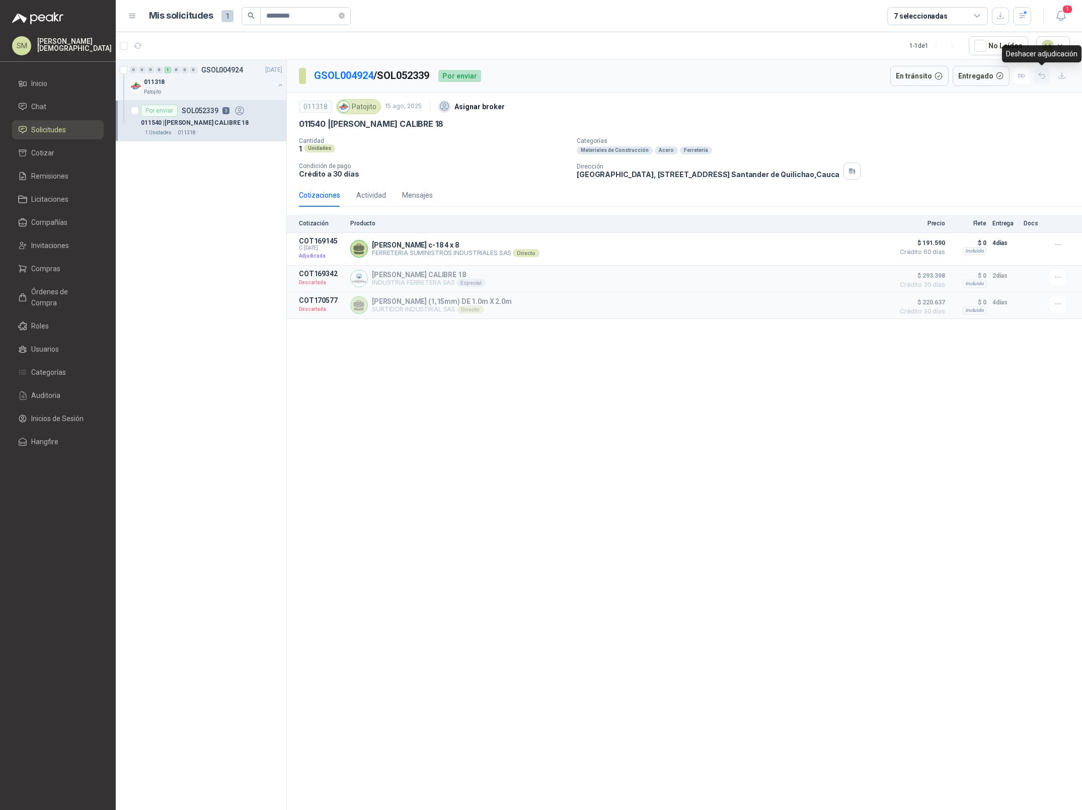
click at [1041, 78] on icon "button" at bounding box center [1042, 75] width 9 height 9
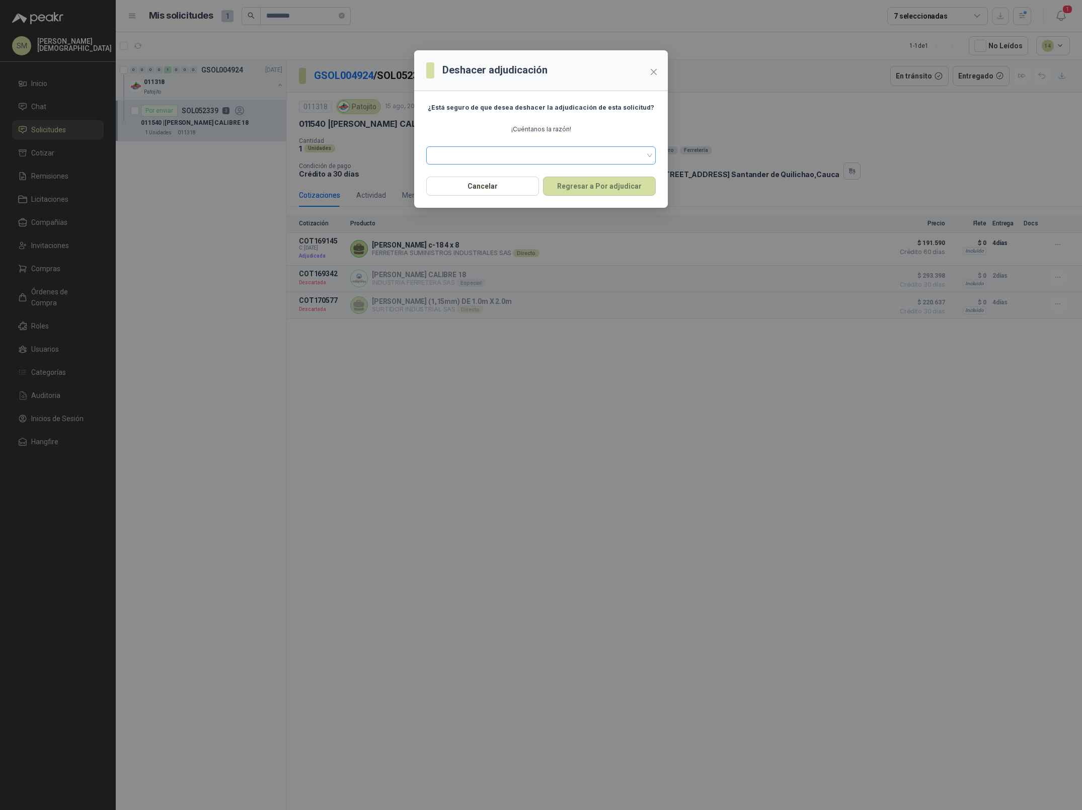
click at [538, 157] on span at bounding box center [540, 155] width 217 height 15
click at [516, 177] on div "Proveedor no tiene inventario" at bounding box center [540, 176] width 213 height 11
click at [613, 189] on button "Regresar a Por adjudicar" at bounding box center [599, 186] width 113 height 19
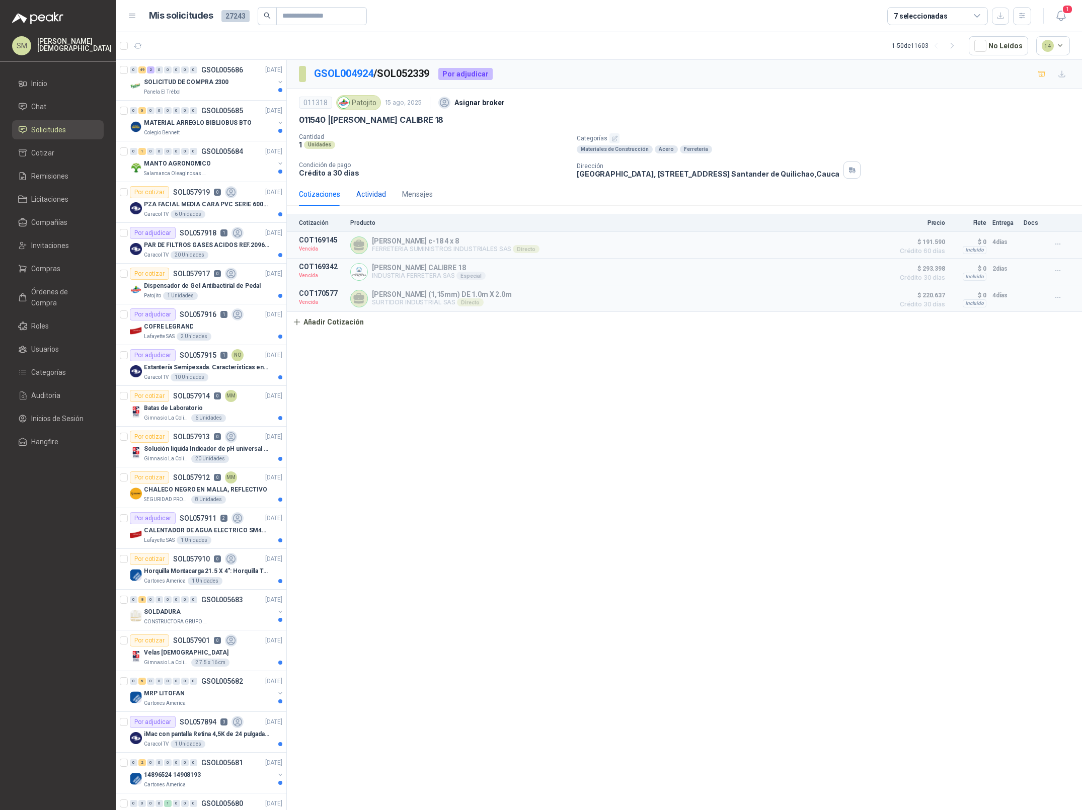
click at [373, 196] on div "Actividad" at bounding box center [371, 194] width 30 height 11
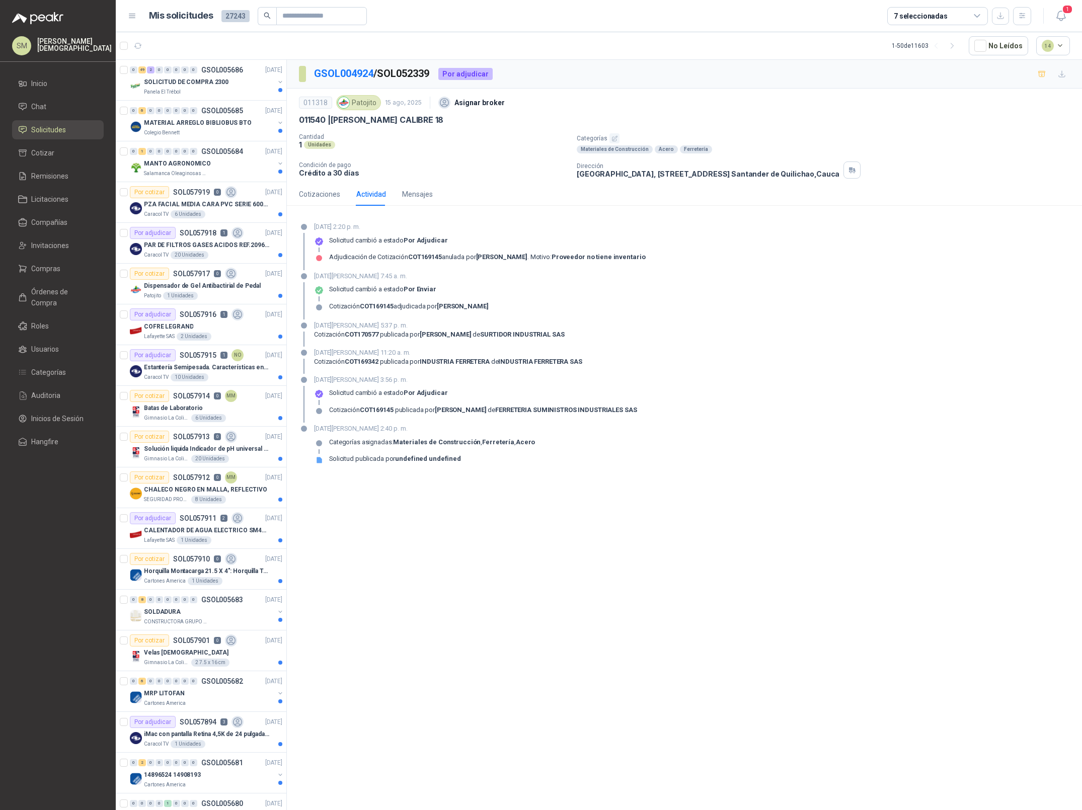
click at [644, 258] on div "29 de septiembre de 2025, 2:20 p. m. Solicitud cambió a estado Por adjudicar Ad…" at bounding box center [684, 246] width 771 height 48
drag, startPoint x: 644, startPoint y: 258, endPoint x: 333, endPoint y: 255, distance: 311.0
click at [333, 255] on div "29 de septiembre de 2025, 2:20 p. m. Solicitud cambió a estado Por adjudicar Ad…" at bounding box center [684, 246] width 771 height 48
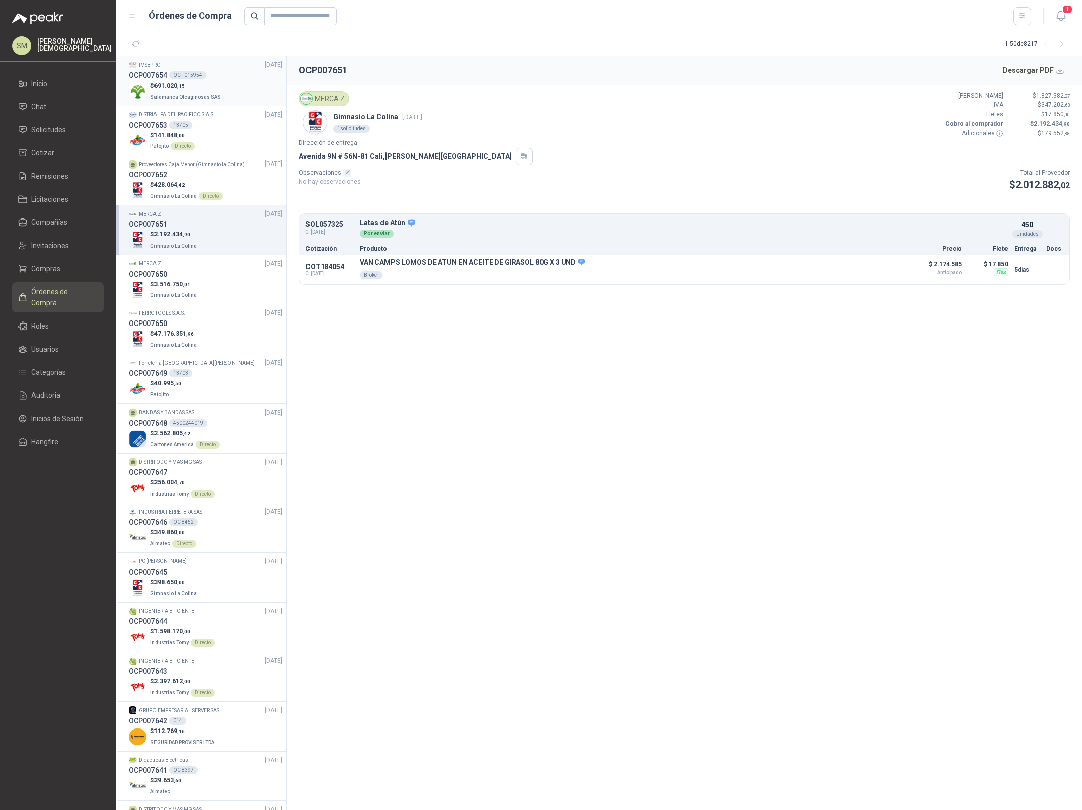
click at [206, 89] on p "$ 691.020 ,15" at bounding box center [186, 86] width 72 height 10
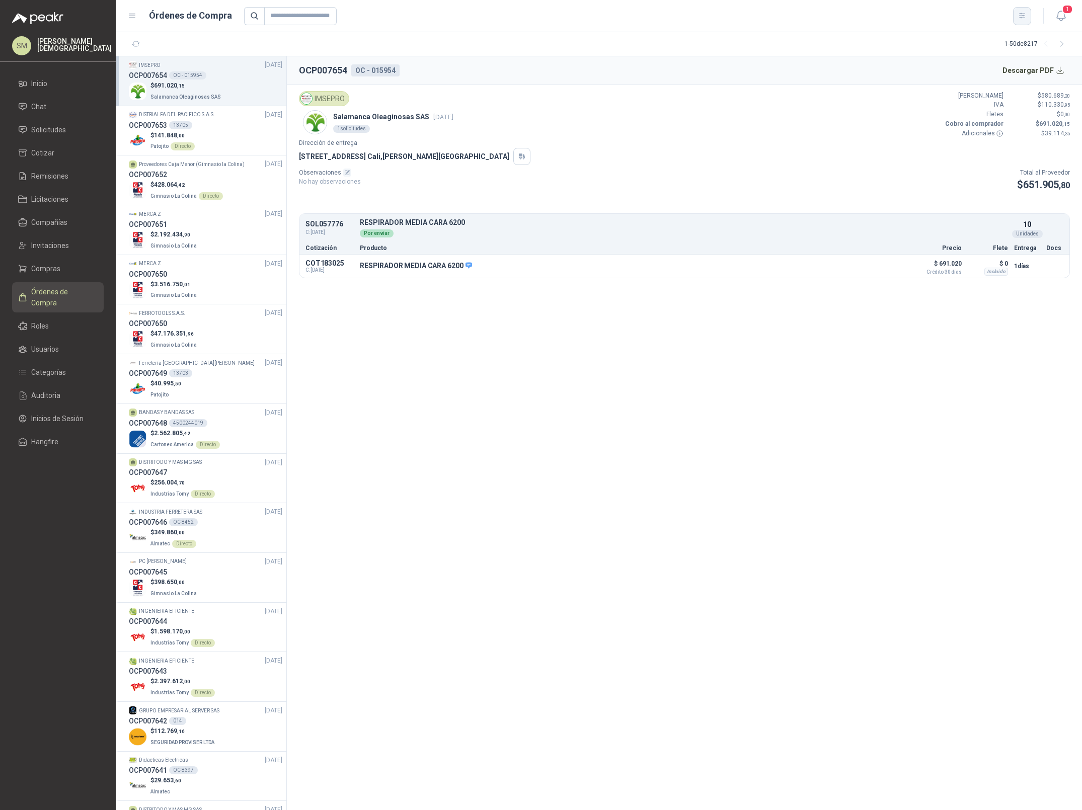
click at [1018, 18] on icon "button" at bounding box center [1022, 16] width 9 height 9
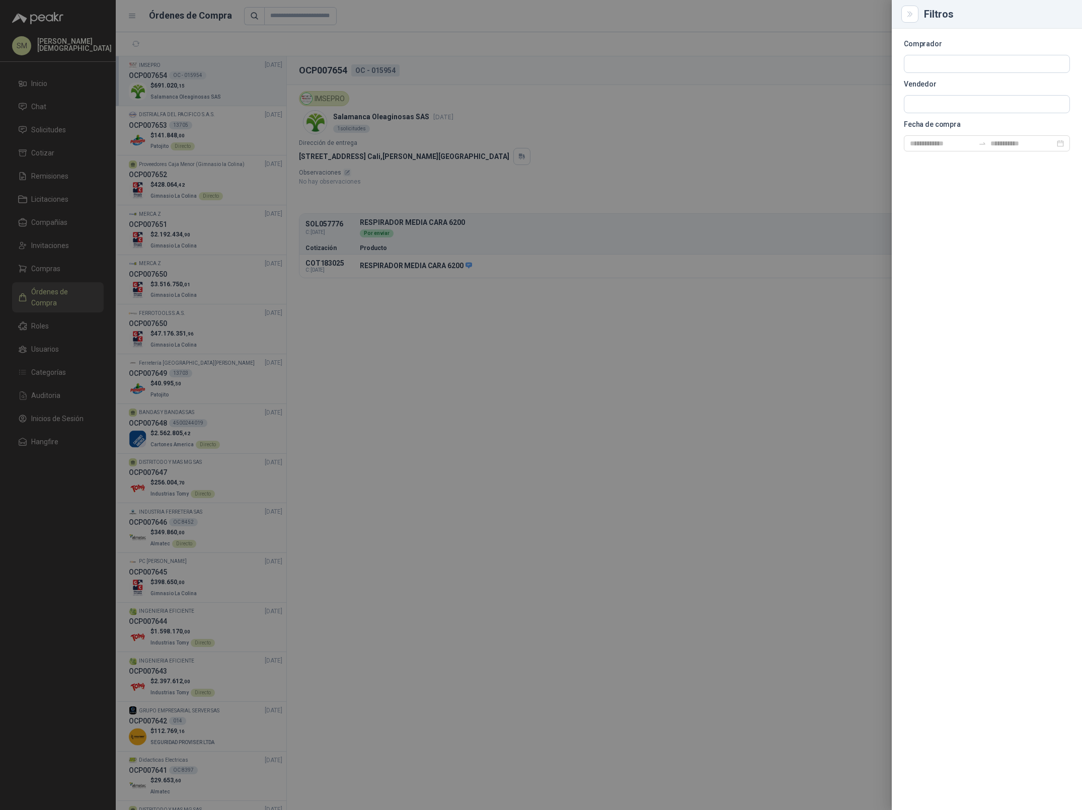
click at [125, 120] on div at bounding box center [541, 405] width 1082 height 810
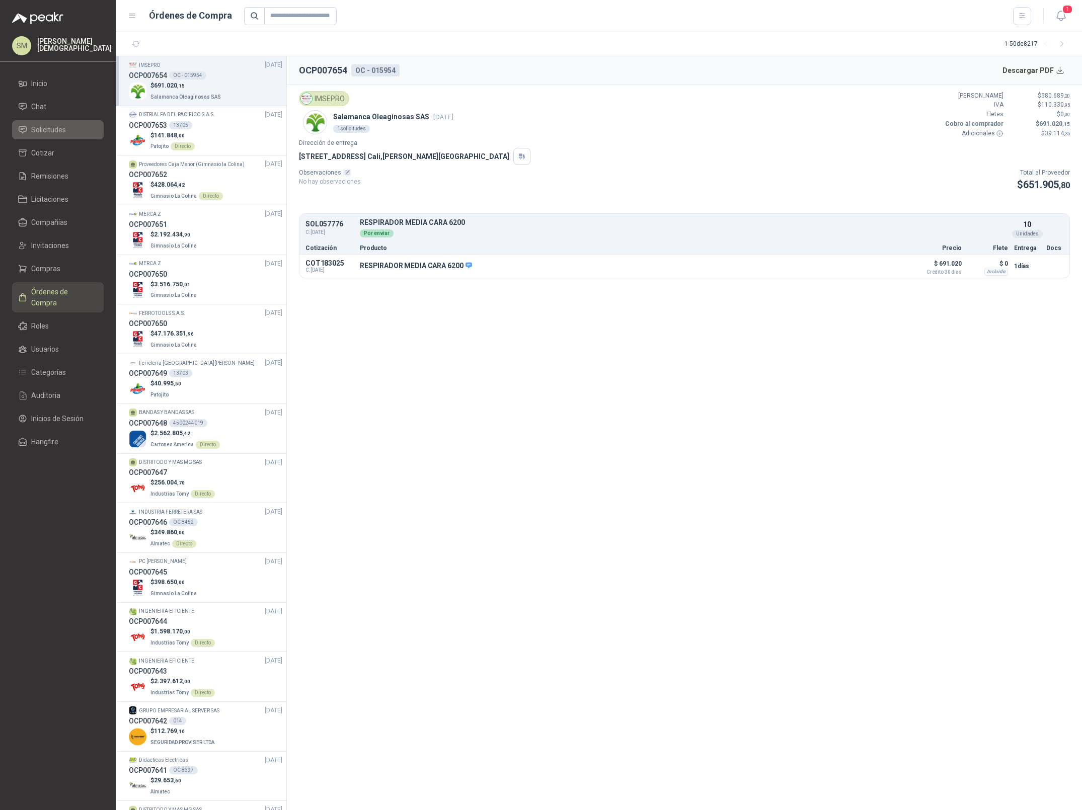
click at [74, 130] on li "Solicitudes" at bounding box center [58, 129] width 80 height 11
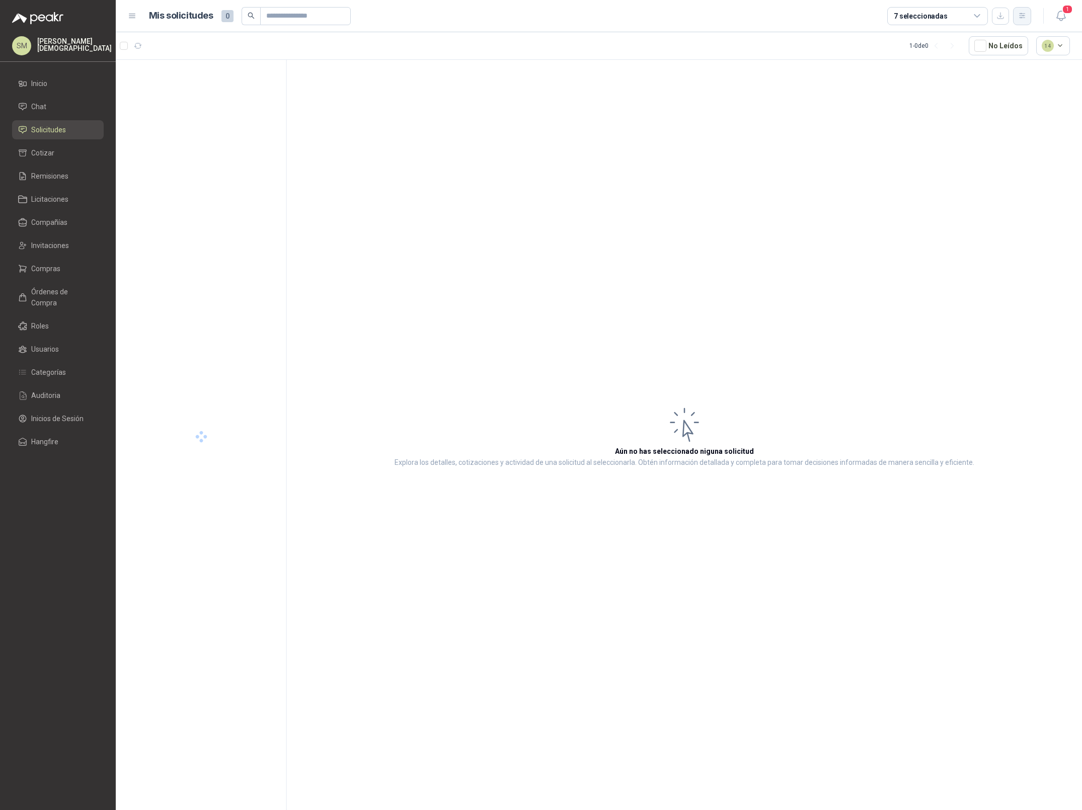
click at [1020, 15] on icon "button" at bounding box center [1022, 16] width 9 height 9
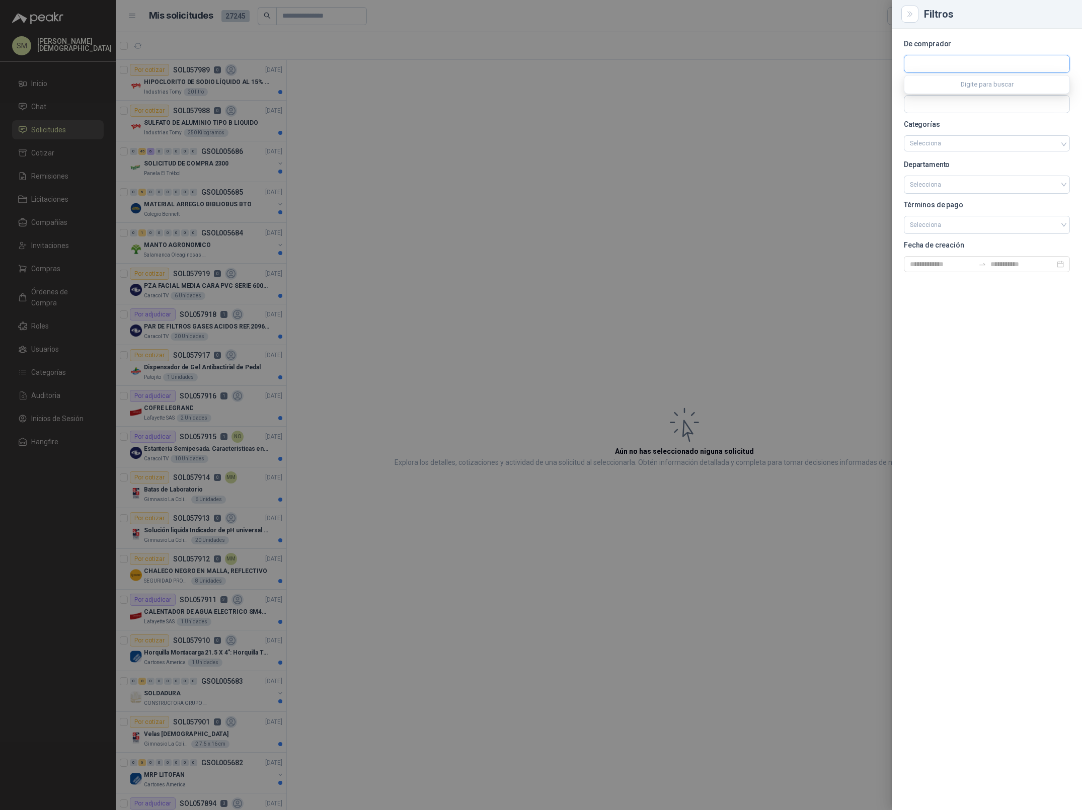
click at [944, 70] on input "text" at bounding box center [986, 63] width 165 height 17
type input "********"
click at [958, 91] on span "Industrias Patojito SAS -" at bounding box center [954, 91] width 52 height 5
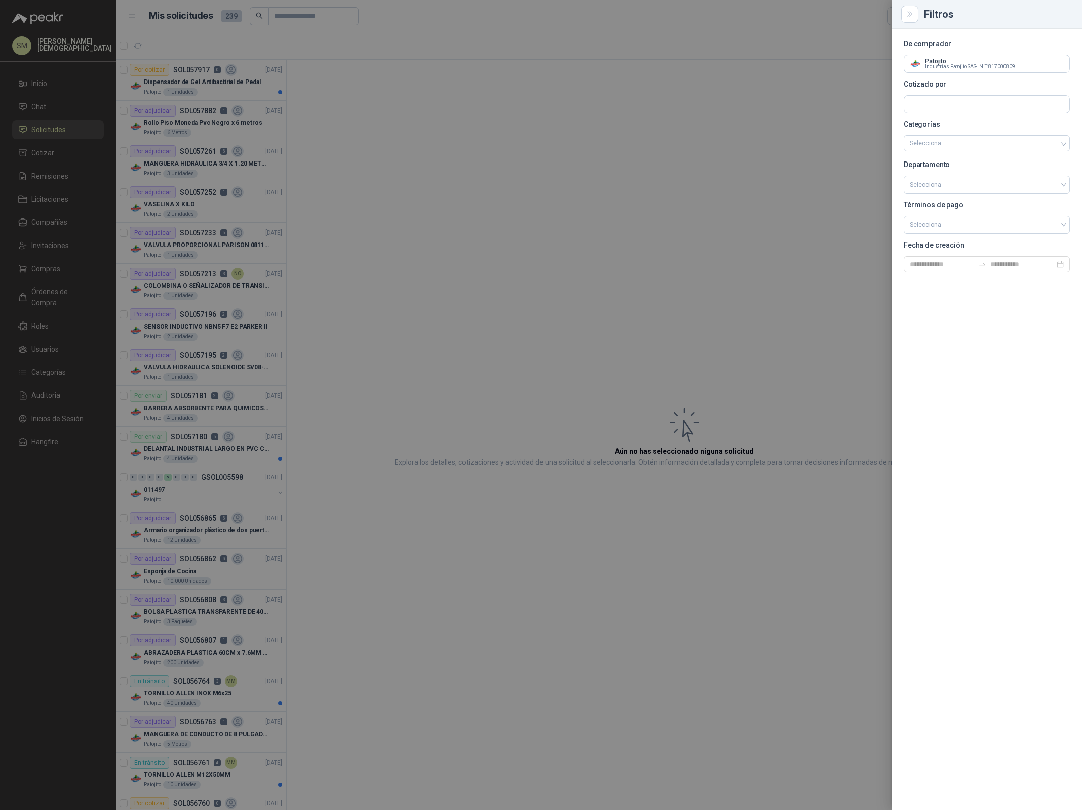
click at [367, 209] on div at bounding box center [541, 405] width 1082 height 810
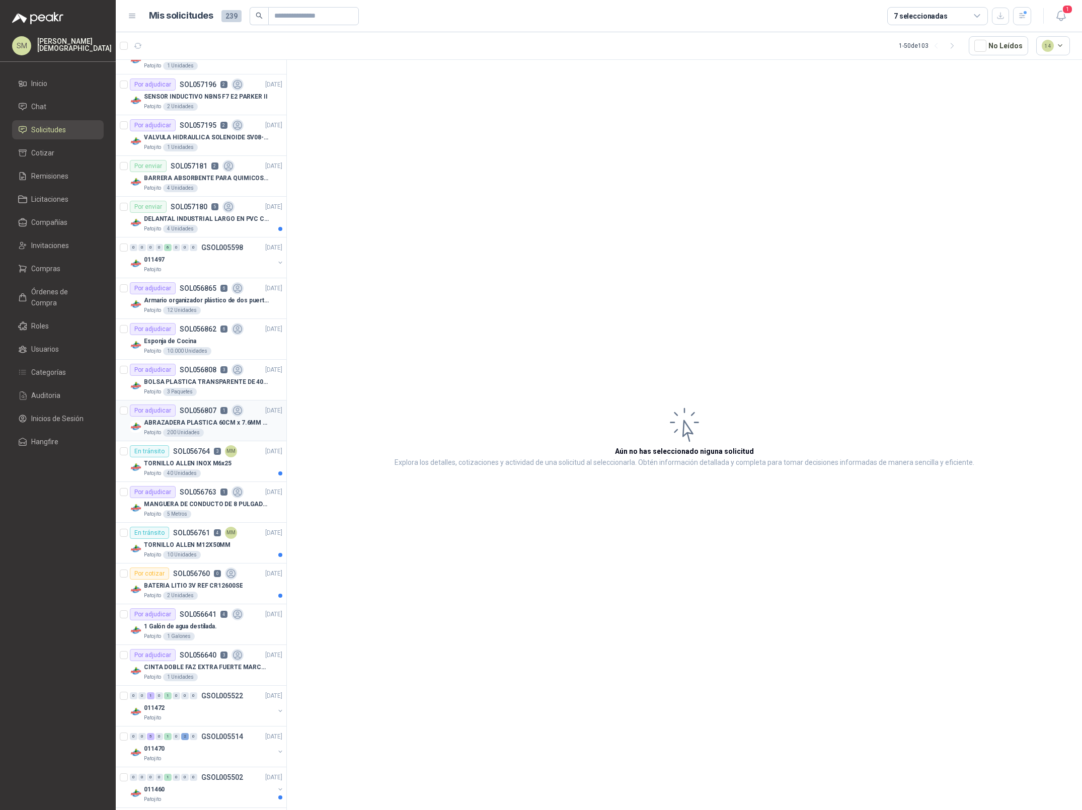
scroll to position [226, 0]
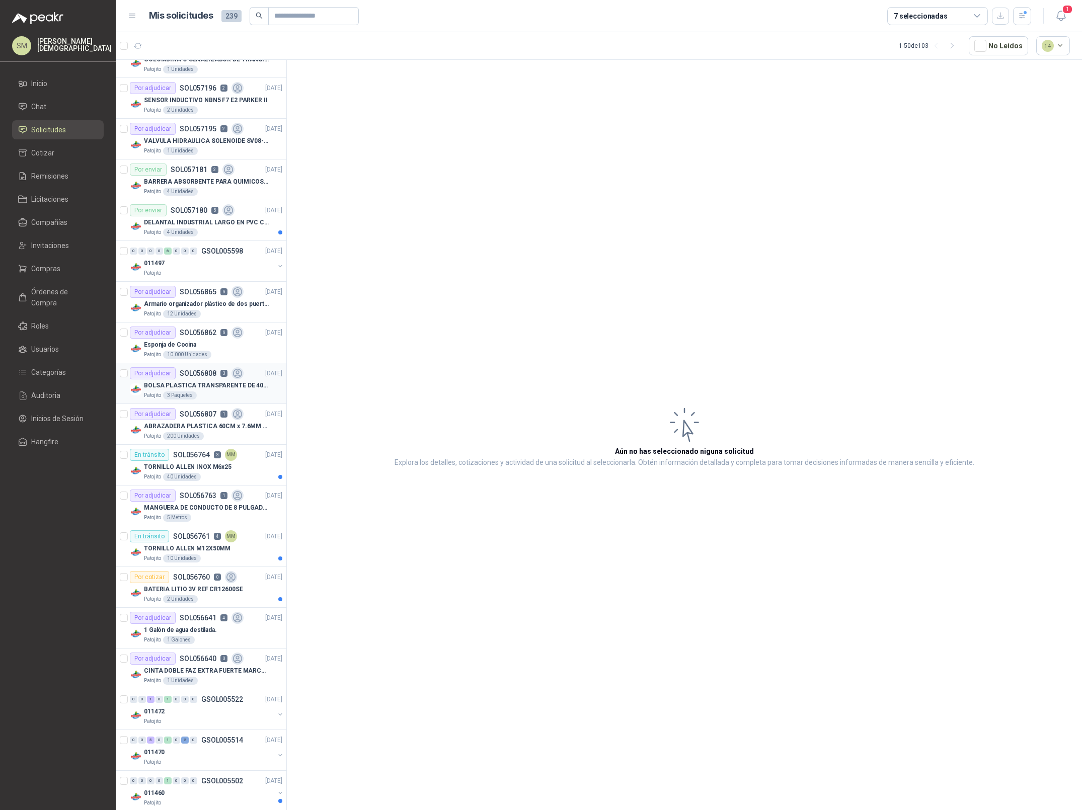
click at [188, 382] on p "BOLSA PLASTICA TRANSPARENTE DE 40*60 CMS" at bounding box center [206, 386] width 125 height 10
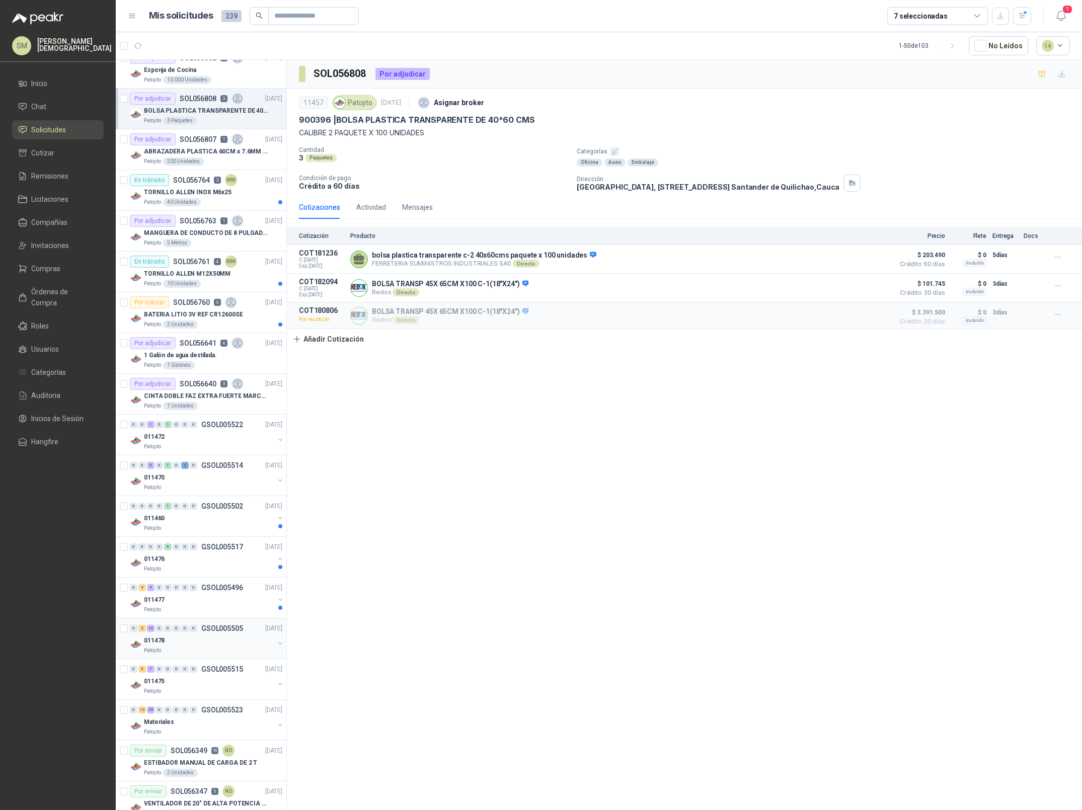
scroll to position [687, 0]
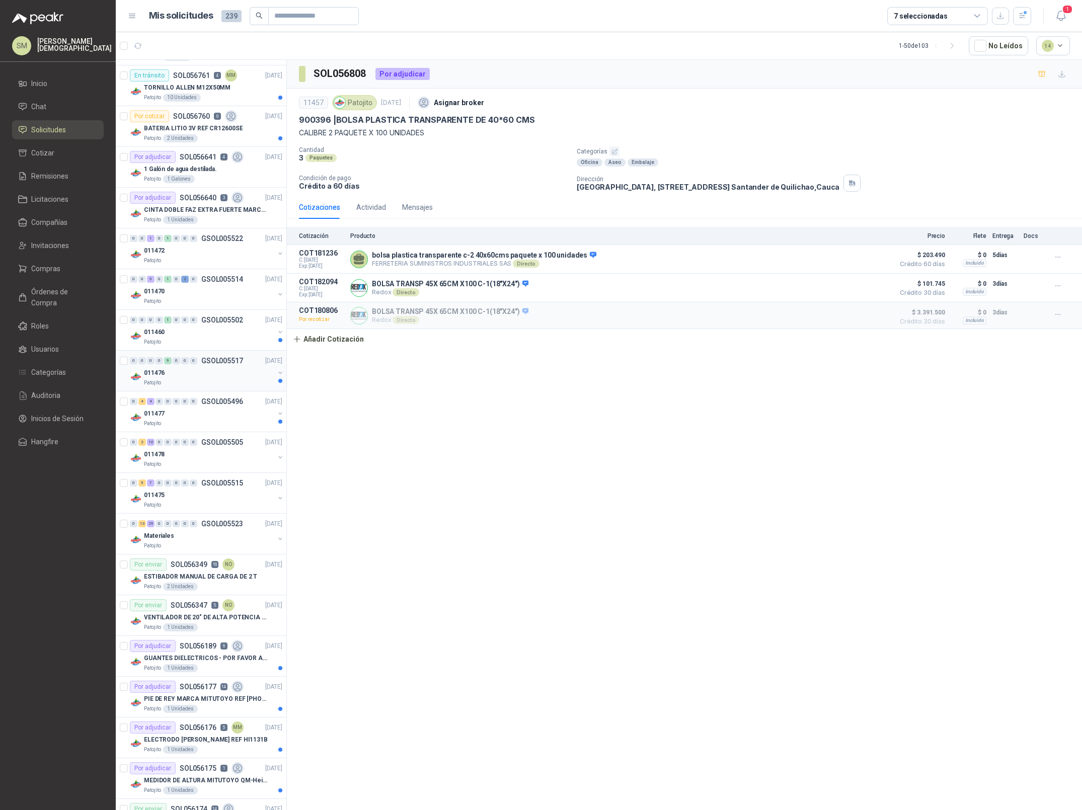
click at [219, 375] on div "011476" at bounding box center [209, 373] width 130 height 12
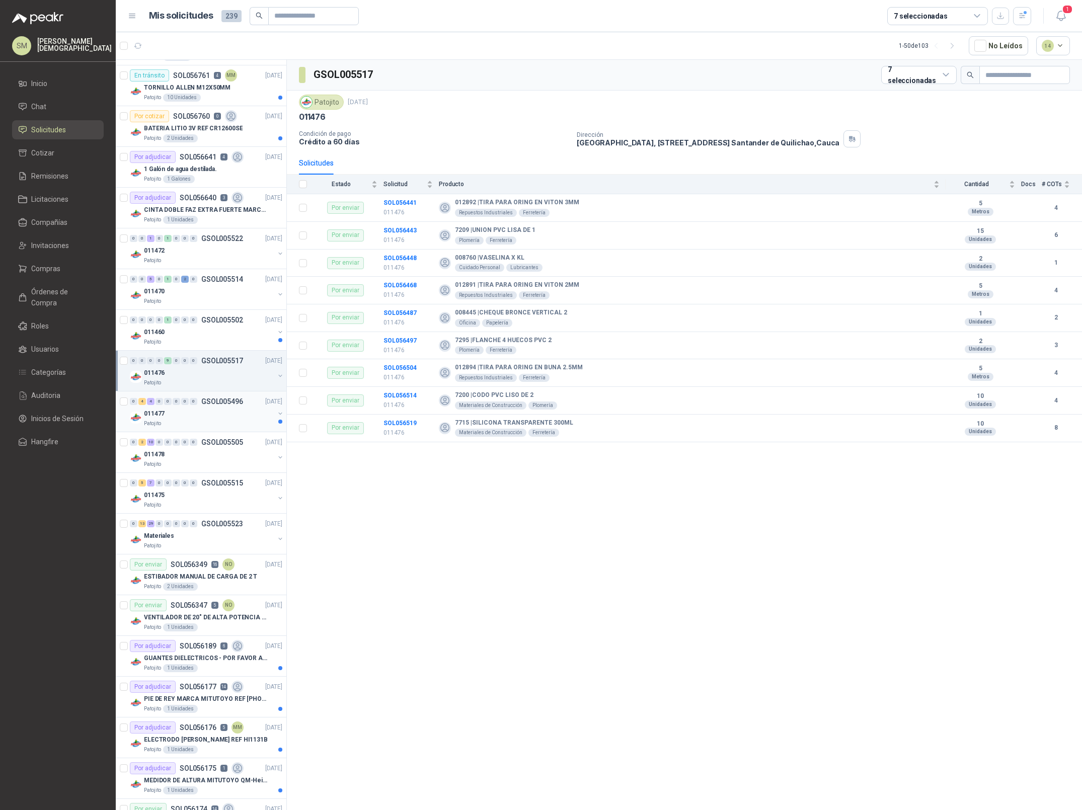
click at [214, 418] on div "011477" at bounding box center [209, 414] width 130 height 12
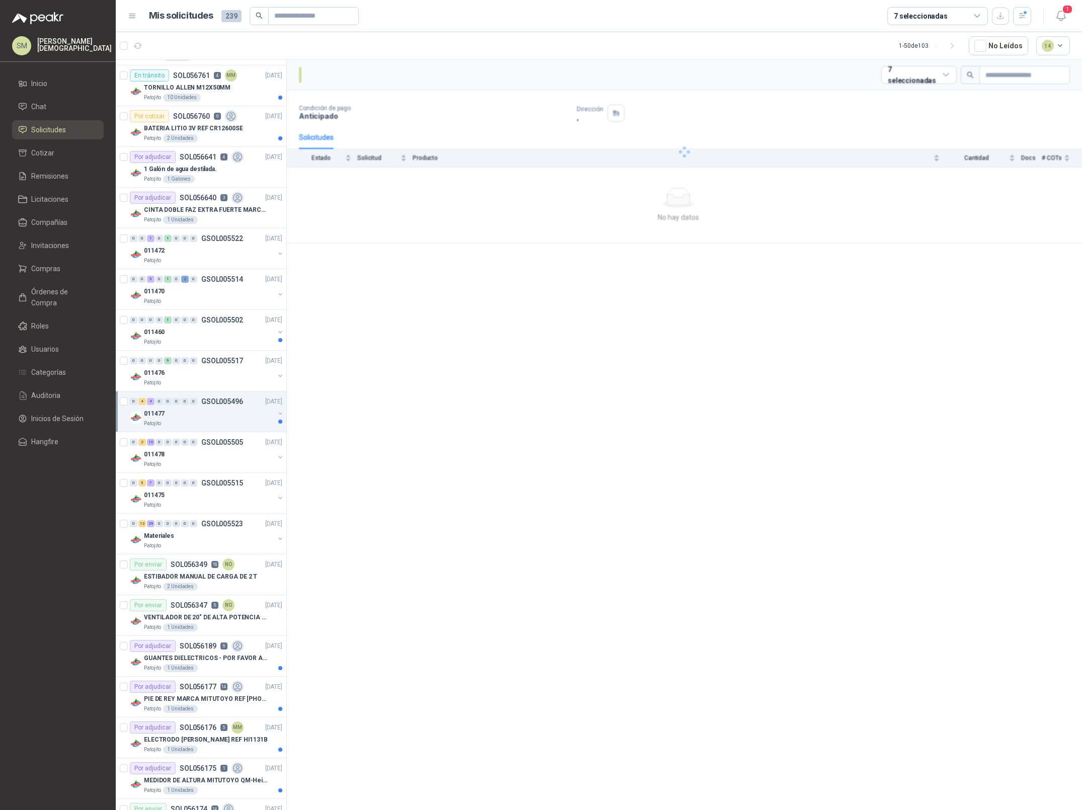
click at [212, 416] on div "011477" at bounding box center [209, 414] width 130 height 12
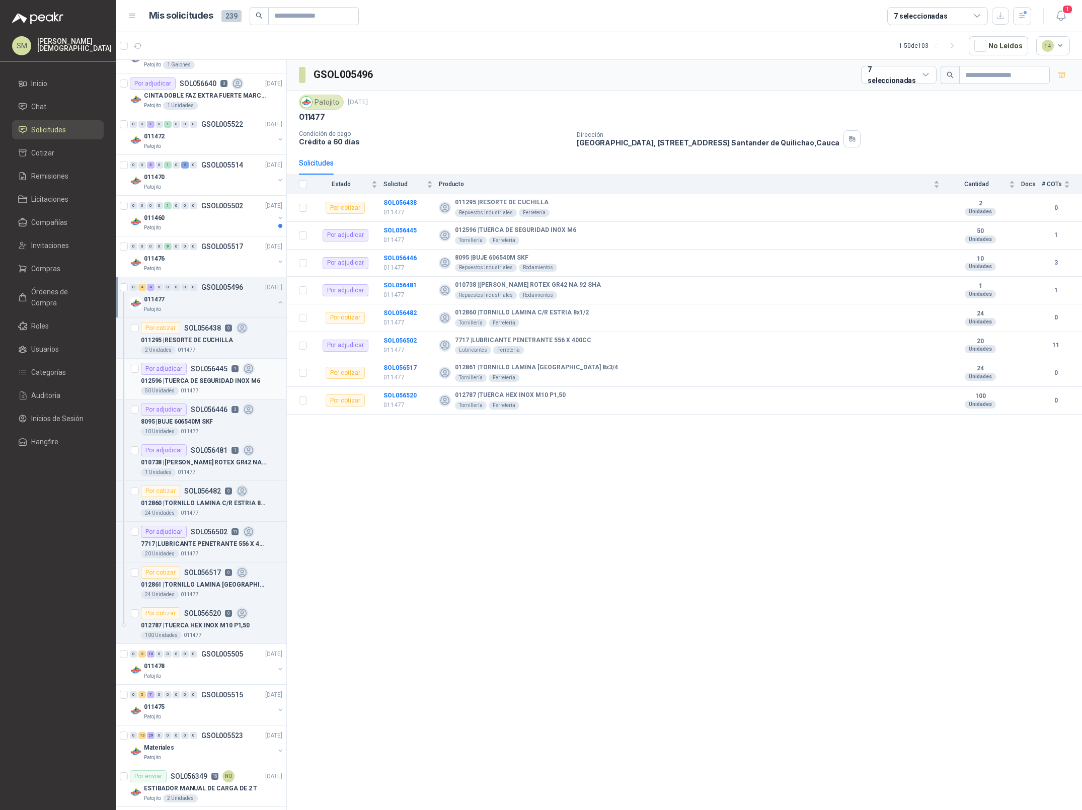
scroll to position [937, 0]
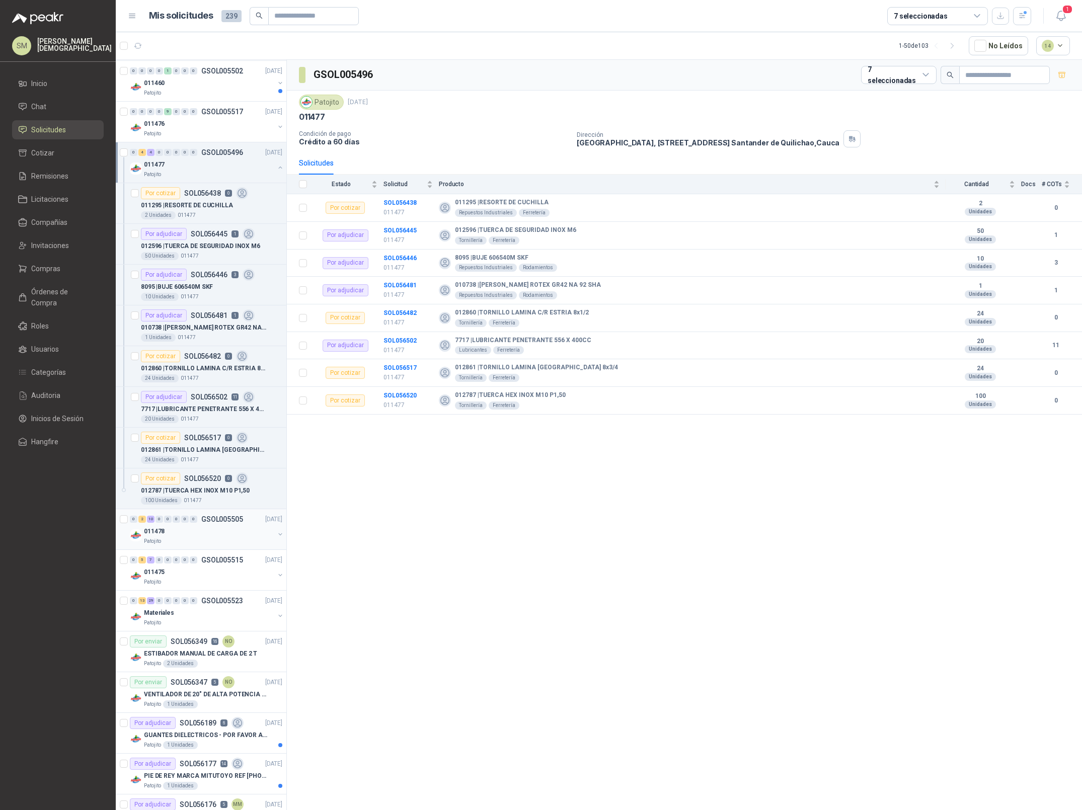
click at [226, 537] on div "011478" at bounding box center [209, 531] width 130 height 12
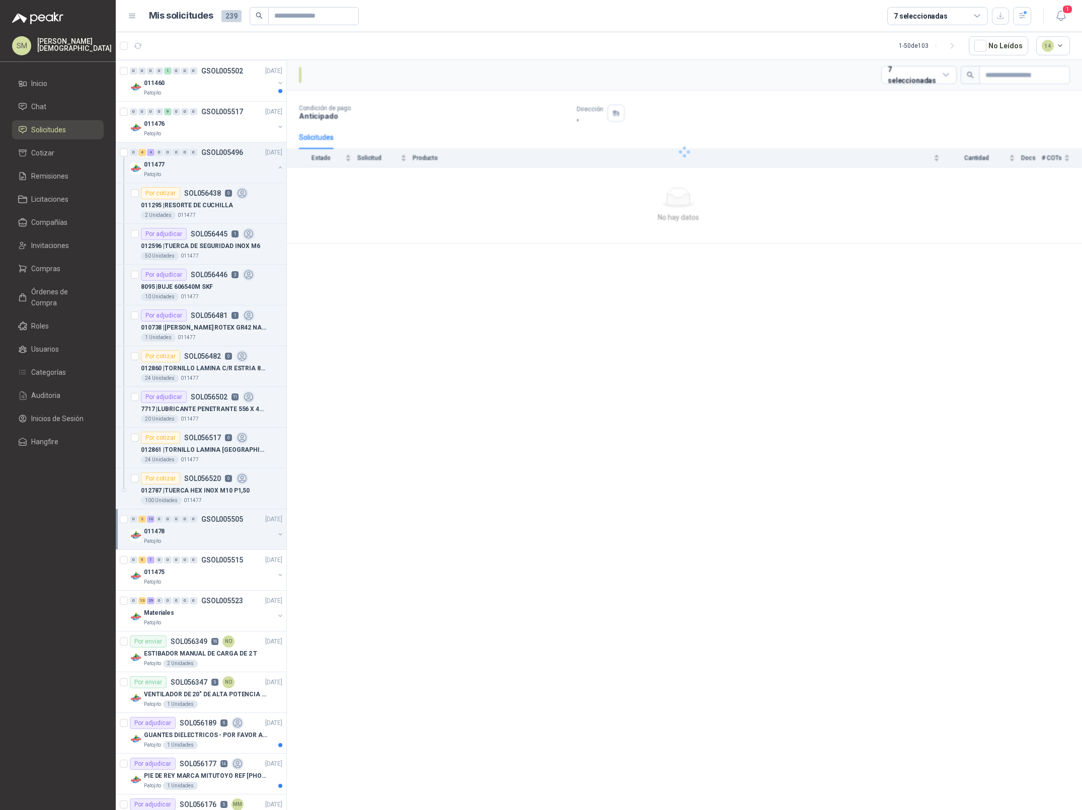
click at [190, 542] on div "Patojito" at bounding box center [209, 541] width 130 height 8
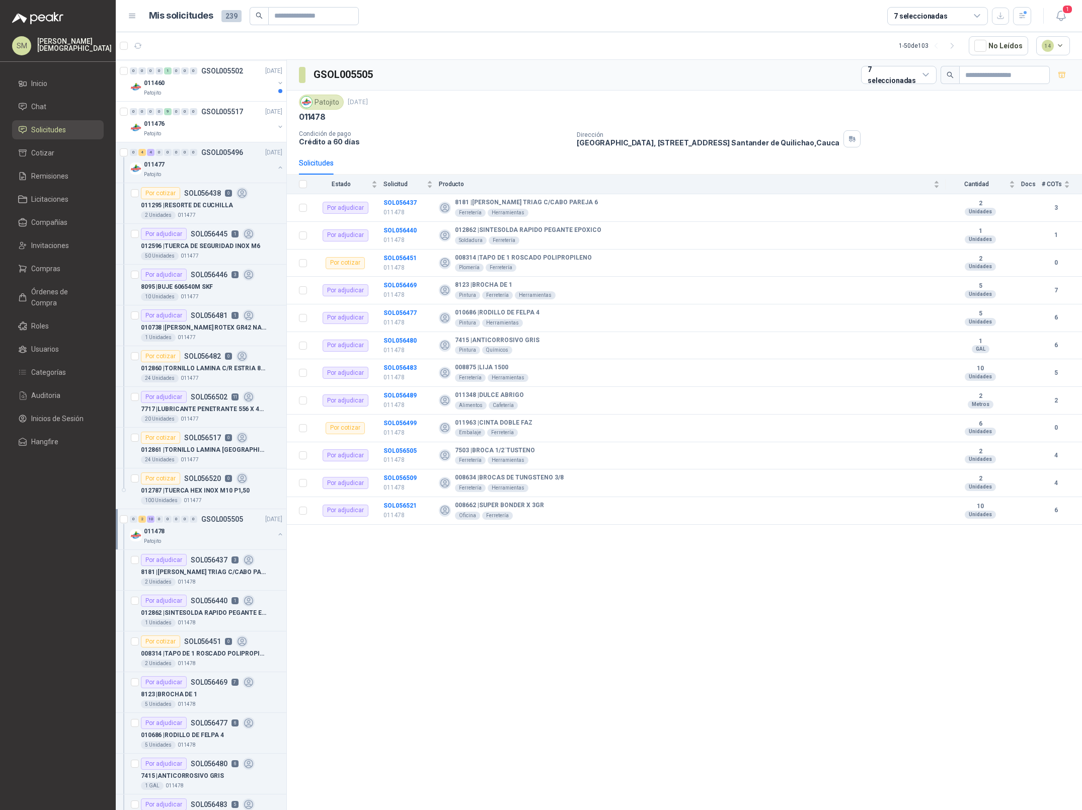
scroll to position [1112, 0]
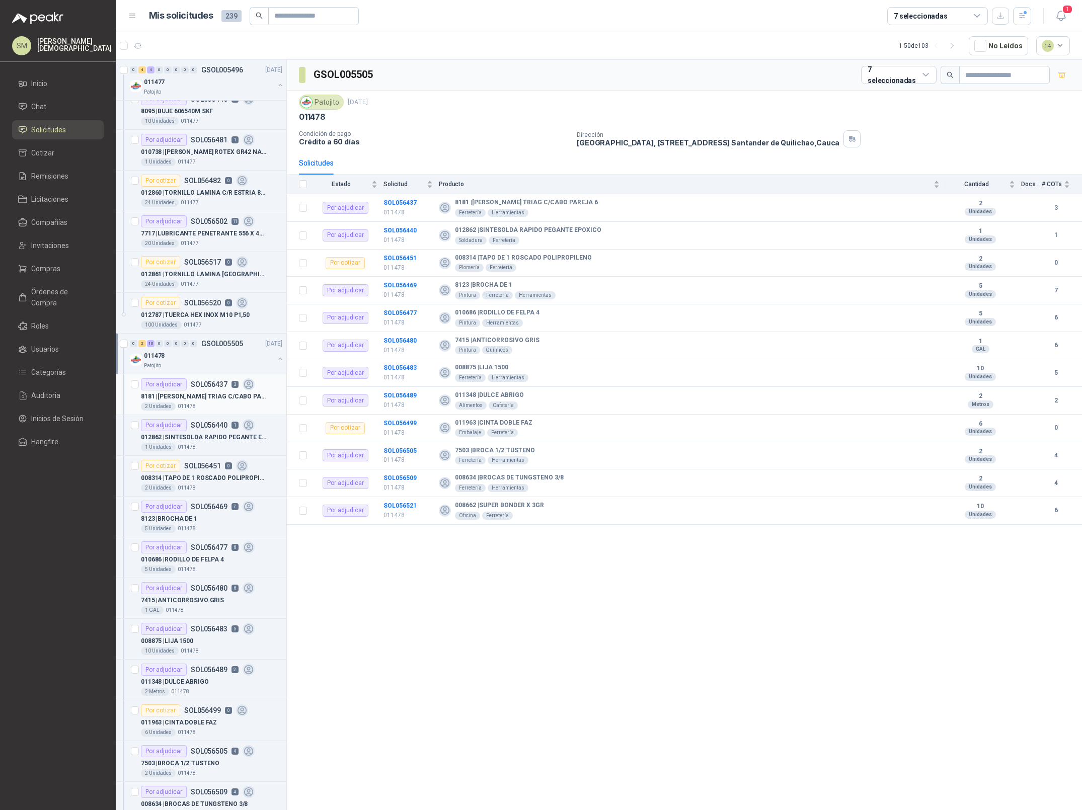
click at [194, 411] on div "2 Unidades 011478" at bounding box center [211, 407] width 141 height 8
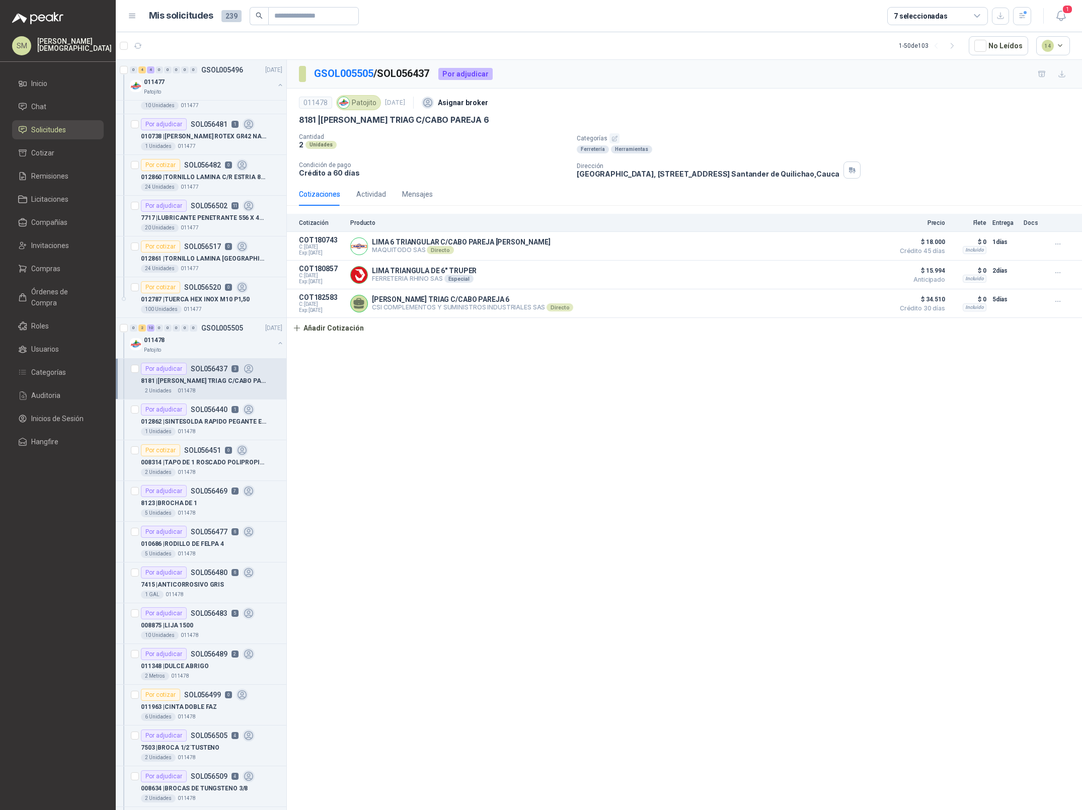
scroll to position [1139, 0]
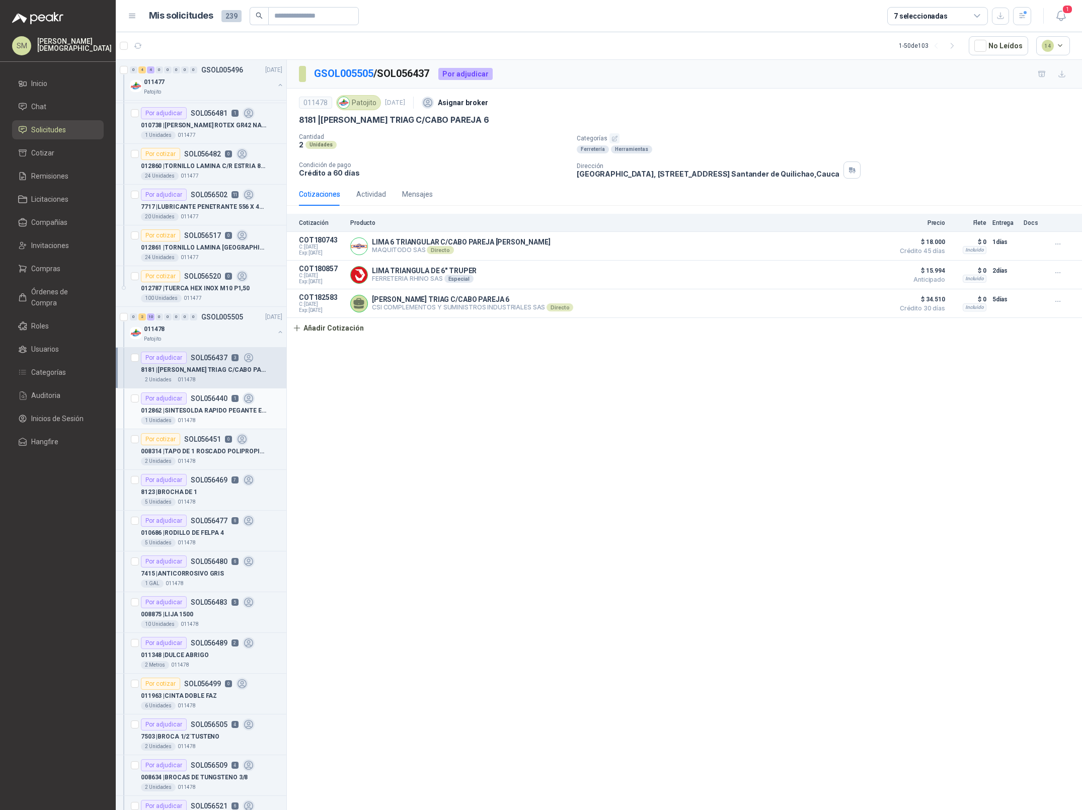
click at [204, 429] on article "Por adjudicar SOL056440 1 012862 | SINTESOLDA RAPIDO PEGANTE EPOXICO 1 Unidades…" at bounding box center [201, 409] width 171 height 41
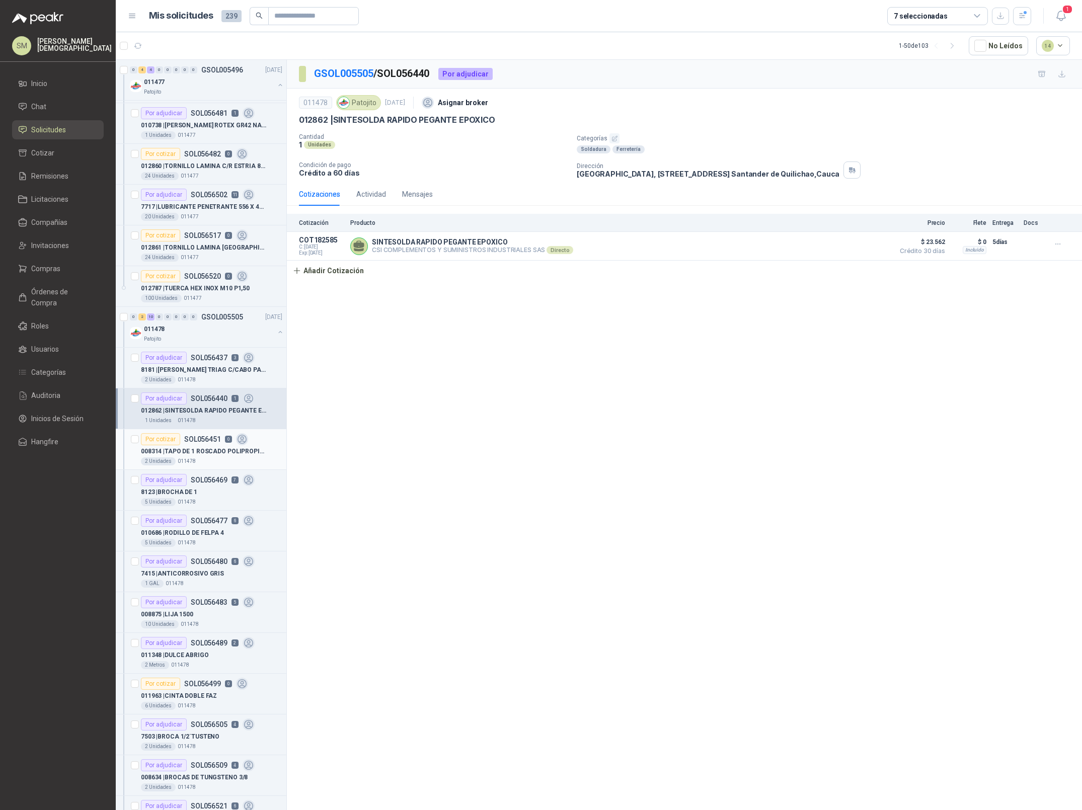
click at [200, 455] on p "008314 | TAPO DE 1 ROSCADO POLIPROPILENO" at bounding box center [203, 452] width 125 height 10
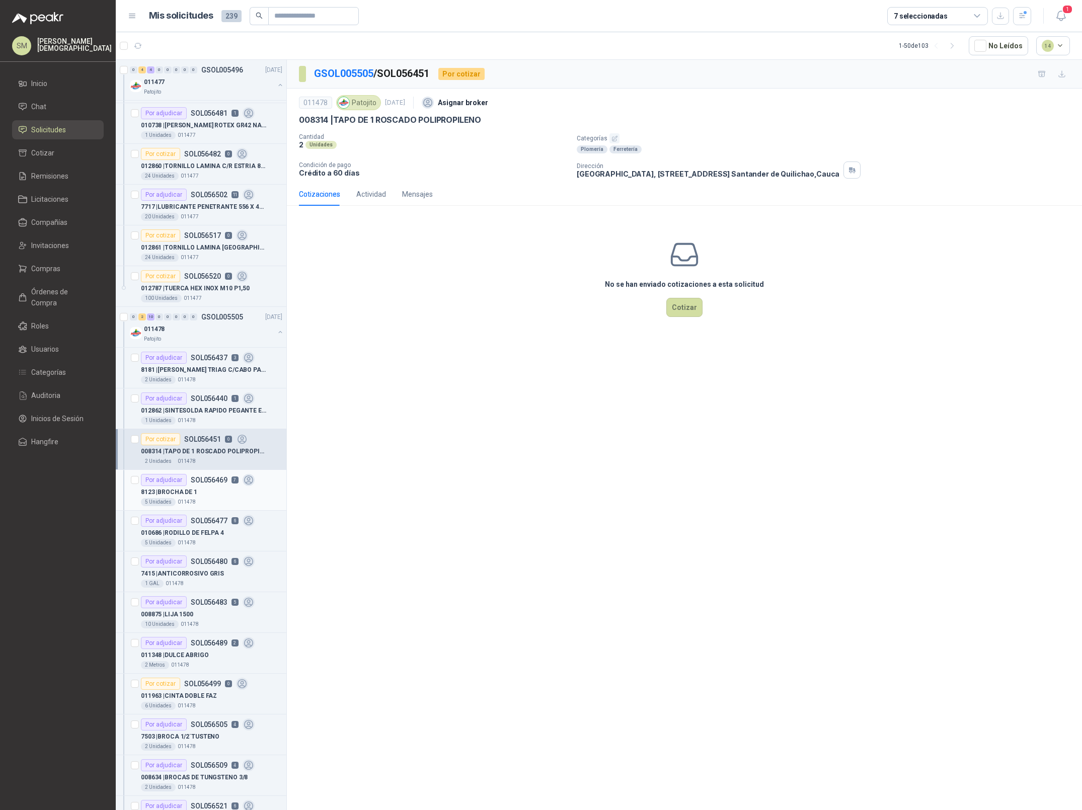
click at [212, 491] on div "8123 | BROCHA DE 1" at bounding box center [211, 492] width 141 height 12
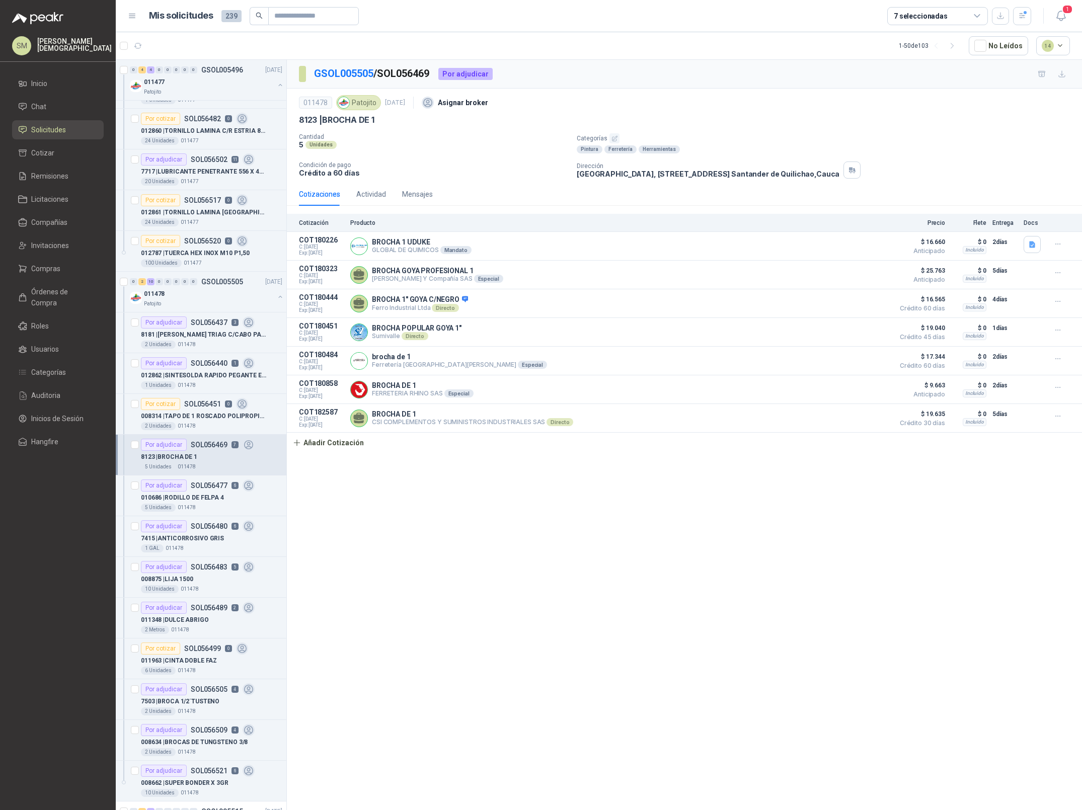
scroll to position [1197, 0]
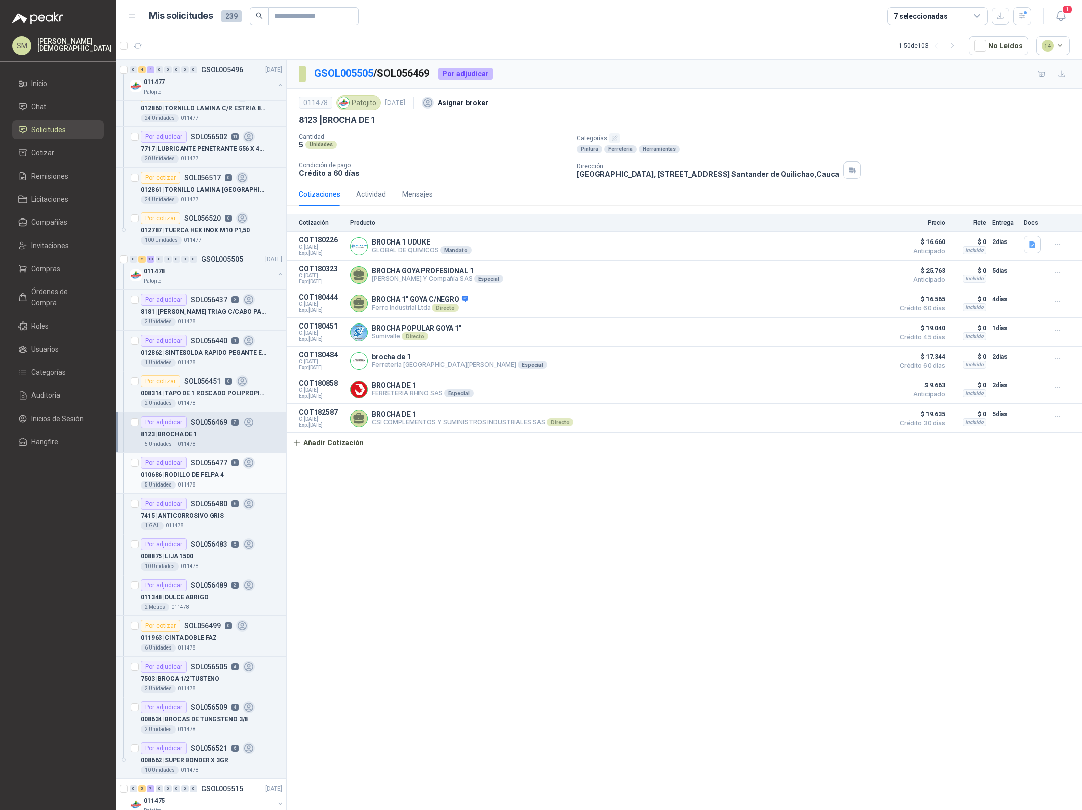
click at [205, 478] on p "010686 | RODILLO DE FELPA 4" at bounding box center [182, 476] width 83 height 10
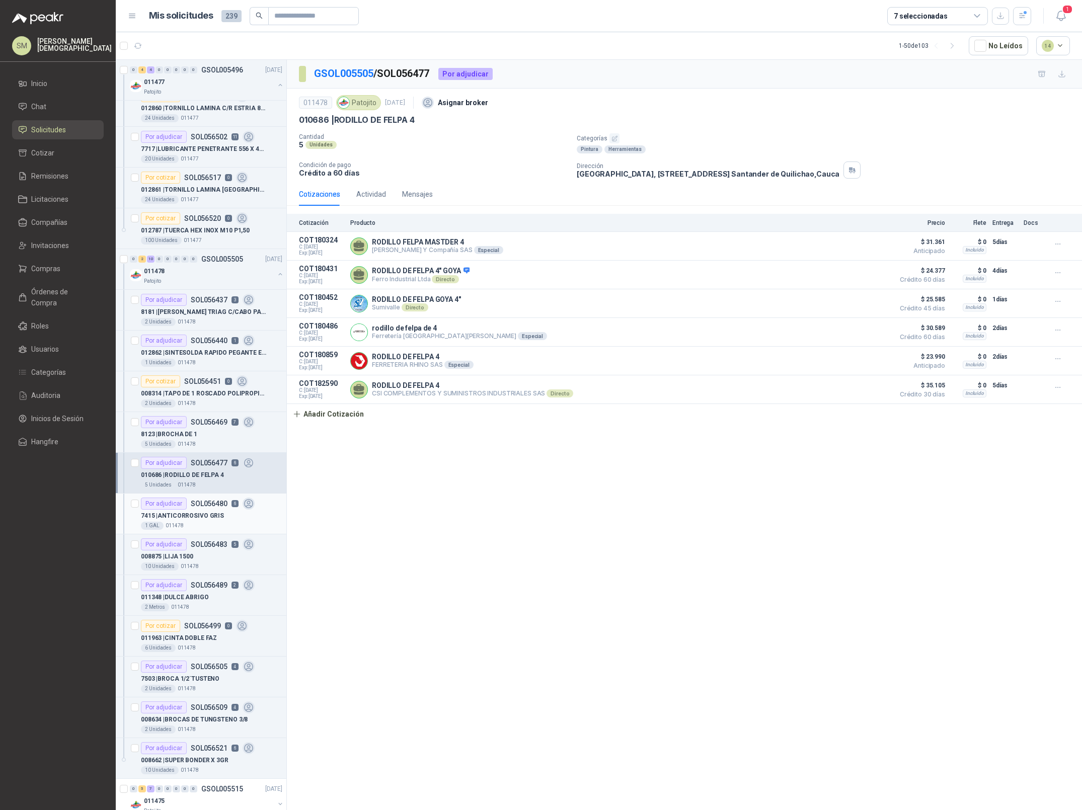
click at [197, 521] on p "7415 | ANTICORROSIVO GRIS" at bounding box center [182, 516] width 83 height 10
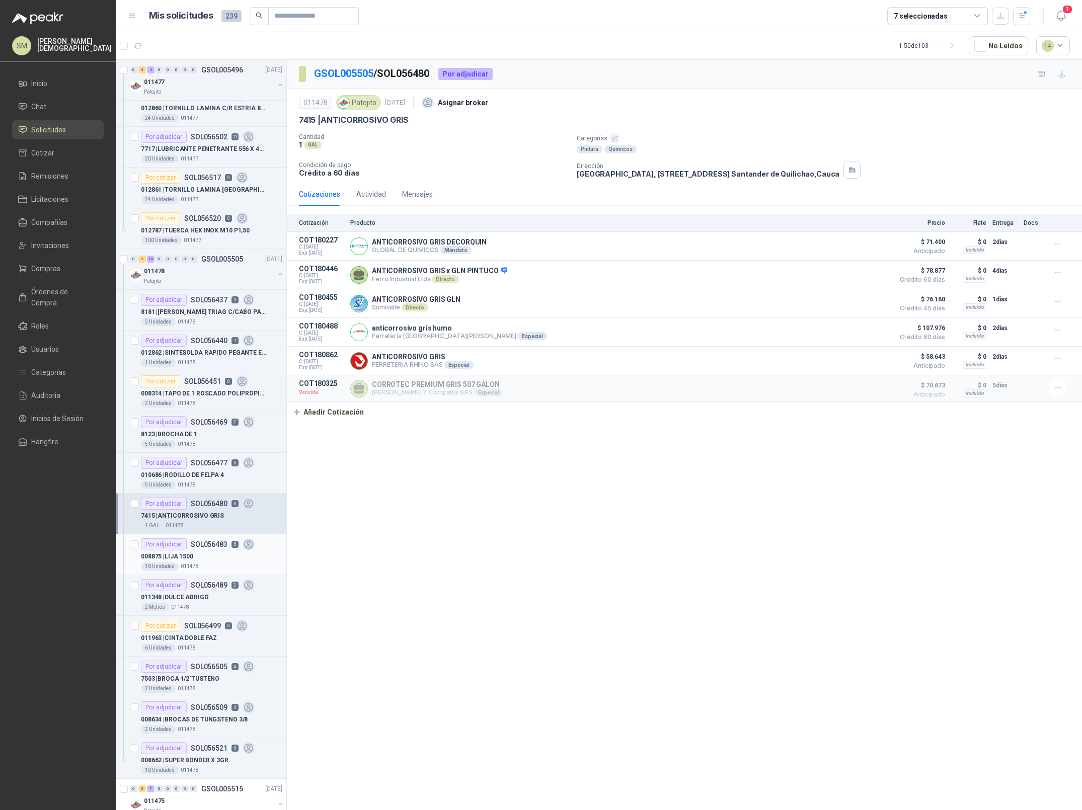
click at [189, 568] on p "011478" at bounding box center [190, 567] width 18 height 8
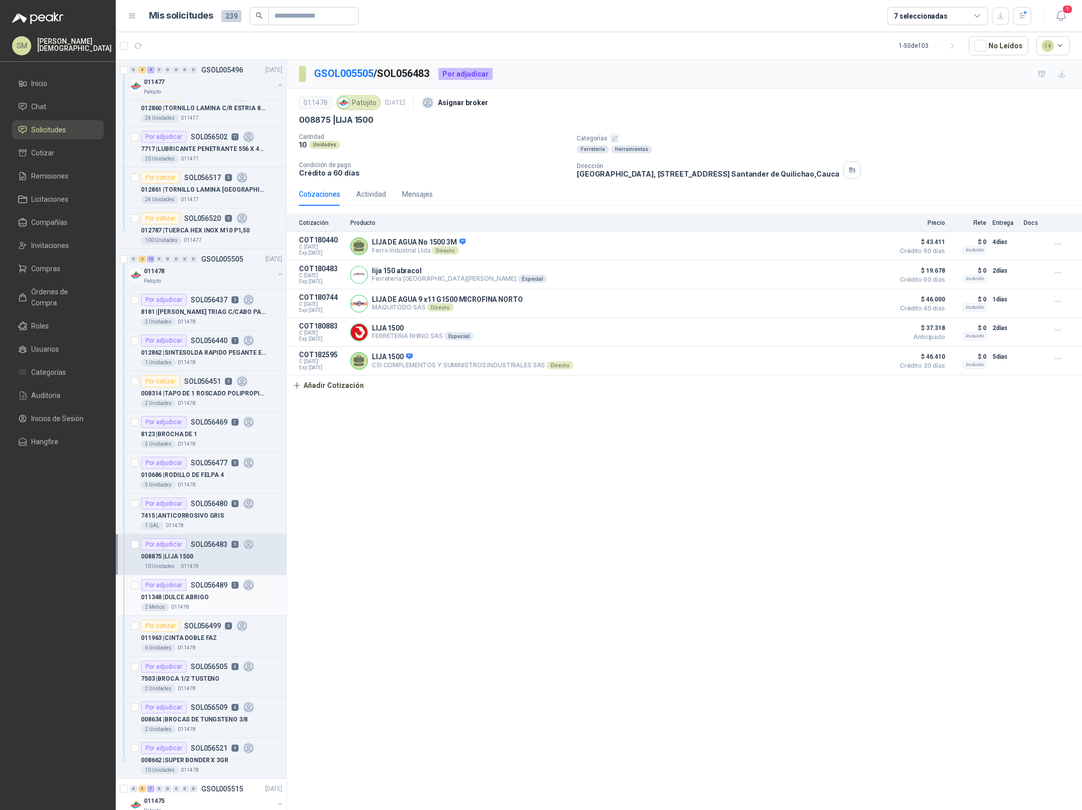
click at [193, 602] on p "011348 | DULCE ABRIGO" at bounding box center [175, 598] width 68 height 10
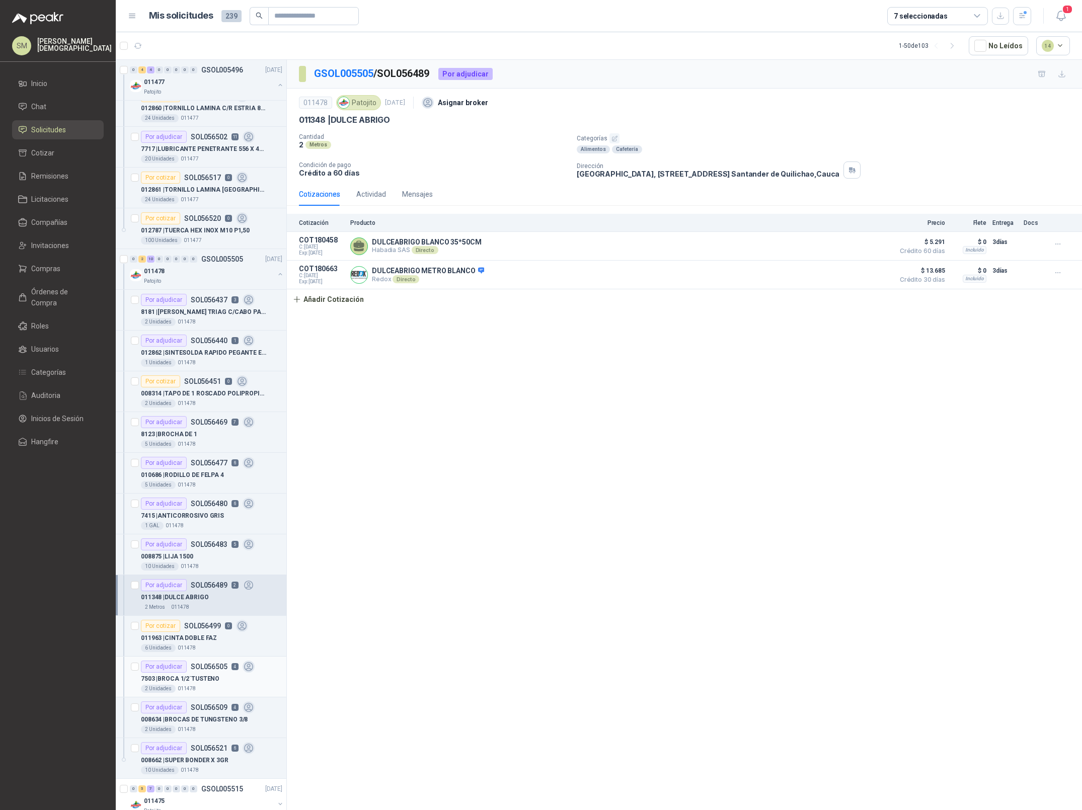
click at [195, 670] on p "SOL056505" at bounding box center [209, 666] width 37 height 7
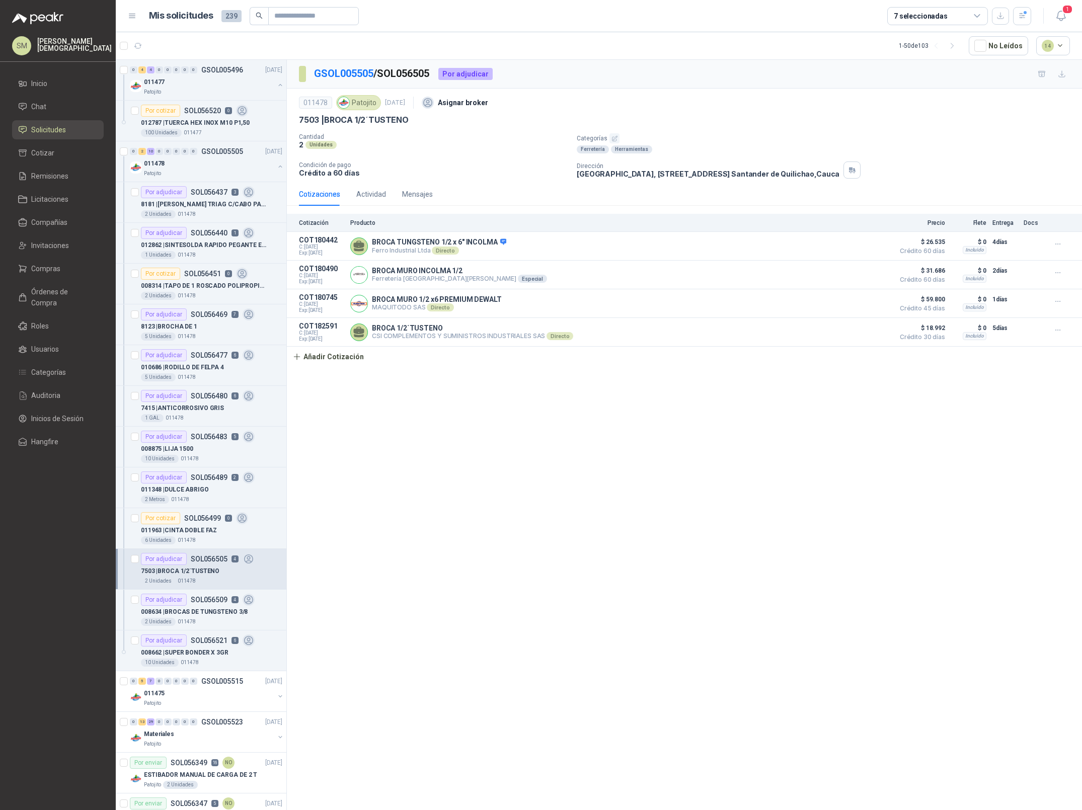
scroll to position [1367, 0]
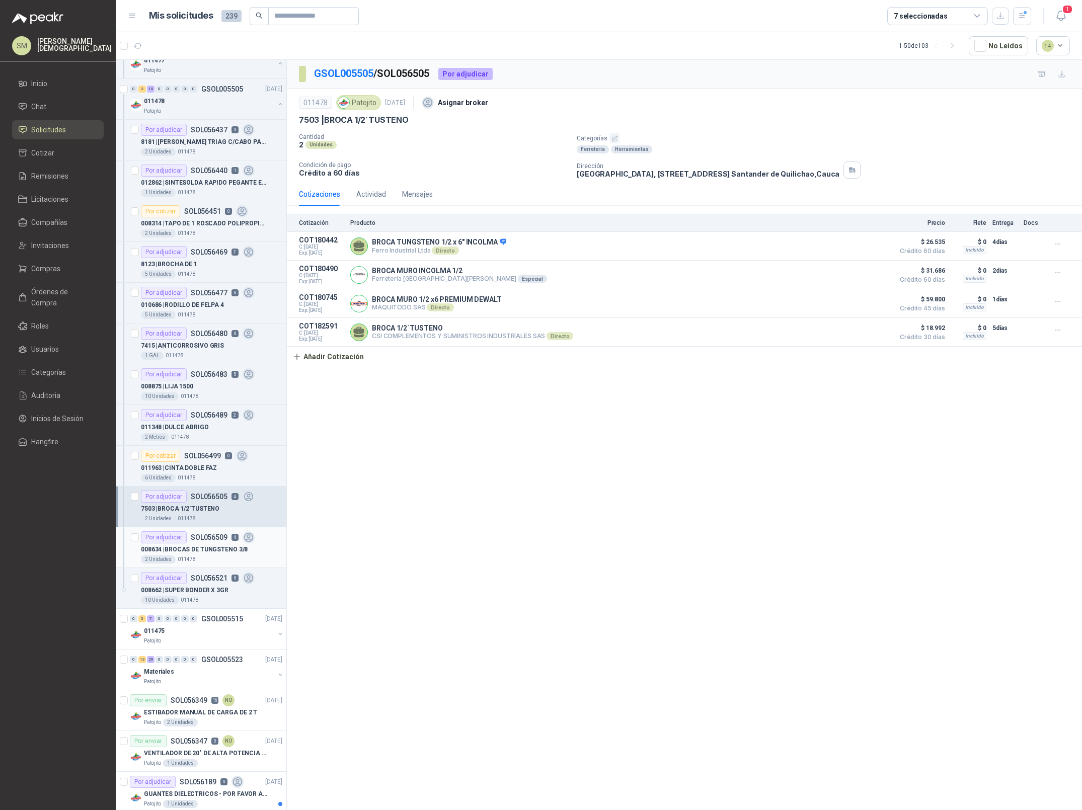
click at [200, 554] on p "008634 | BROCAS DE TUNGSTENO 3/8" at bounding box center [194, 550] width 107 height 10
click at [204, 584] on div "Por adjudicar SOL056521 6" at bounding box center [198, 578] width 114 height 12
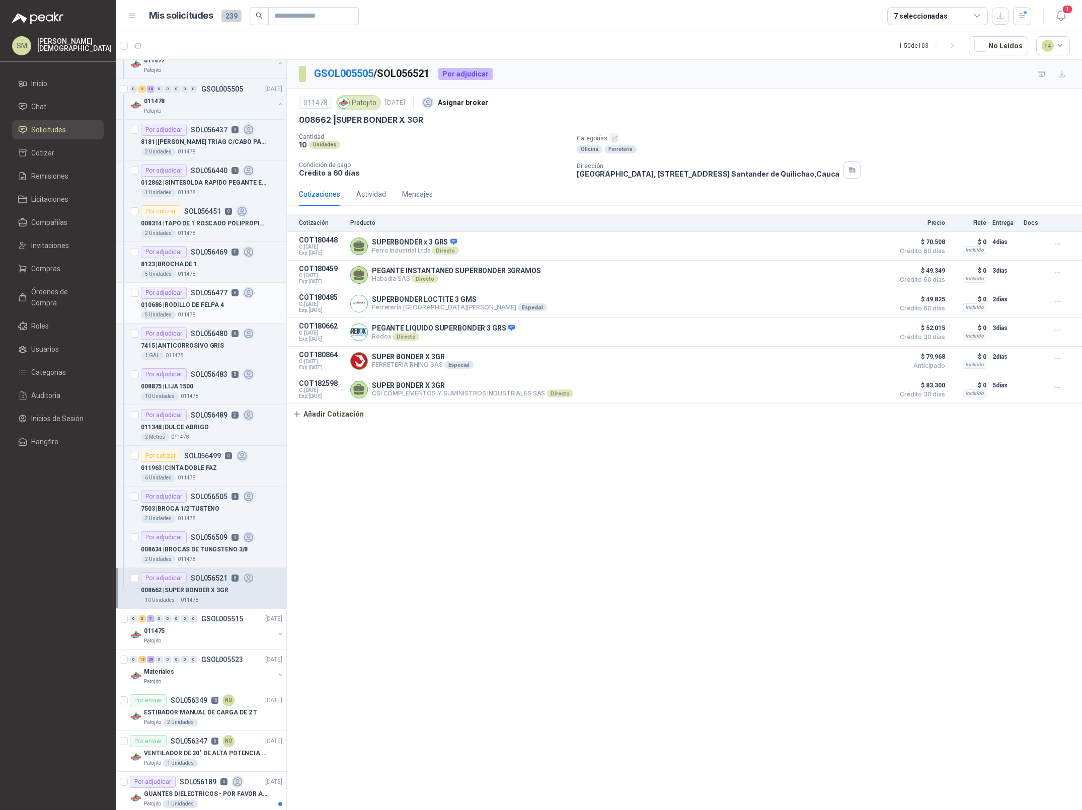
scroll to position [1268, 0]
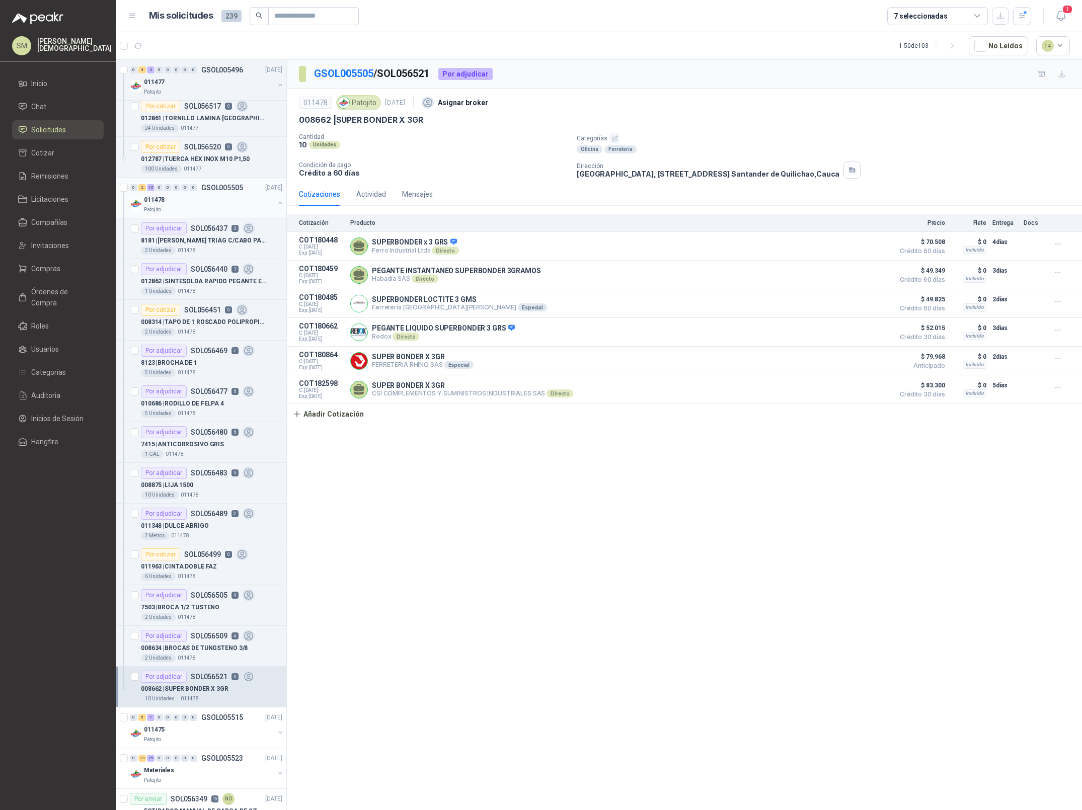
click at [213, 209] on div "Patojito" at bounding box center [209, 210] width 130 height 8
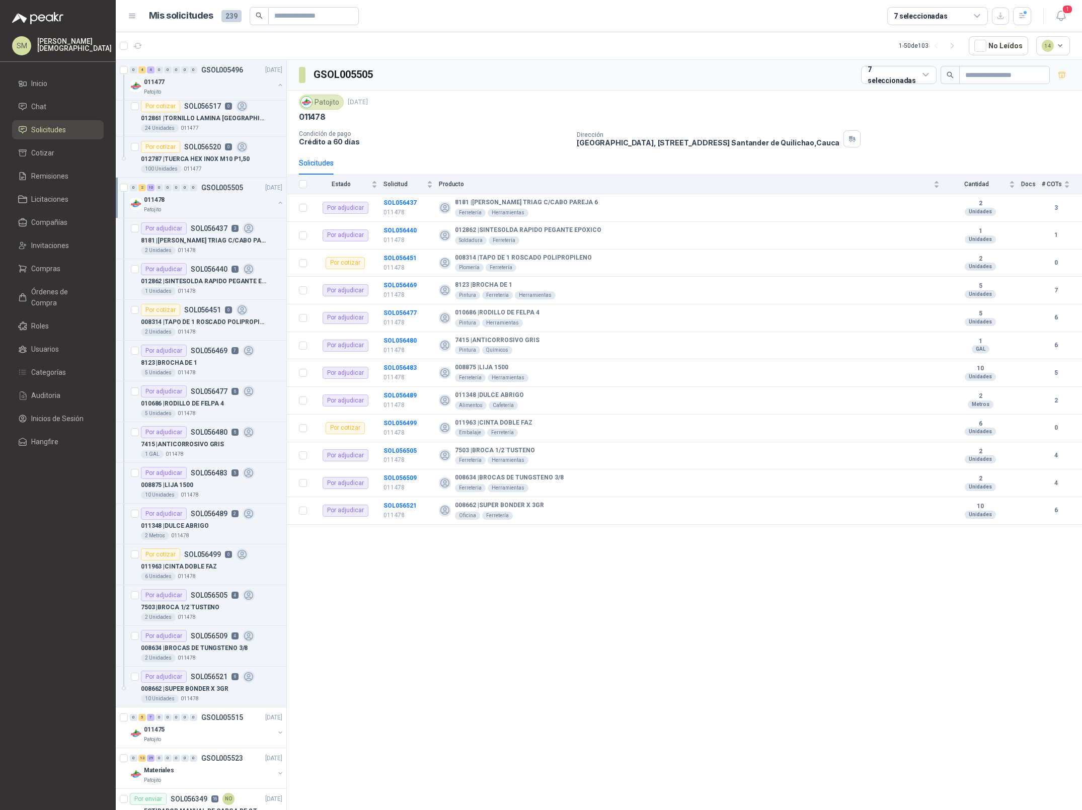
click at [56, 47] on p "Simón Mosquera" at bounding box center [74, 45] width 74 height 14
click at [174, 112] on button "Salir" at bounding box center [220, 108] width 189 height 26
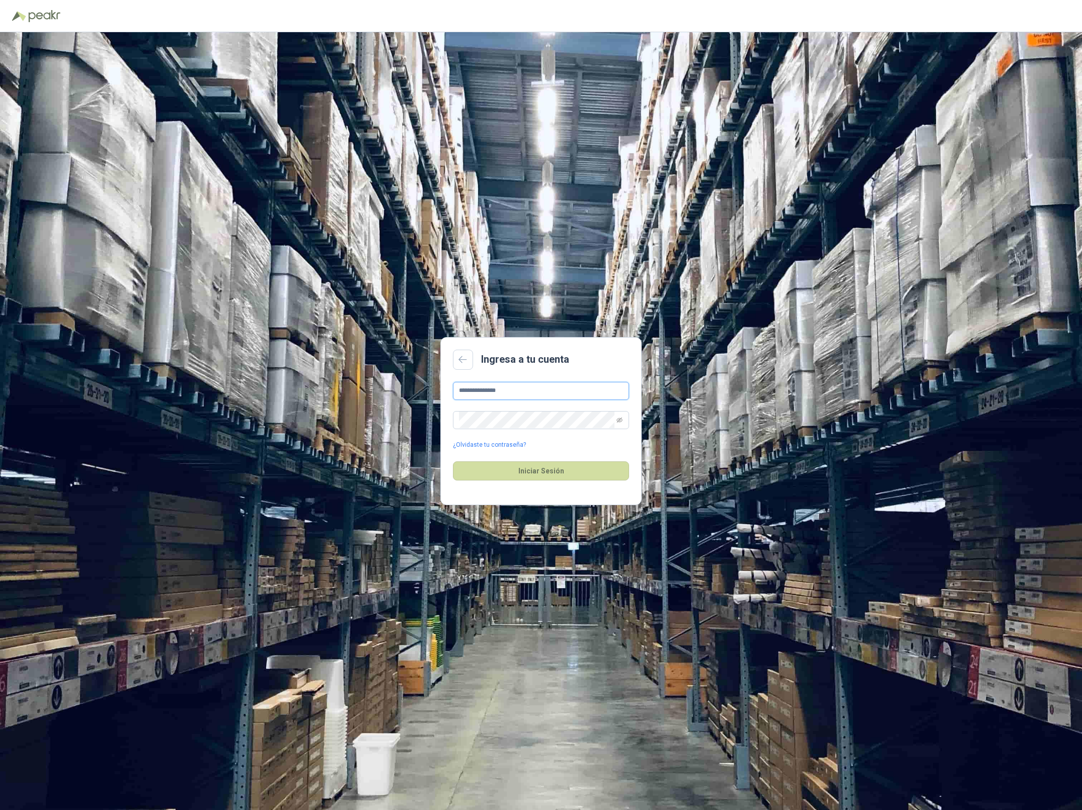
click at [533, 395] on input "**********" at bounding box center [541, 391] width 176 height 18
click at [491, 474] on button "Iniciar Sesión" at bounding box center [541, 470] width 176 height 19
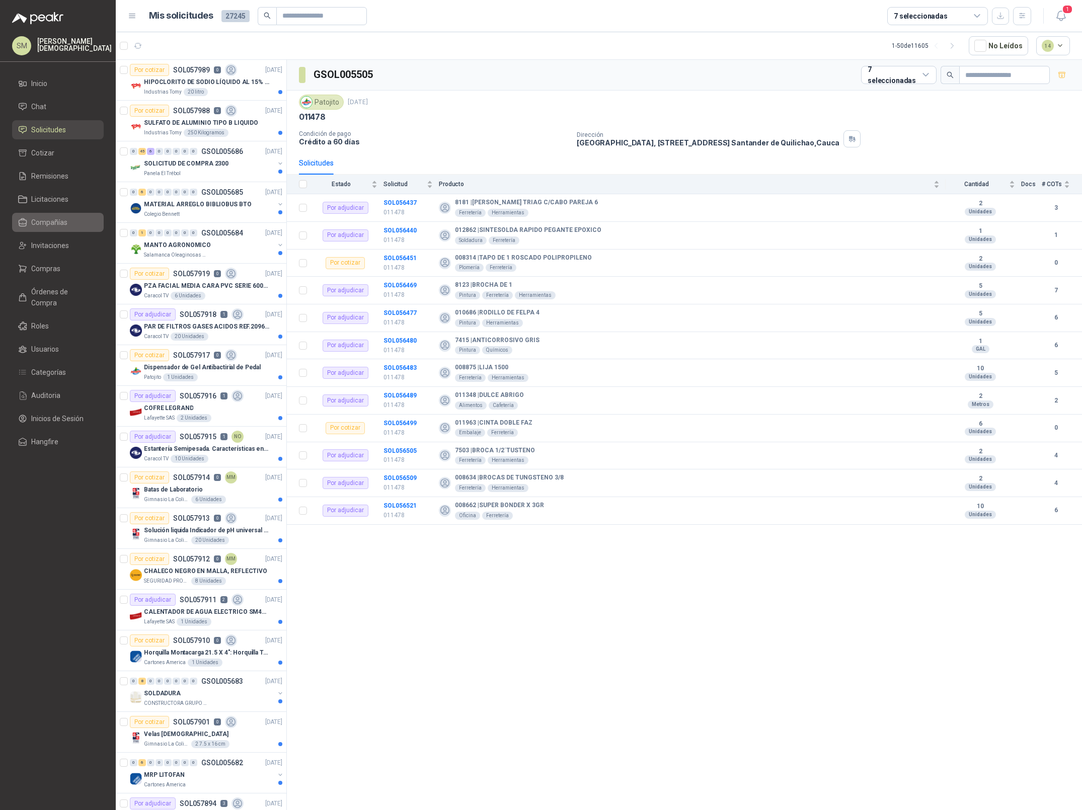
click at [62, 217] on span "Compañías" at bounding box center [49, 222] width 36 height 11
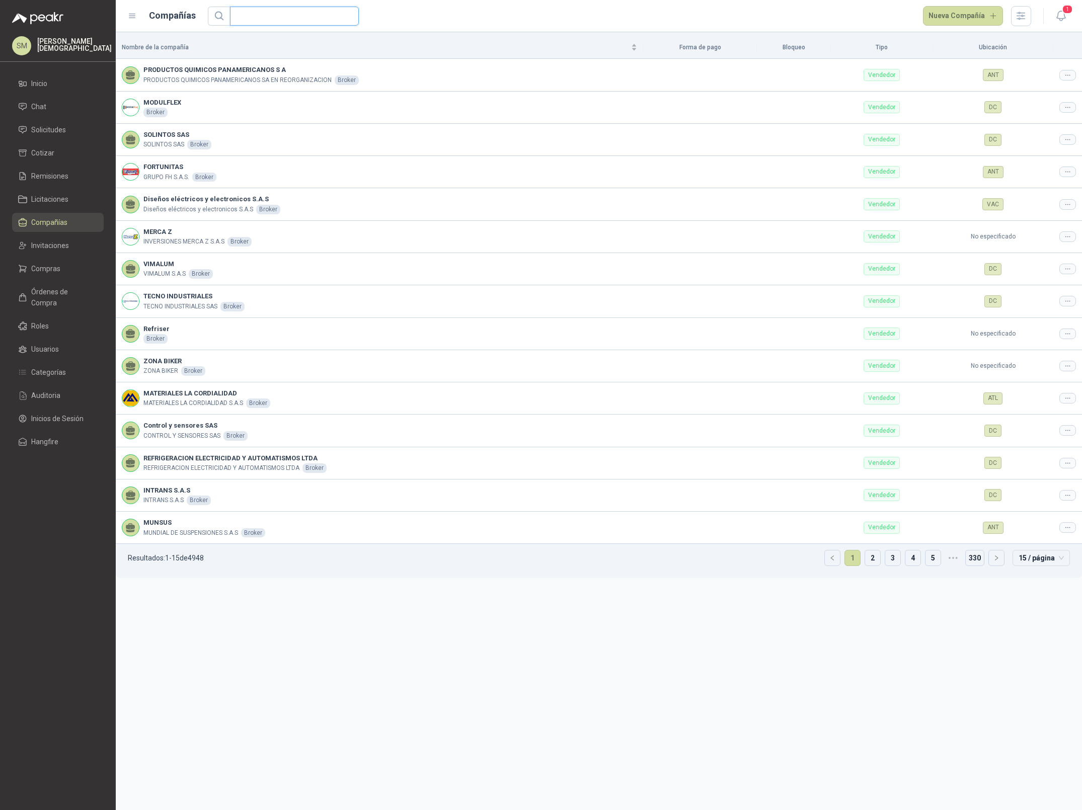
click at [288, 13] on input "text" at bounding box center [290, 16] width 109 height 18
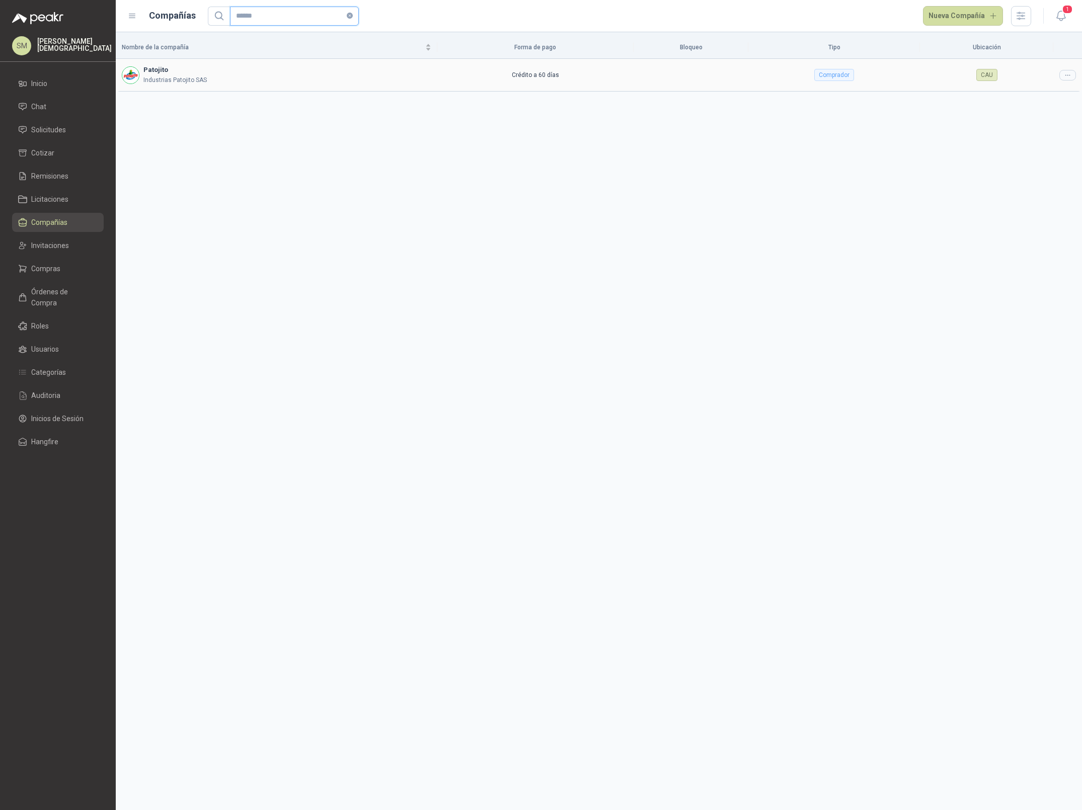
type input "******"
click at [1068, 74] on icon at bounding box center [1068, 75] width 8 height 8
click at [1043, 94] on span "Editar compañía" at bounding box center [1042, 92] width 52 height 11
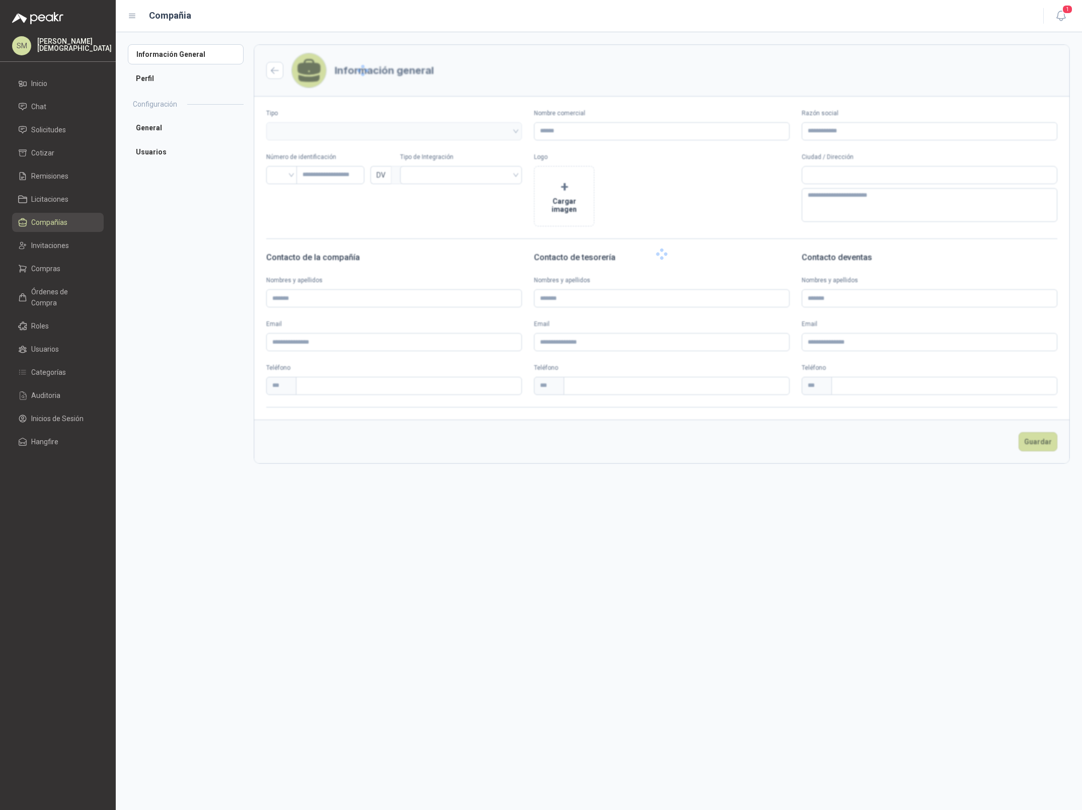
type input "********"
type input "**********"
type input "*********"
type input "*"
type textarea "**********"
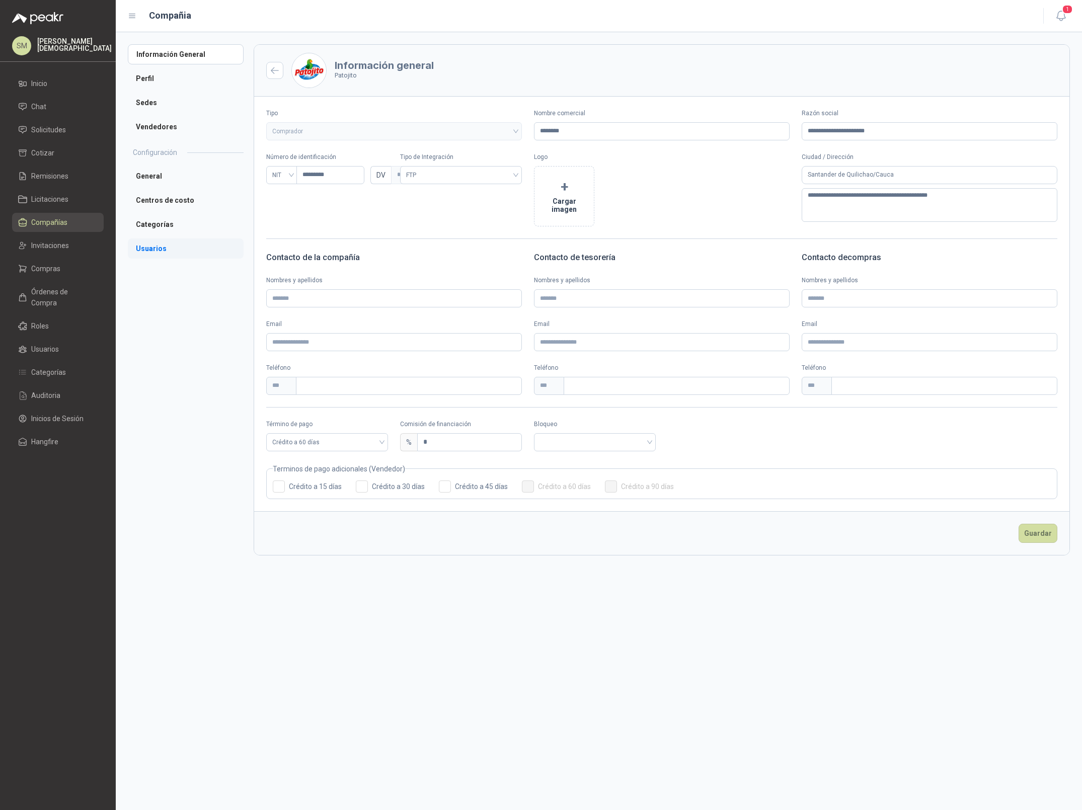
click at [149, 254] on li "Usuarios" at bounding box center [186, 249] width 116 height 20
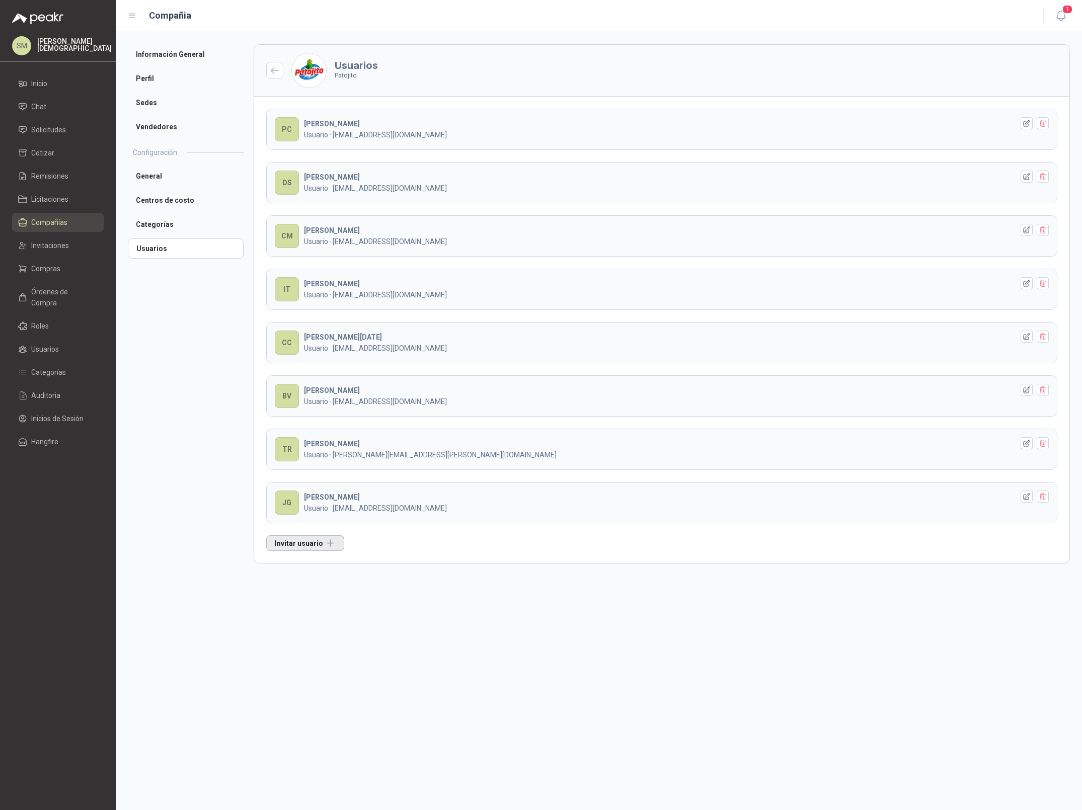
click at [326, 551] on button "Invitar usuario" at bounding box center [305, 543] width 78 height 16
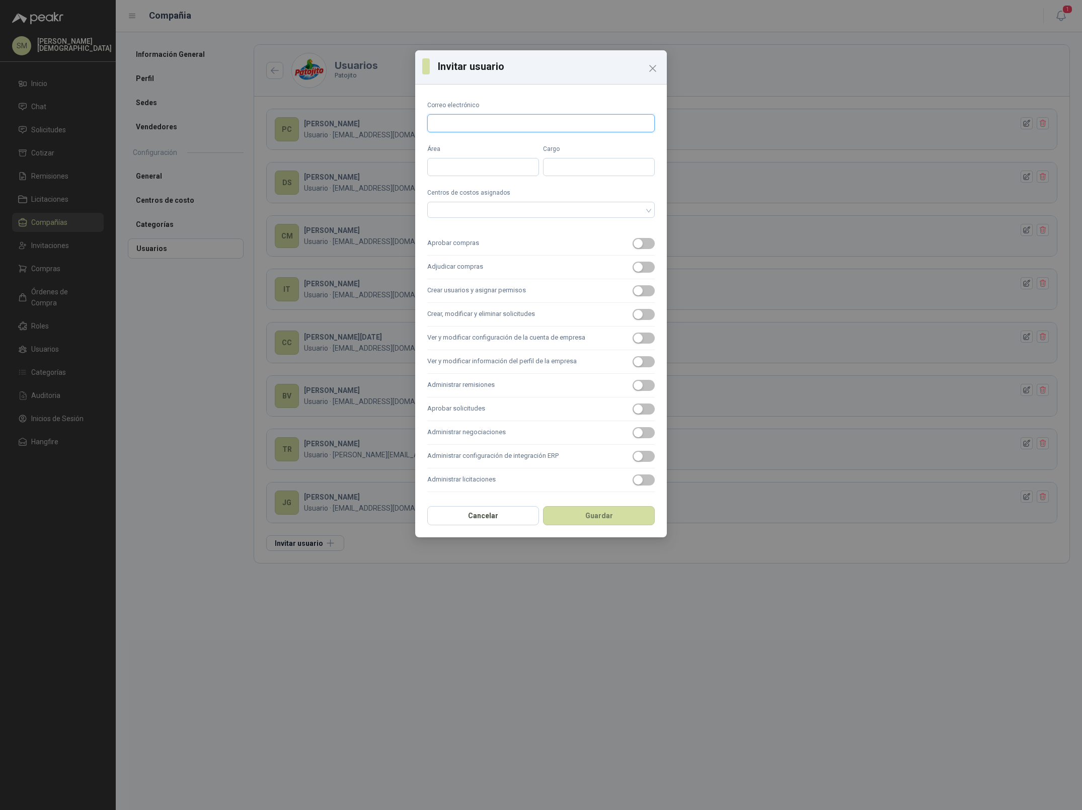
click at [504, 124] on input "Correo electrónico" at bounding box center [540, 123] width 227 height 18
type input "**********"
click at [509, 167] on input "Área" at bounding box center [483, 167] width 112 height 18
type input "*****"
click at [566, 209] on div at bounding box center [535, 209] width 213 height 7
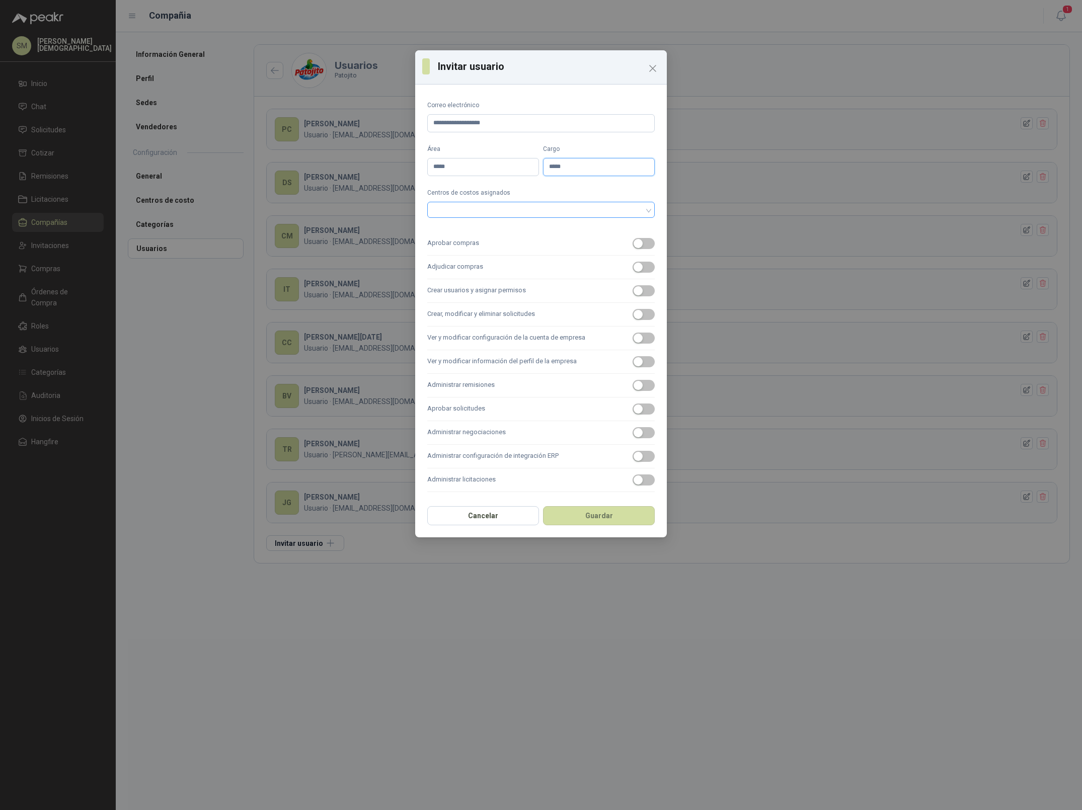
type input "*****"
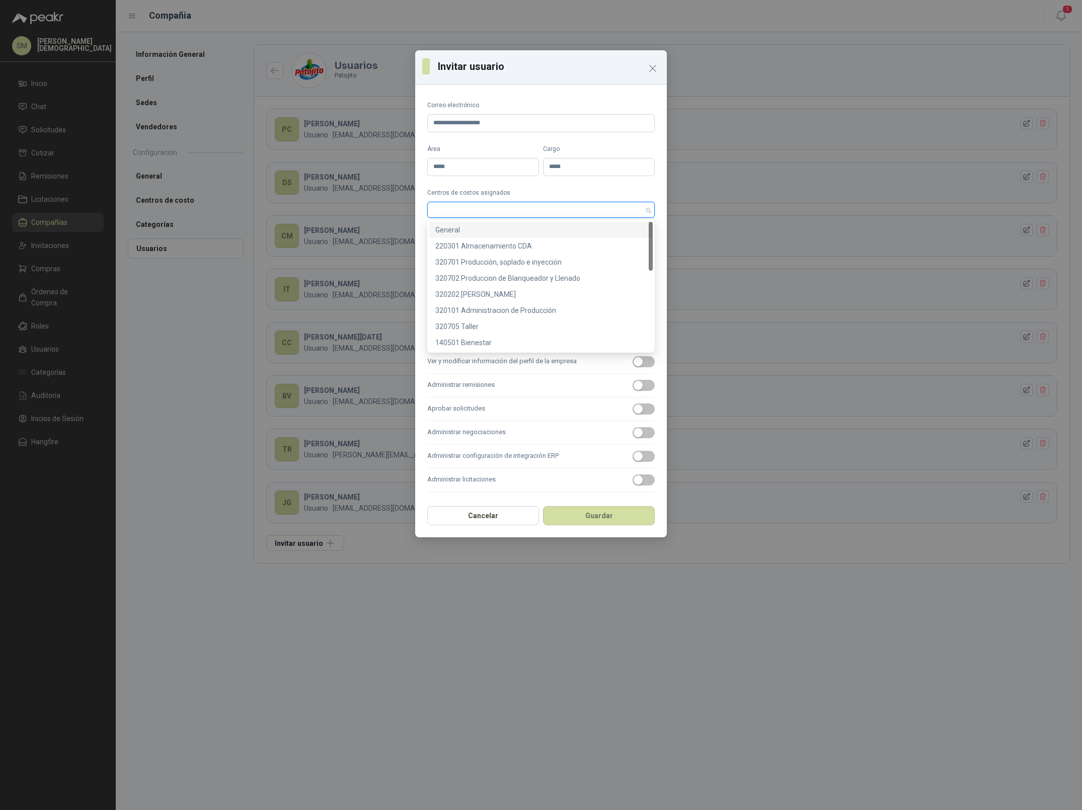
click at [641, 209] on div at bounding box center [535, 209] width 213 height 7
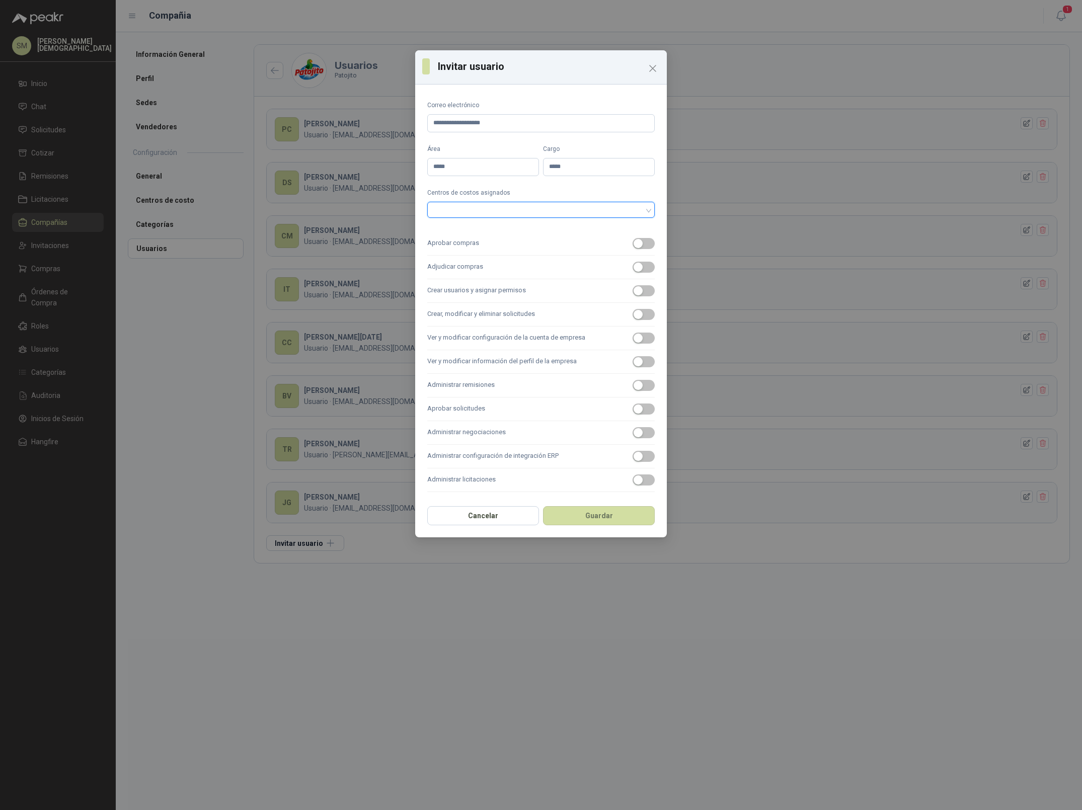
click at [641, 209] on div at bounding box center [535, 209] width 213 height 7
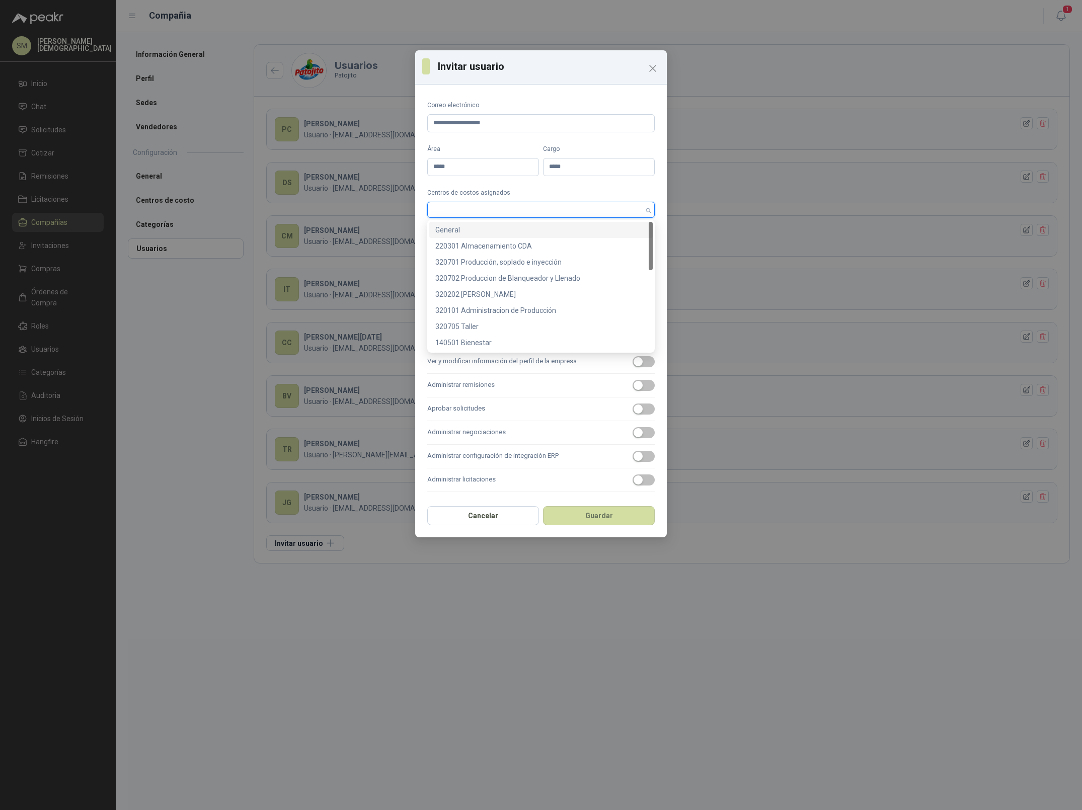
click at [603, 228] on div "General" at bounding box center [540, 229] width 211 height 11
click at [605, 192] on label "Centros de costos asignados" at bounding box center [540, 193] width 227 height 10
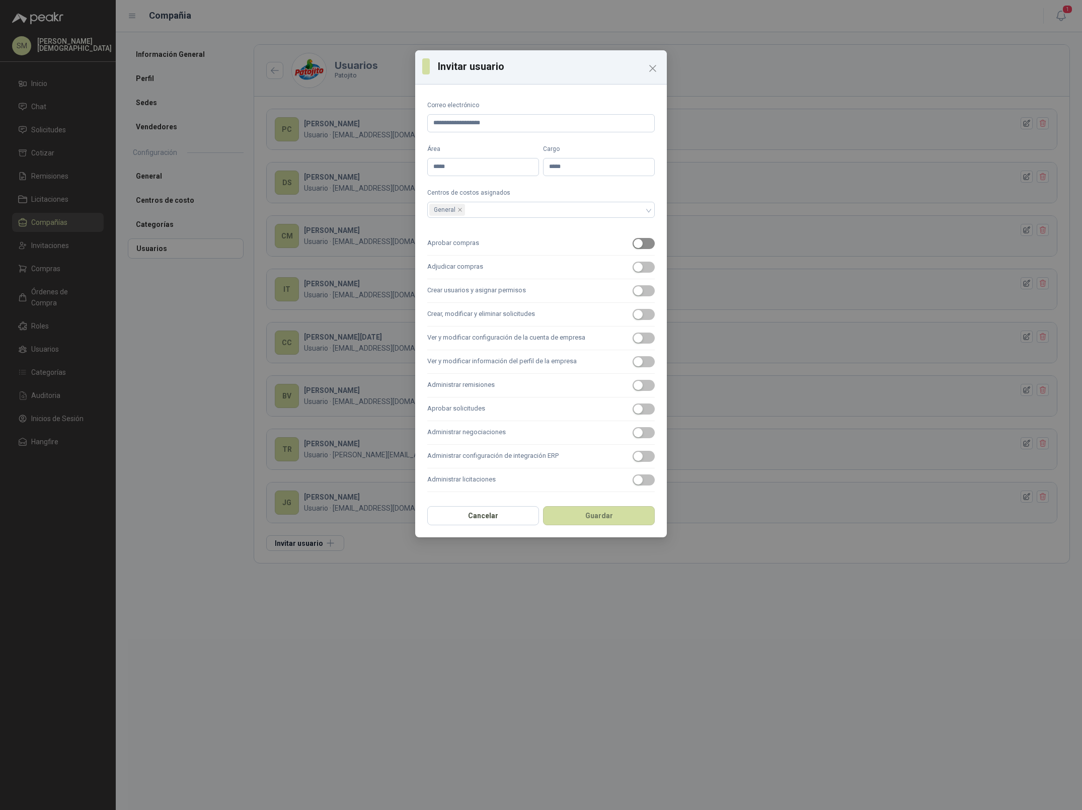
click at [643, 248] on span "button" at bounding box center [644, 243] width 22 height 11
click at [641, 280] on label "Crear usuarios y asignar permisos" at bounding box center [540, 291] width 227 height 24
click at [641, 285] on button "Crear usuarios y asignar permisos" at bounding box center [644, 290] width 22 height 11
click at [646, 270] on span "button" at bounding box center [644, 267] width 22 height 11
click at [645, 325] on label "Crear, modificar y eliminar solicitudes" at bounding box center [540, 315] width 227 height 24
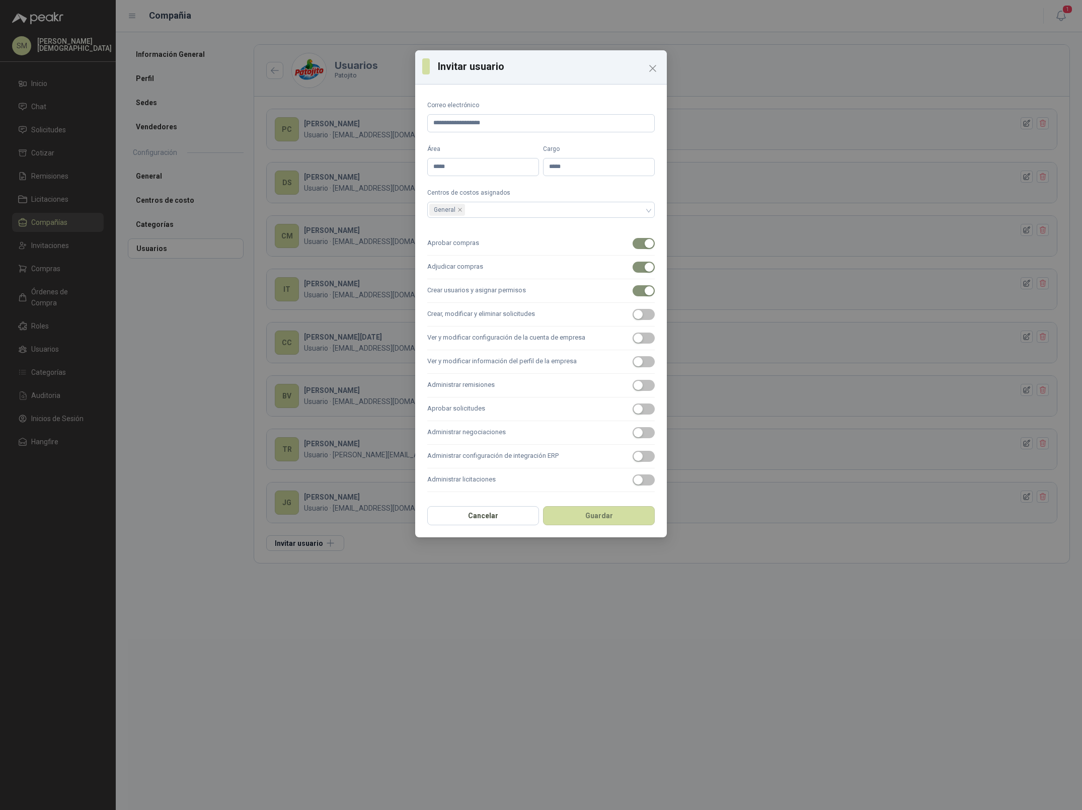
click at [645, 320] on button "Crear, modificar y eliminar solicitudes" at bounding box center [644, 314] width 22 height 11
click at [645, 340] on span "button" at bounding box center [644, 338] width 22 height 11
click at [652, 366] on span "button" at bounding box center [644, 361] width 22 height 11
click at [645, 392] on label "Administrar remisiones" at bounding box center [540, 386] width 227 height 24
click at [645, 391] on button "Administrar remisiones" at bounding box center [644, 385] width 22 height 11
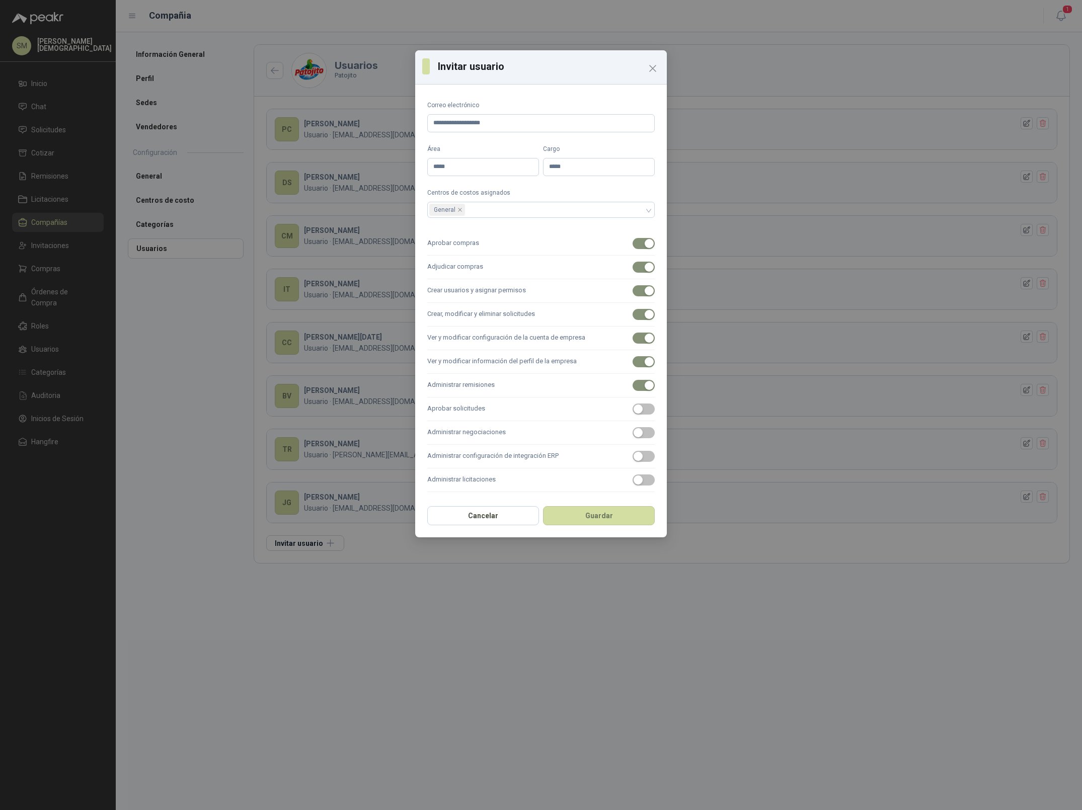
click at [644, 416] on label "Aprobar solicitudes" at bounding box center [540, 410] width 227 height 24
click at [644, 415] on button "Aprobar solicitudes" at bounding box center [644, 409] width 22 height 11
click at [647, 439] on label "Administrar negociaciones" at bounding box center [540, 433] width 227 height 24
click at [647, 438] on button "Administrar negociaciones" at bounding box center [644, 432] width 22 height 11
click at [647, 460] on span "button" at bounding box center [644, 456] width 22 height 11
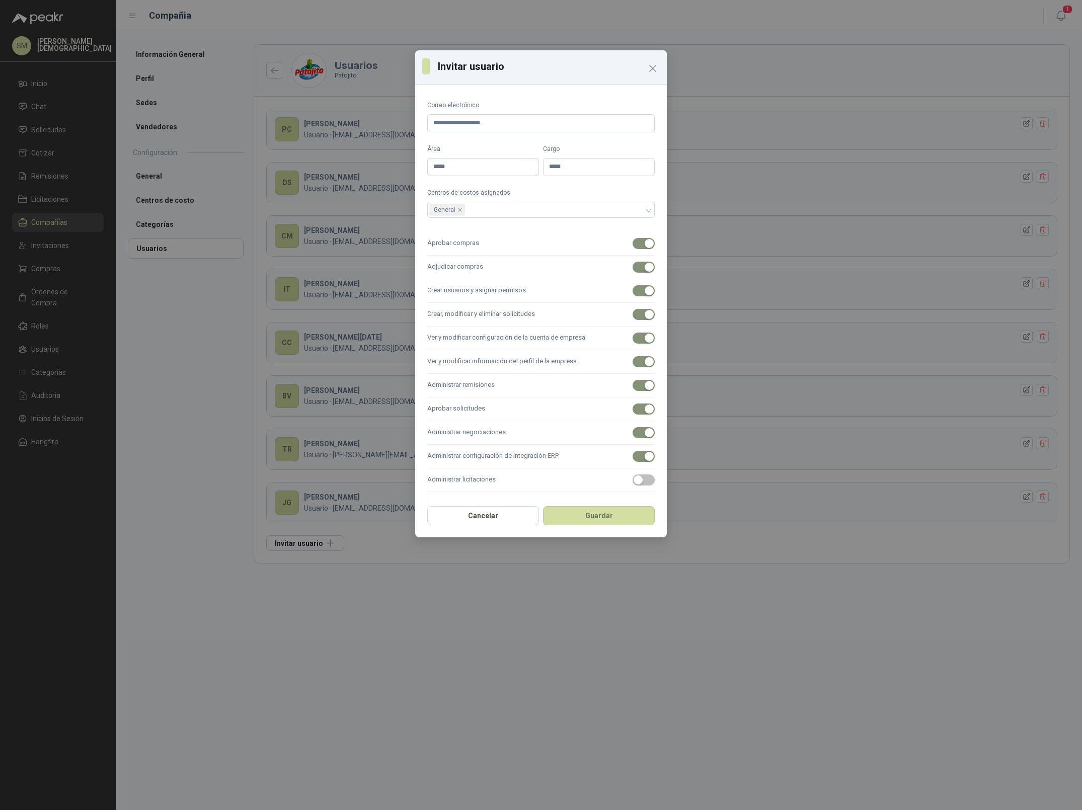
drag, startPoint x: 645, startPoint y: 481, endPoint x: 619, endPoint y: 498, distance: 31.3
click at [645, 481] on span "button" at bounding box center [644, 480] width 22 height 11
click at [604, 518] on button "Guardar" at bounding box center [599, 515] width 112 height 19
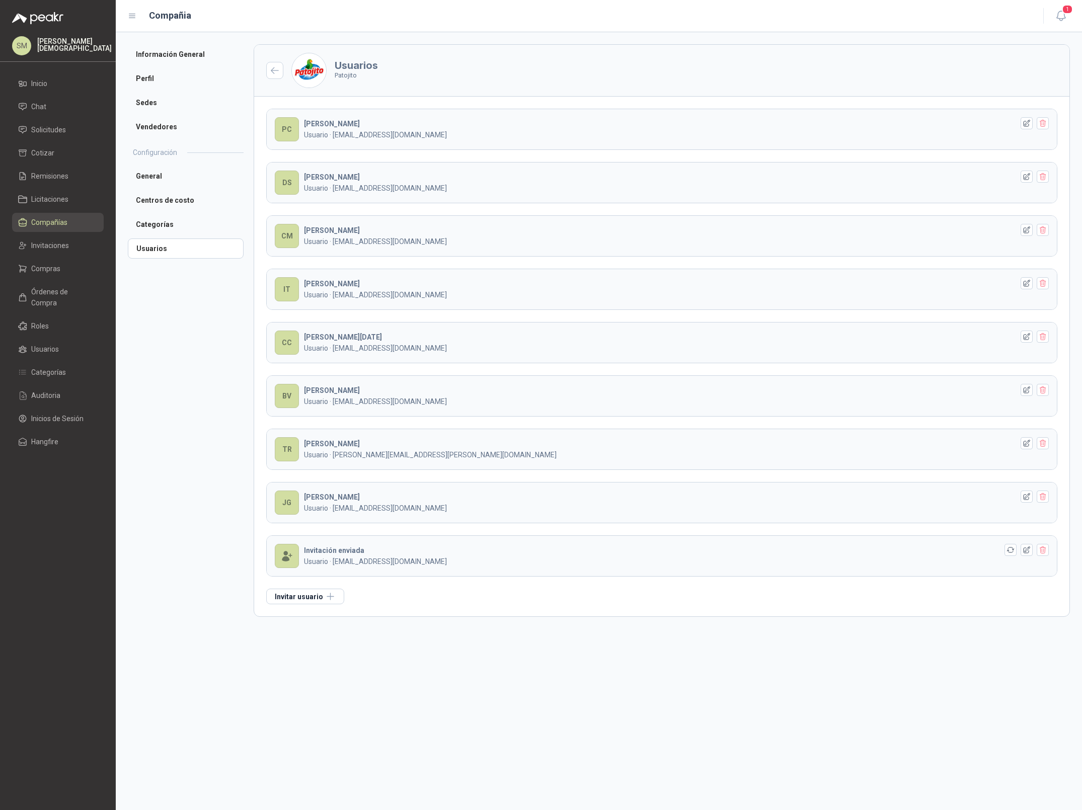
click at [49, 42] on p "Simón Mosquera" at bounding box center [74, 45] width 74 height 14
click at [179, 107] on button "Salir" at bounding box center [220, 108] width 189 height 26
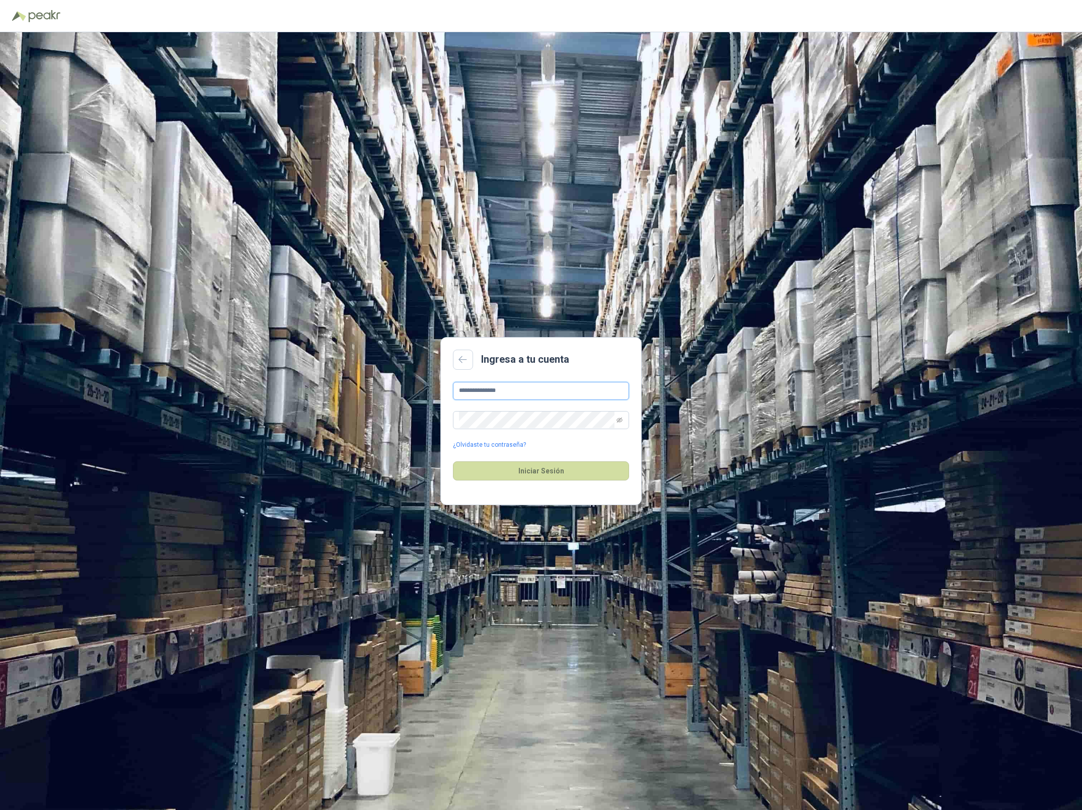
drag, startPoint x: 552, startPoint y: 389, endPoint x: 566, endPoint y: 398, distance: 16.8
click at [552, 389] on input "**********" at bounding box center [541, 391] width 176 height 18
type input "**********"
click at [560, 464] on button "Iniciar Sesión" at bounding box center [541, 470] width 176 height 19
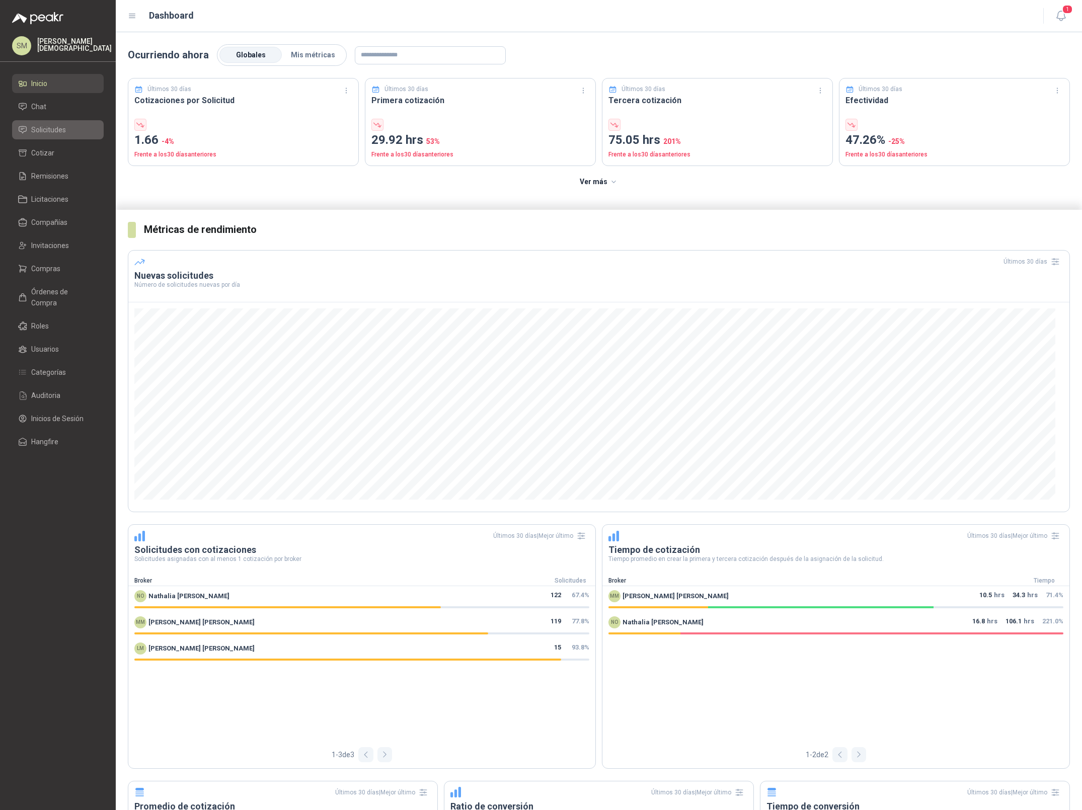
click at [66, 124] on li "Solicitudes" at bounding box center [58, 129] width 80 height 11
